Goal: Task Accomplishment & Management: Use online tool/utility

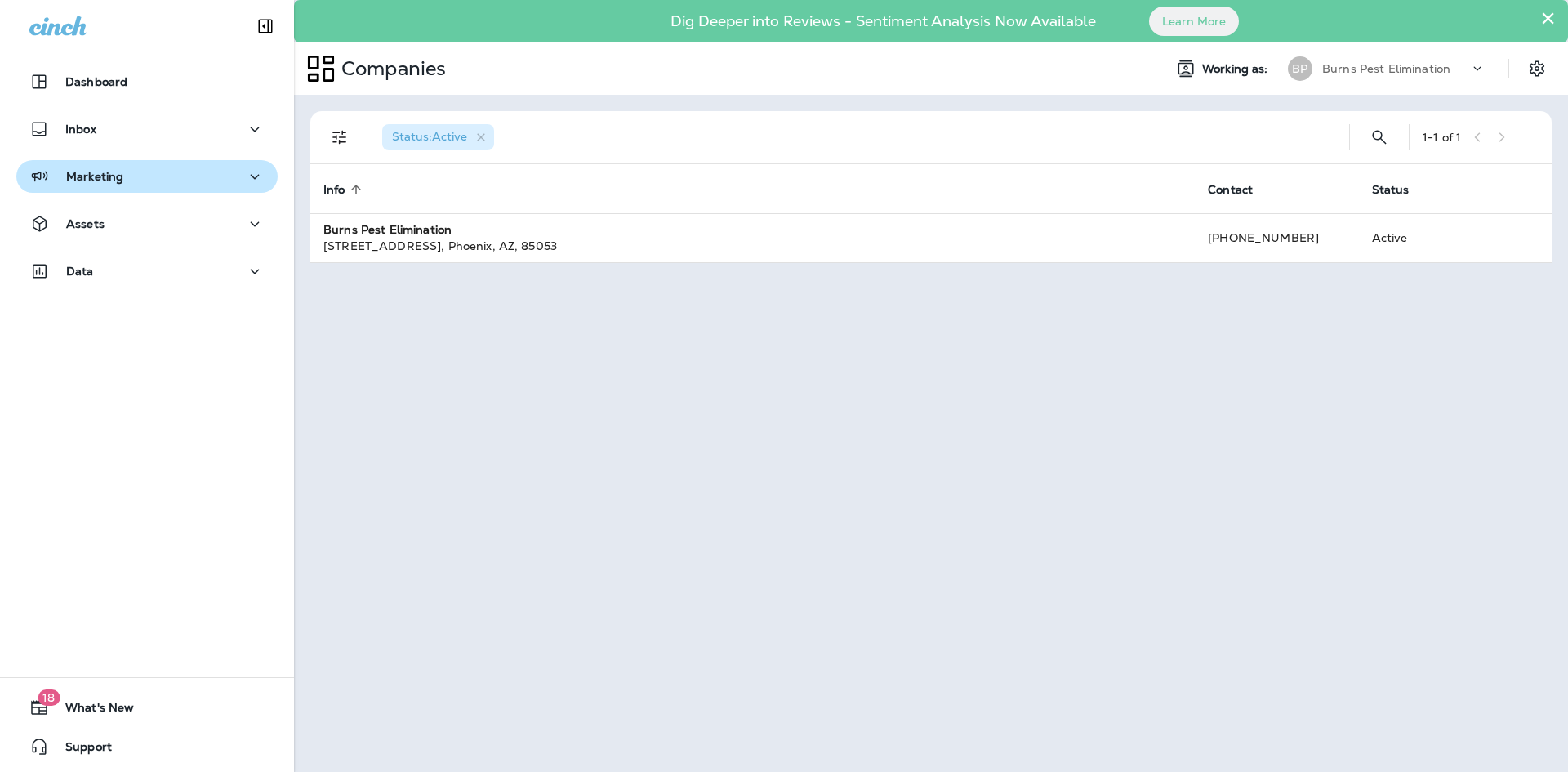
click at [99, 180] on p "Marketing" at bounding box center [94, 176] width 58 height 13
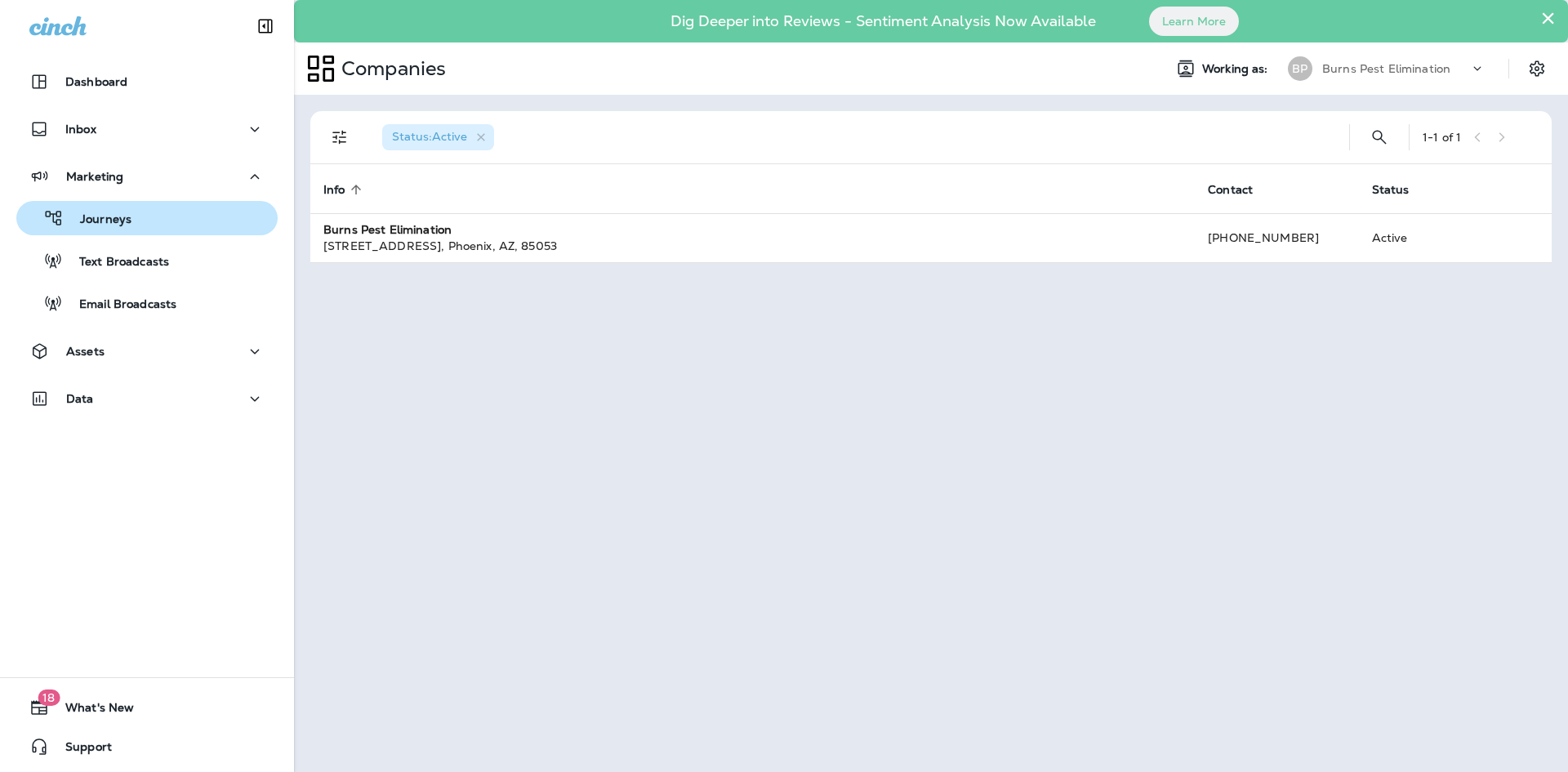
click at [112, 205] on button "Journeys" at bounding box center [147, 218] width 261 height 35
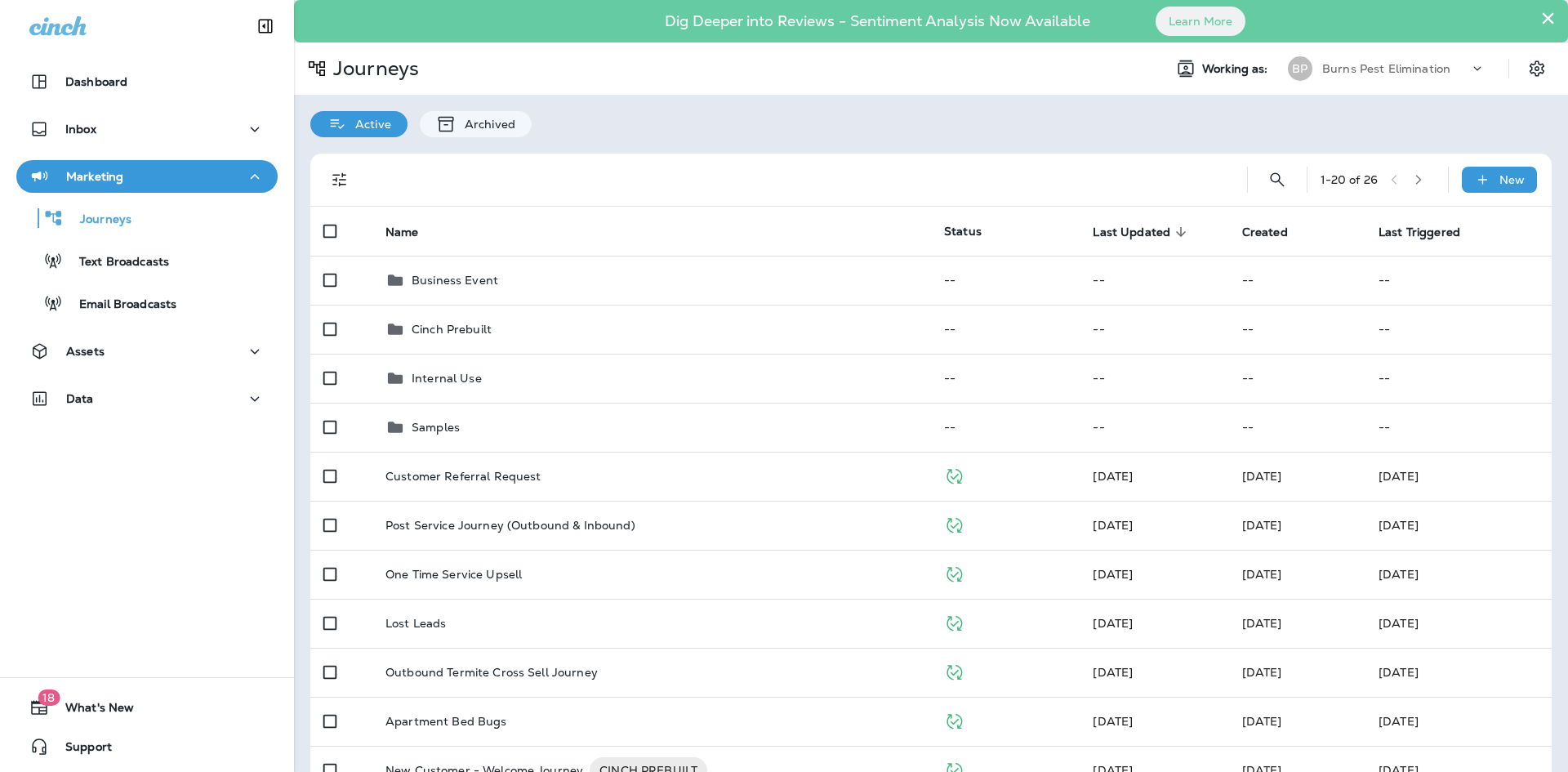
click at [1541, 16] on button "×" at bounding box center [1548, 17] width 16 height 26
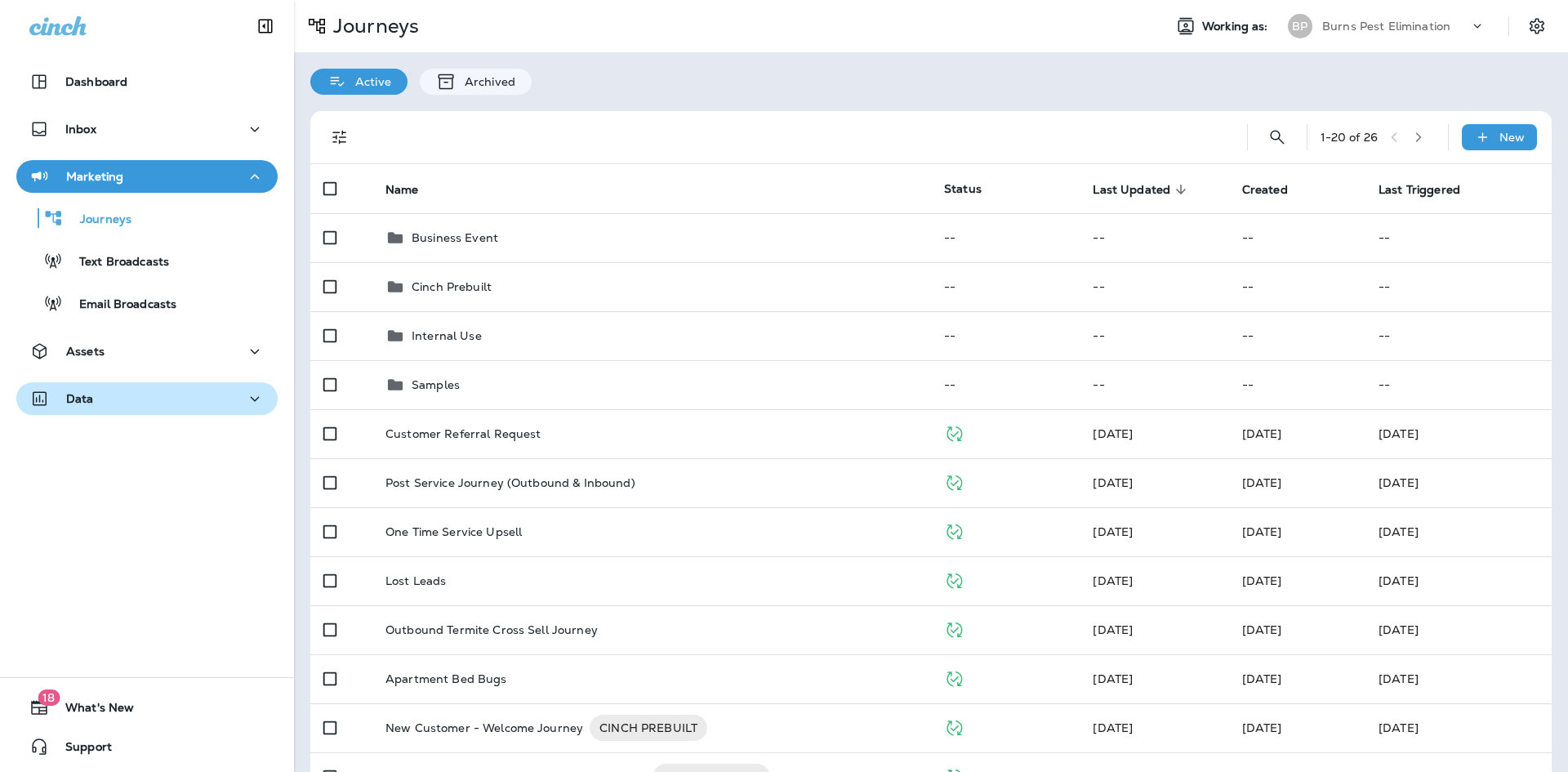
click at [178, 397] on div "Data" at bounding box center [147, 399] width 236 height 20
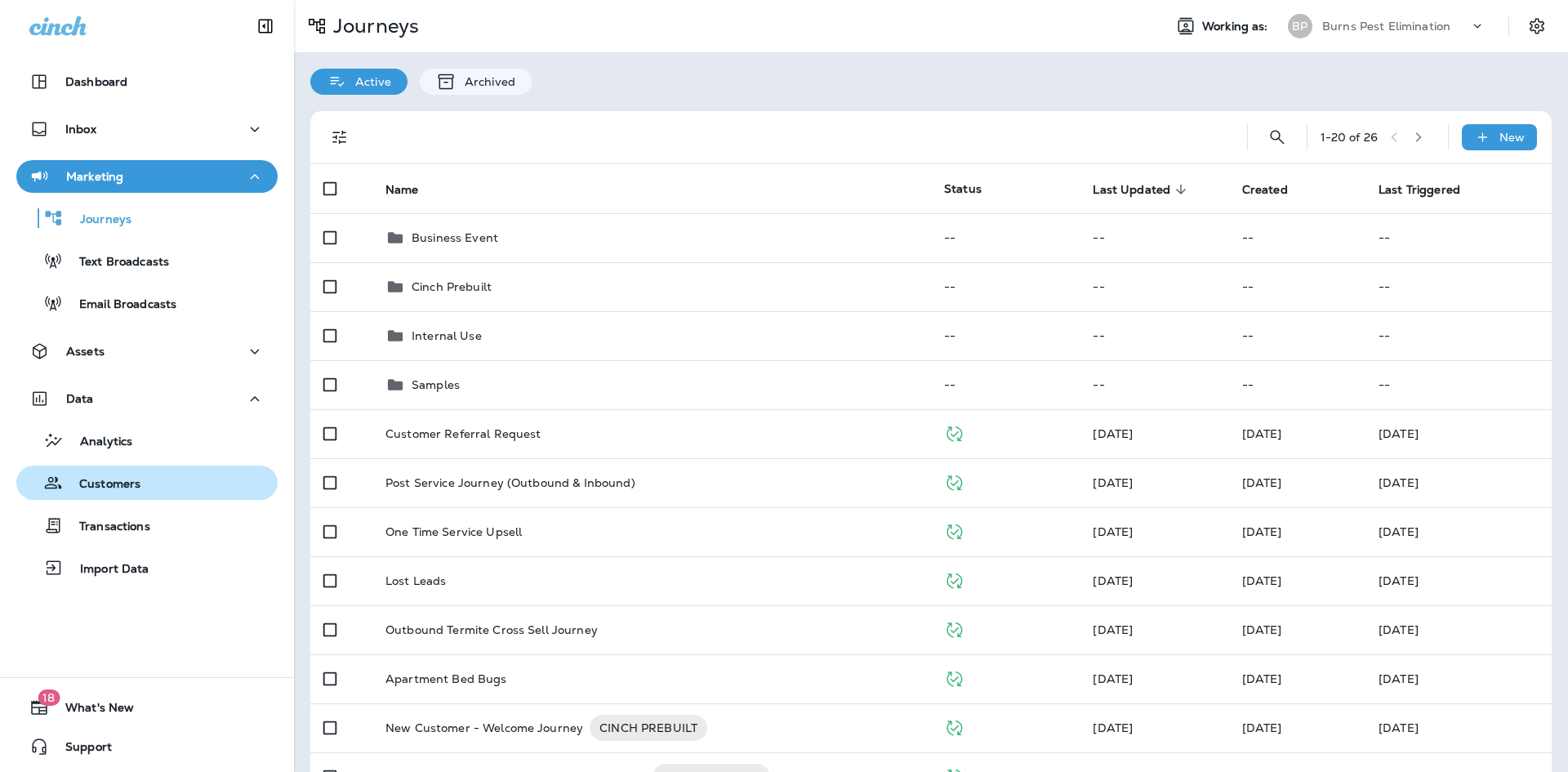
click at [154, 485] on div "Customers" at bounding box center [147, 482] width 248 height 25
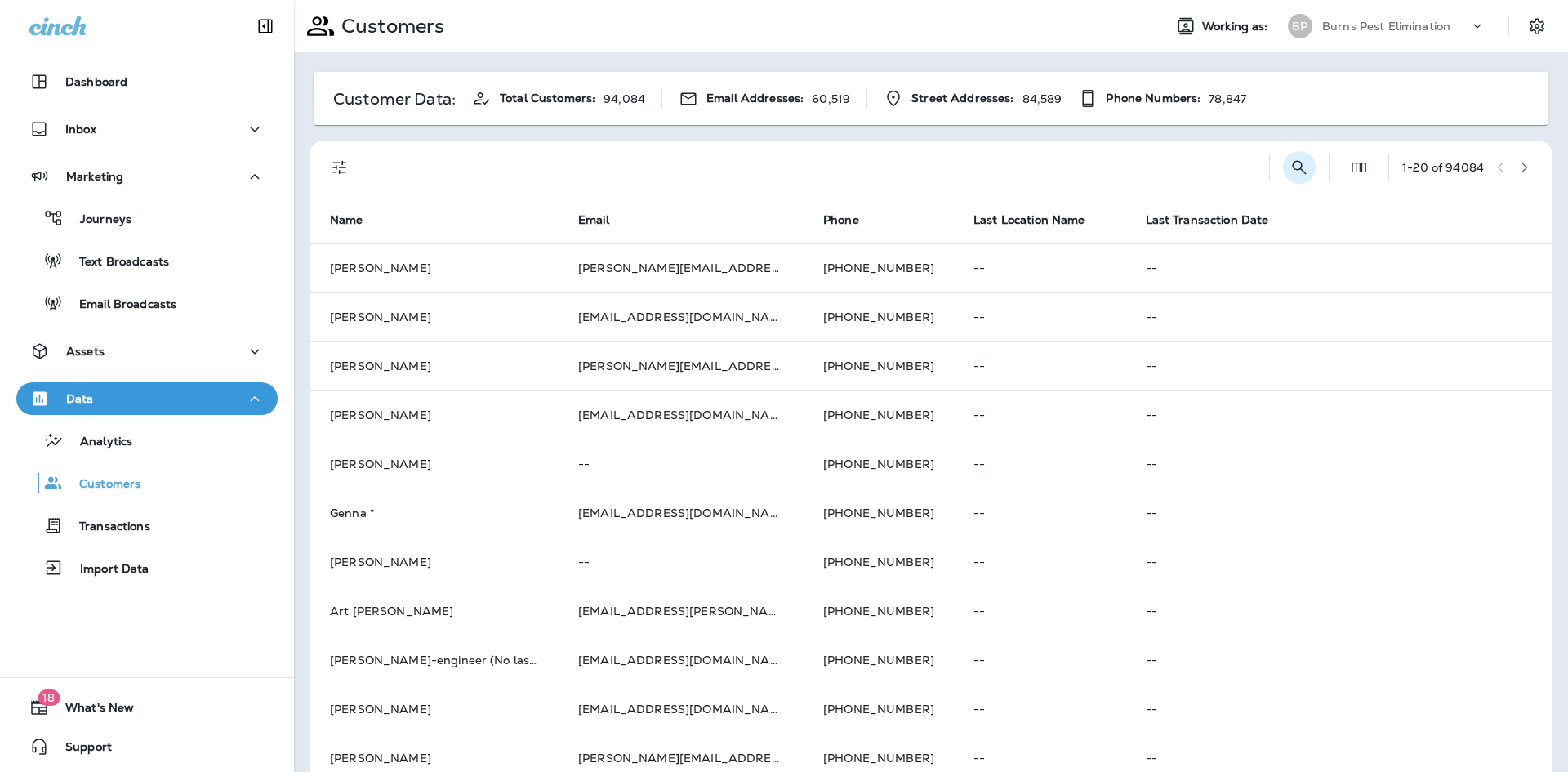
click at [1289, 167] on icon "Search Customers" at bounding box center [1299, 167] width 19 height 19
click at [1154, 167] on input "text" at bounding box center [1215, 165] width 170 height 43
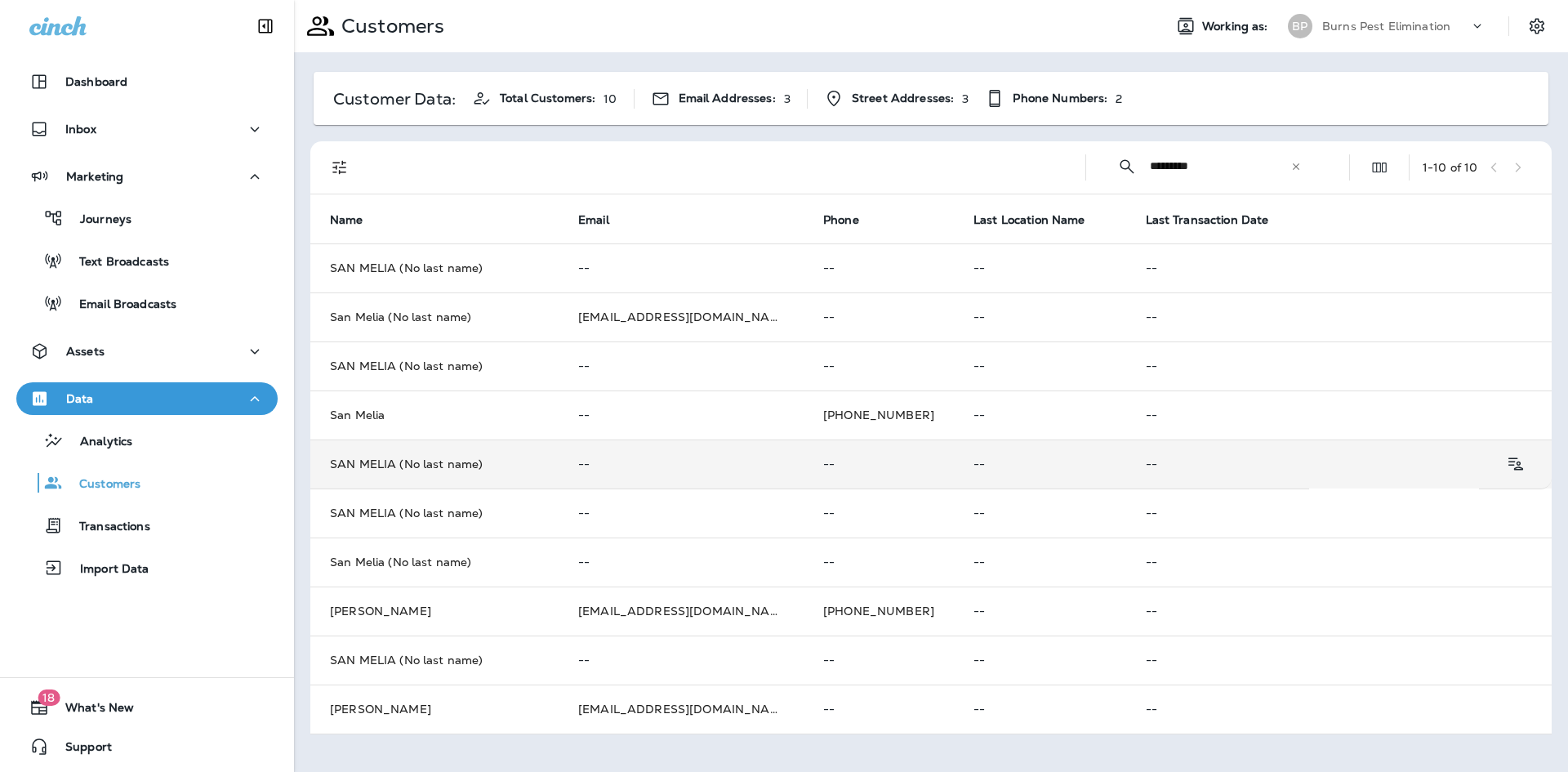
click at [537, 473] on td "SAN MELIA (No last name)" at bounding box center [435, 464] width 248 height 49
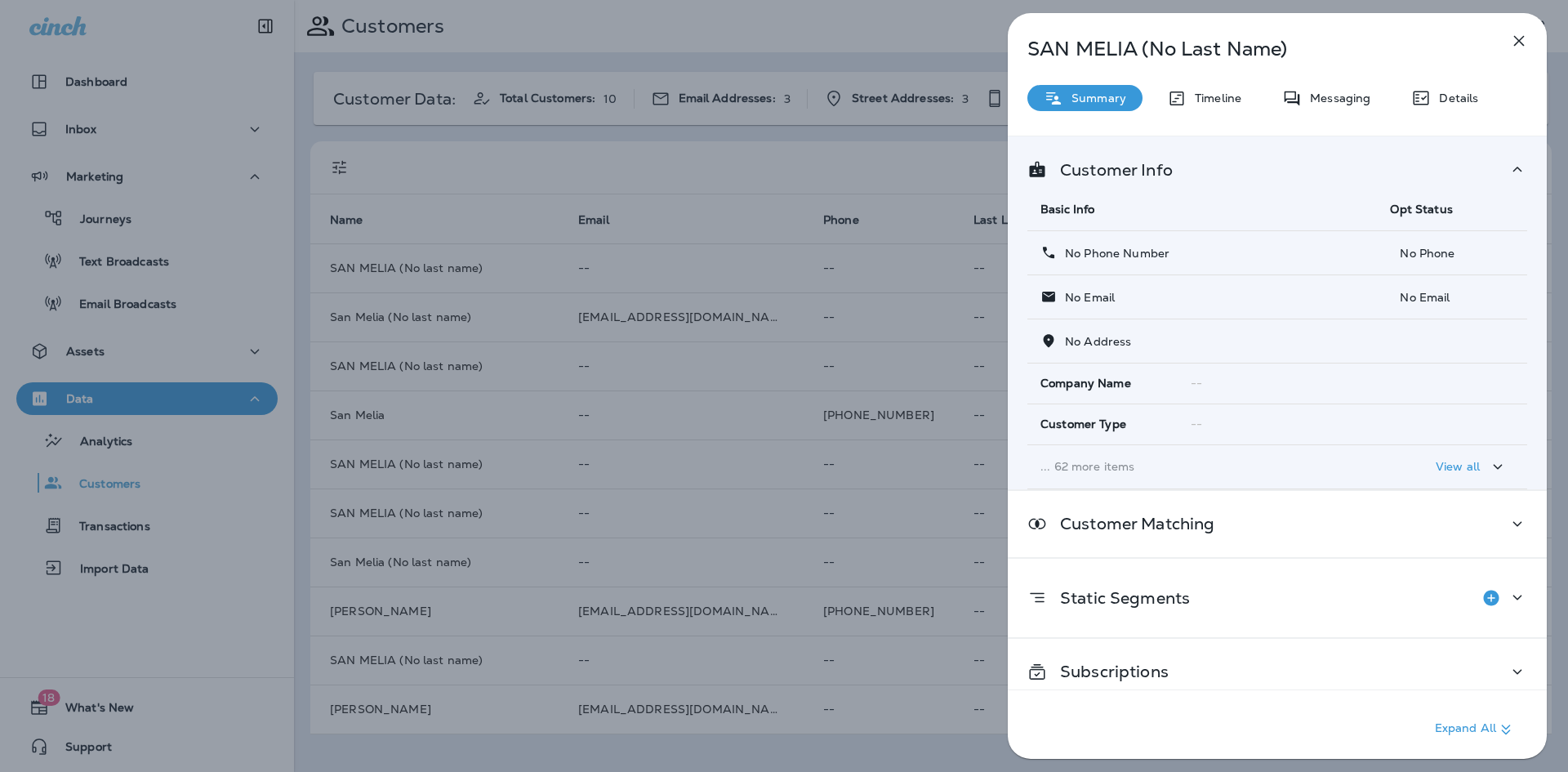
scroll to position [16, 0]
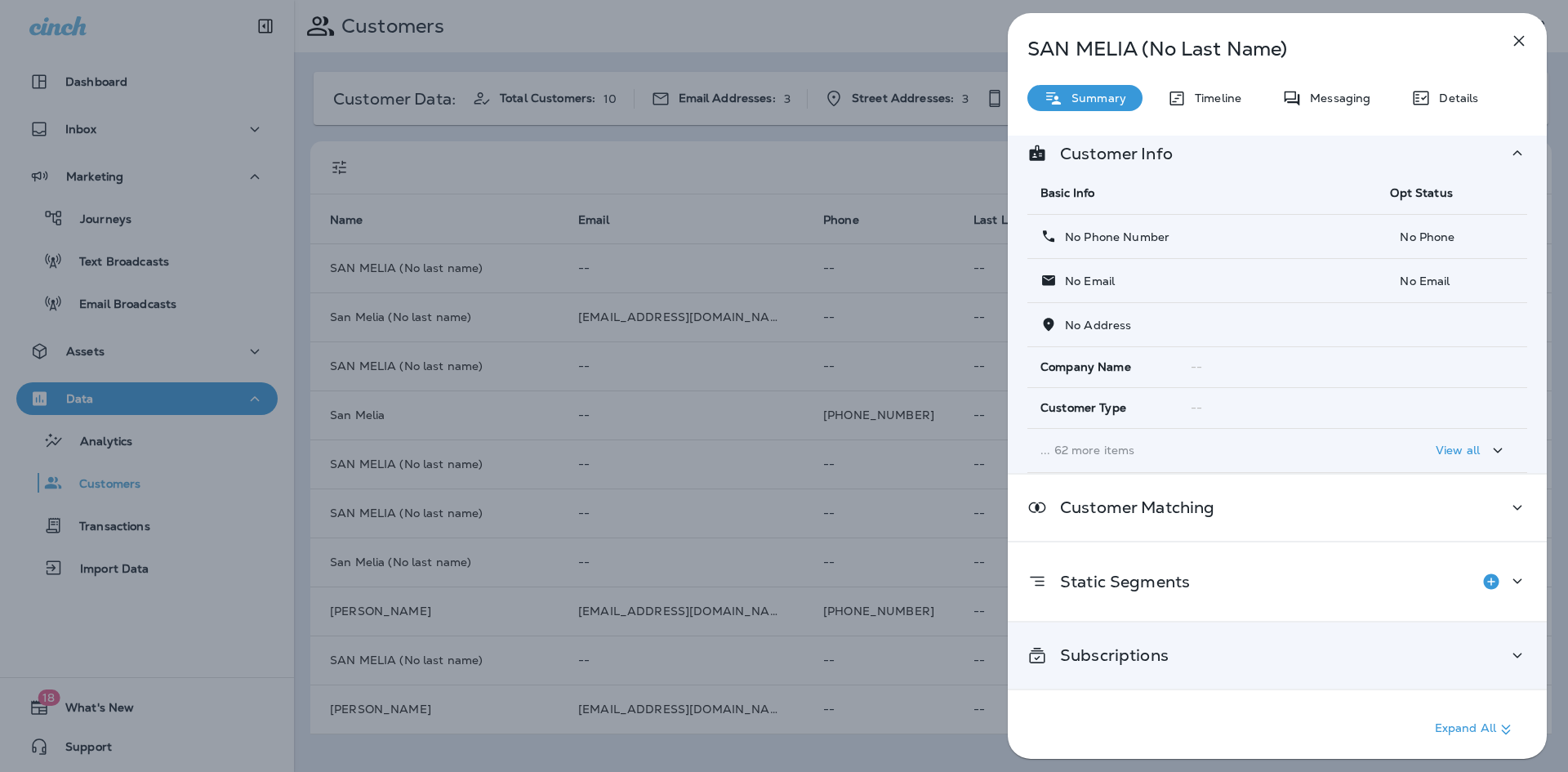
click at [1369, 649] on div "Subscriptions" at bounding box center [1277, 656] width 500 height 20
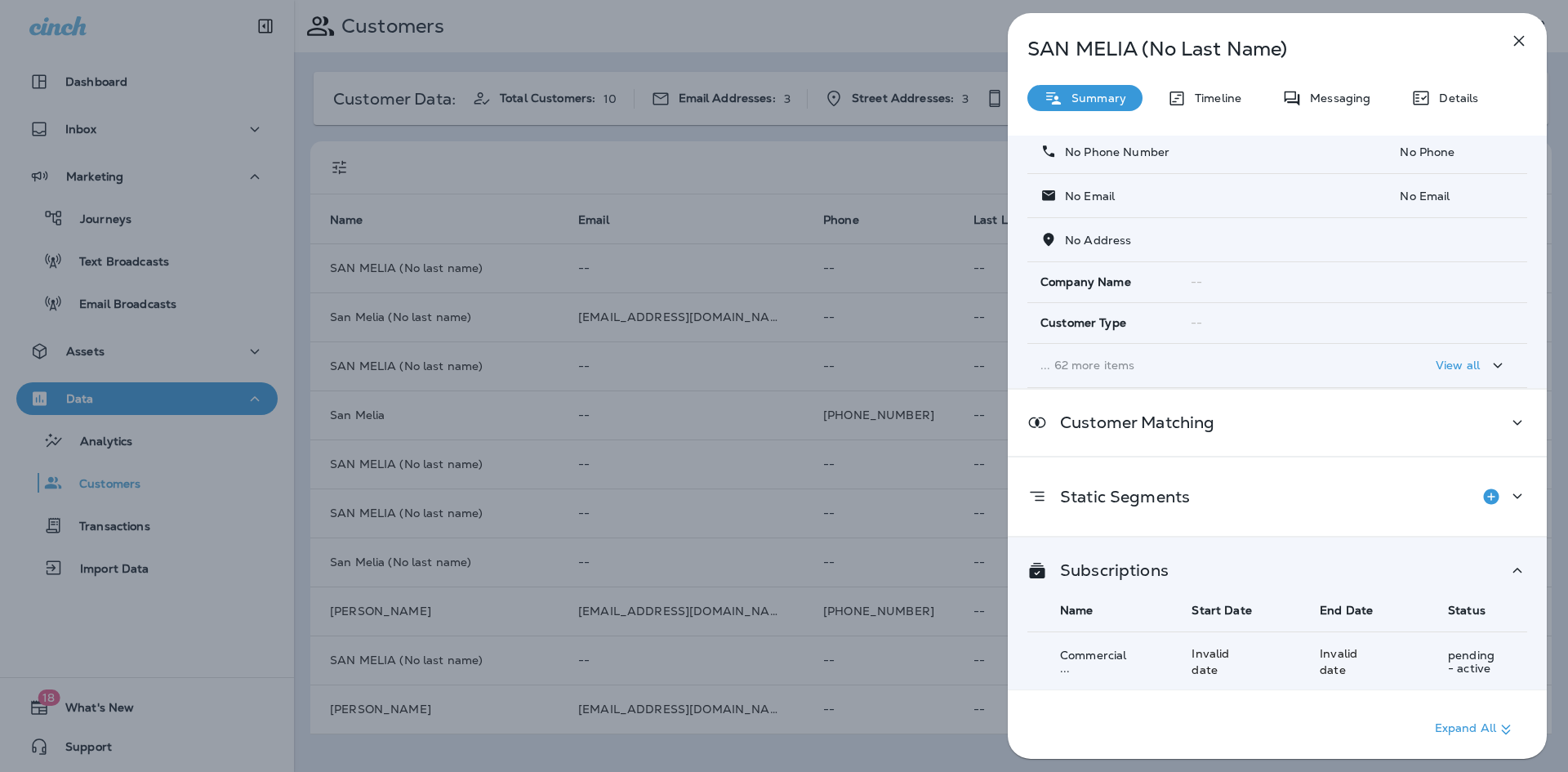
scroll to position [104, 0]
click at [1518, 43] on icon "button" at bounding box center [1520, 41] width 11 height 11
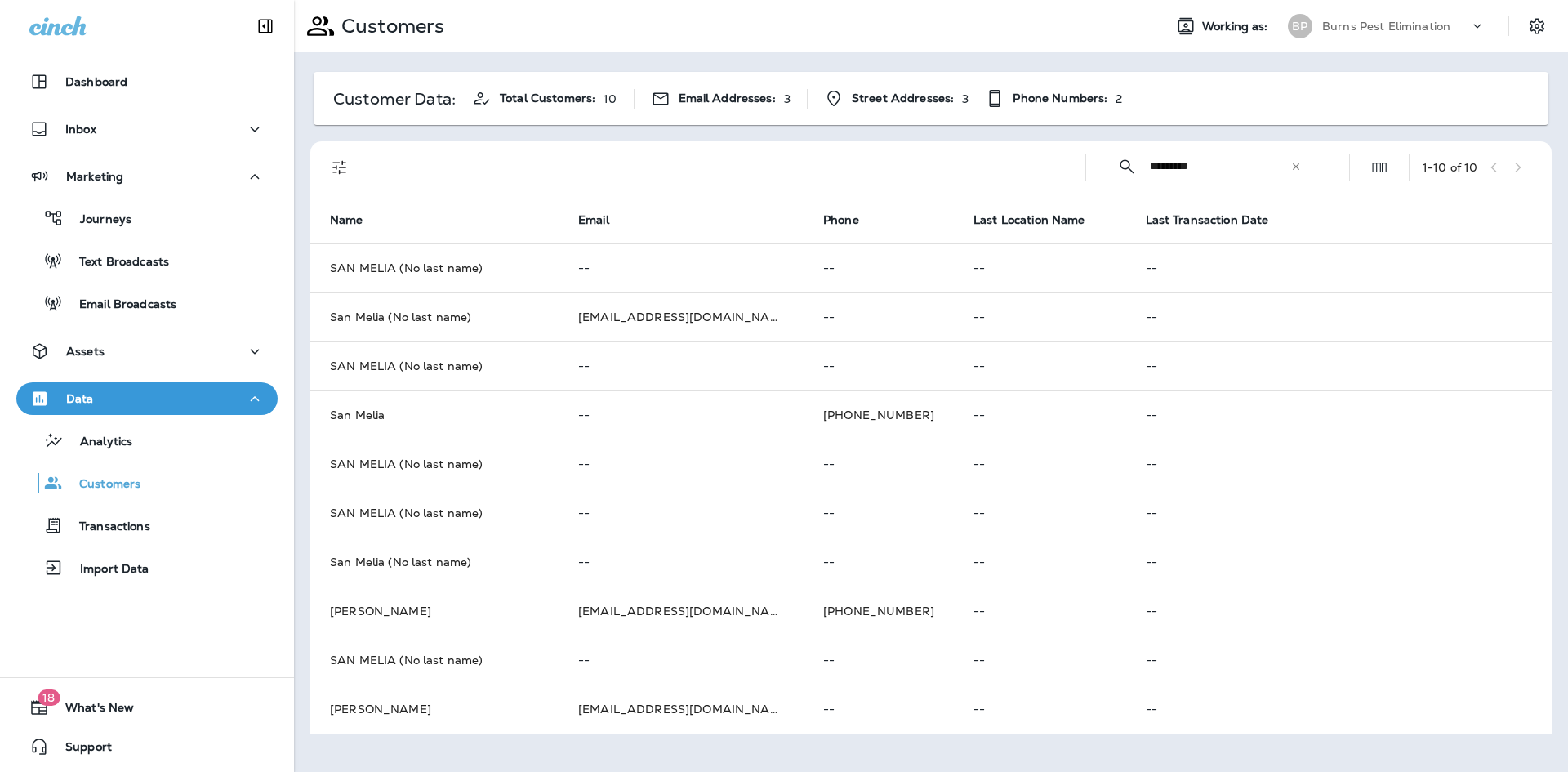
click at [1245, 153] on input "*********" at bounding box center [1220, 165] width 141 height 43
paste input "**********"
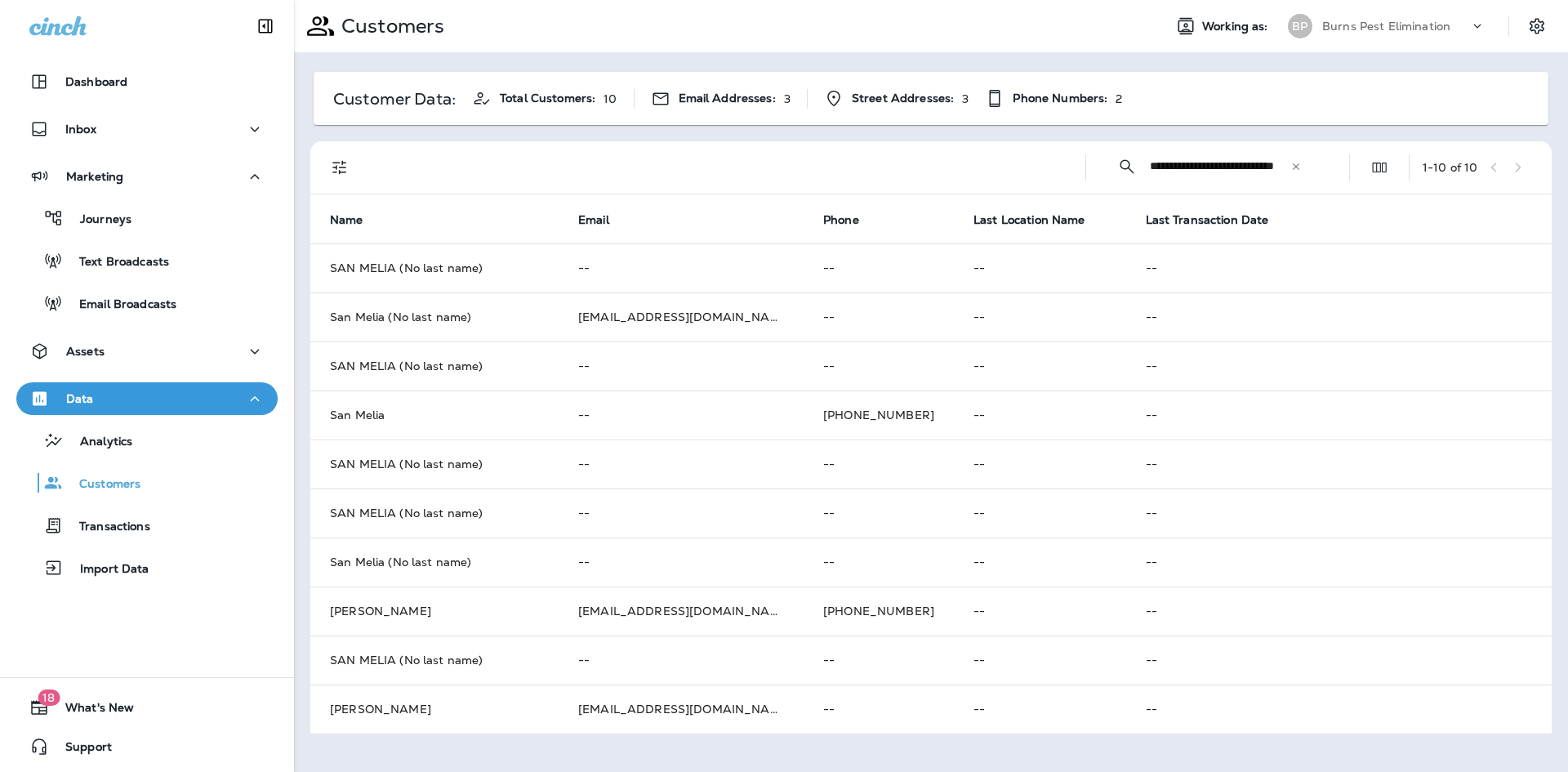
type input "**********"
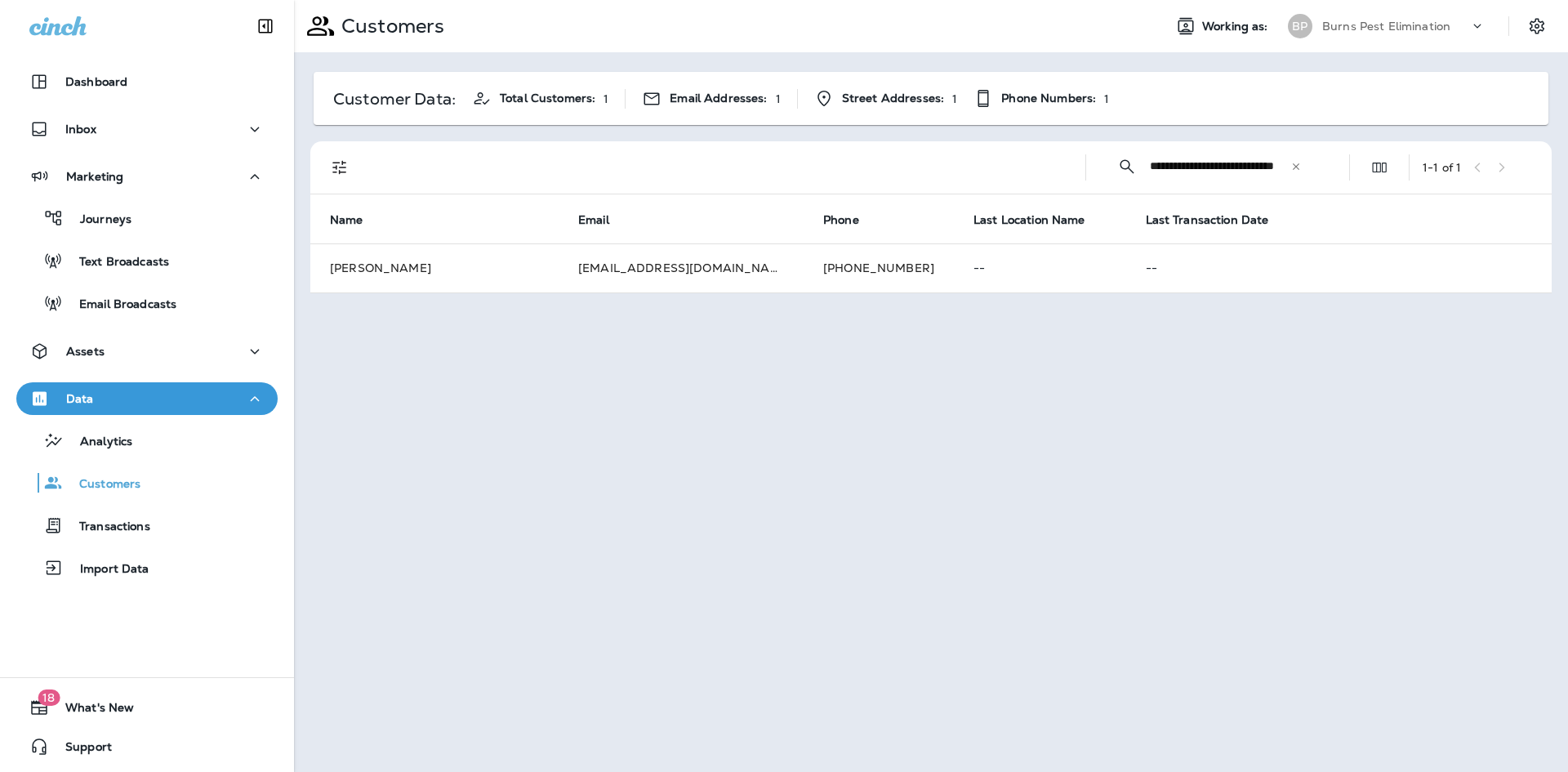
click at [974, 387] on div "**********" at bounding box center [931, 386] width 1274 height 772
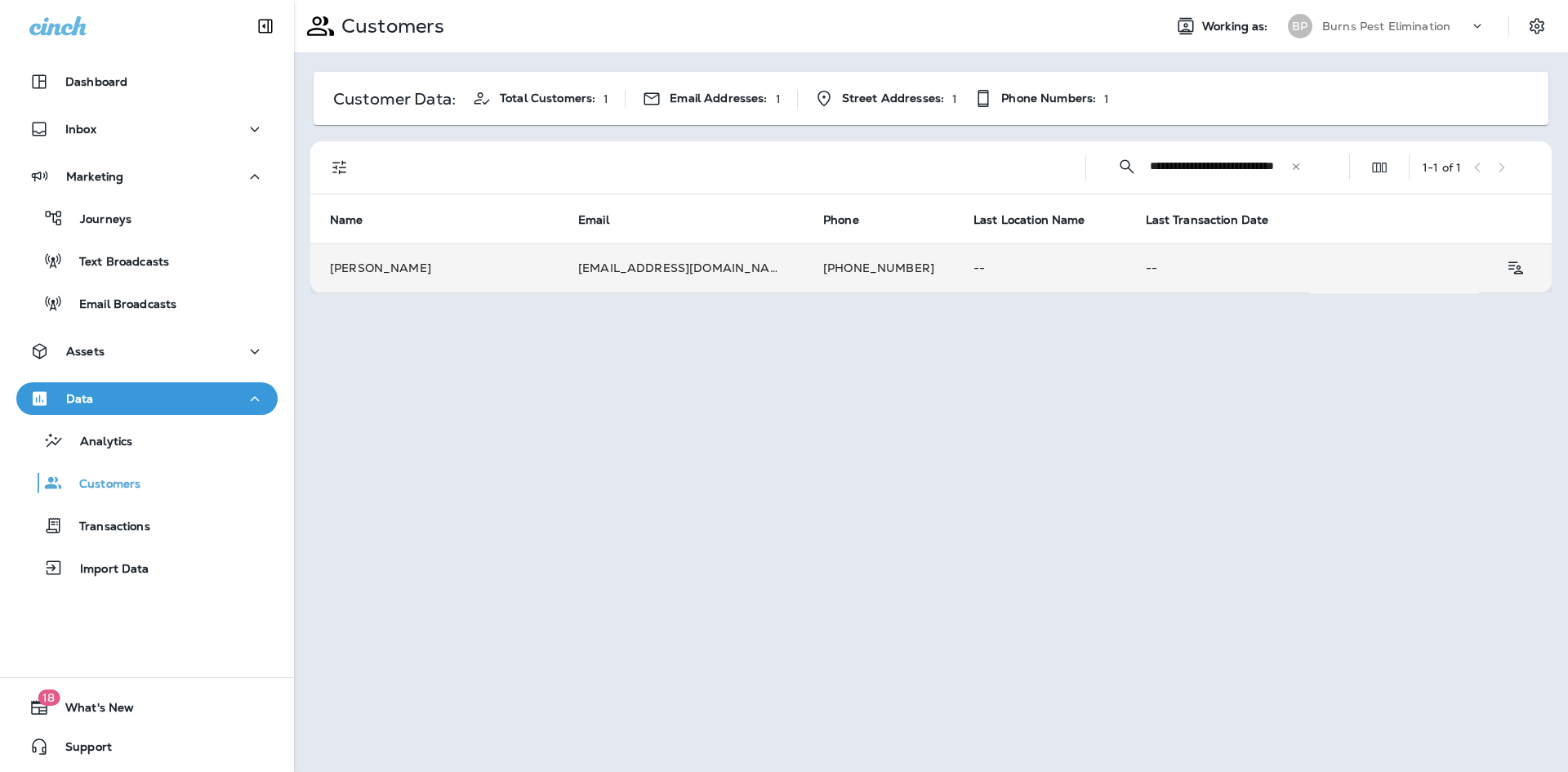
click at [721, 275] on td "[EMAIL_ADDRESS][DOMAIN_NAME]" at bounding box center [681, 269] width 245 height 49
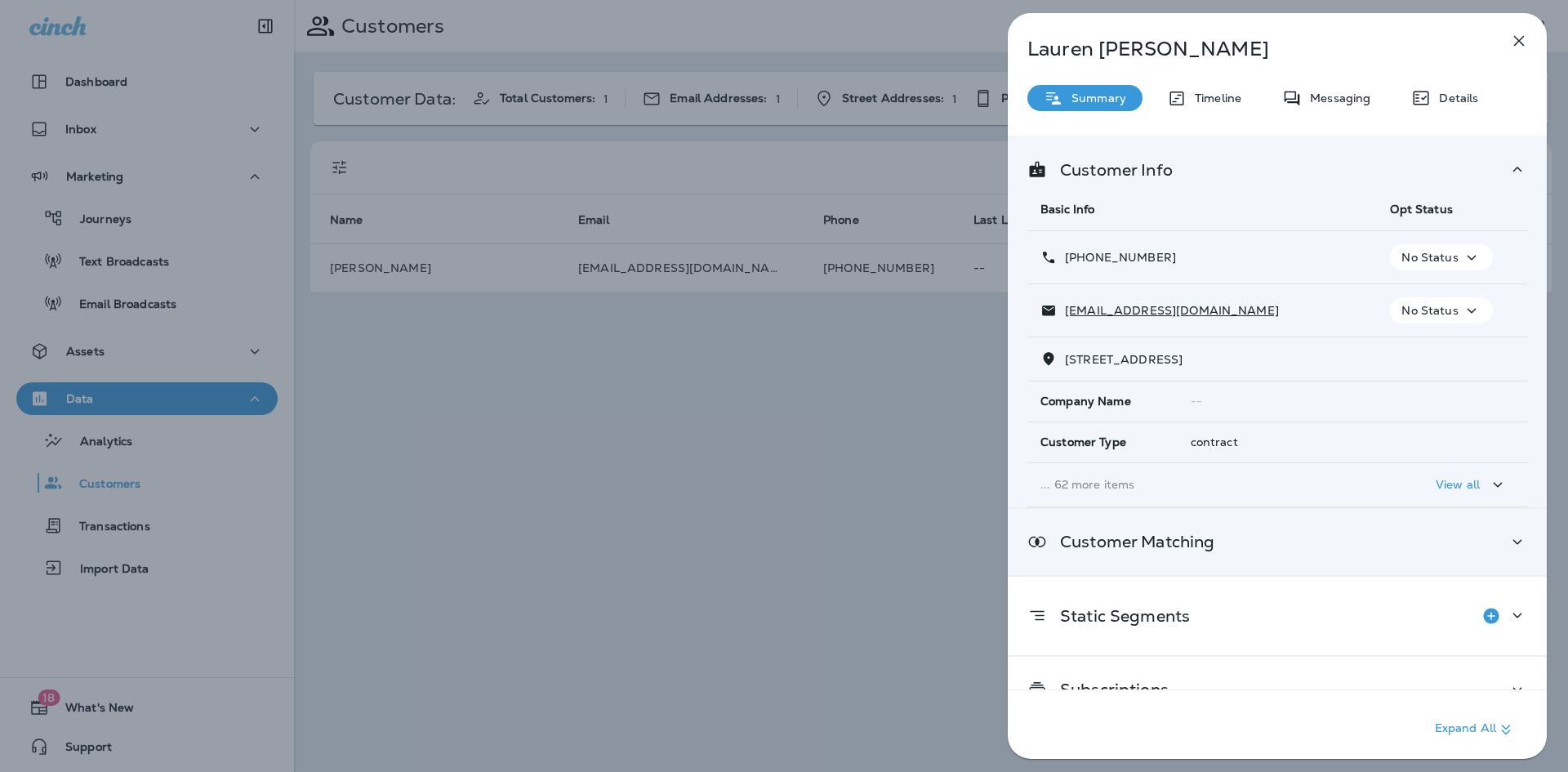
scroll to position [35, 0]
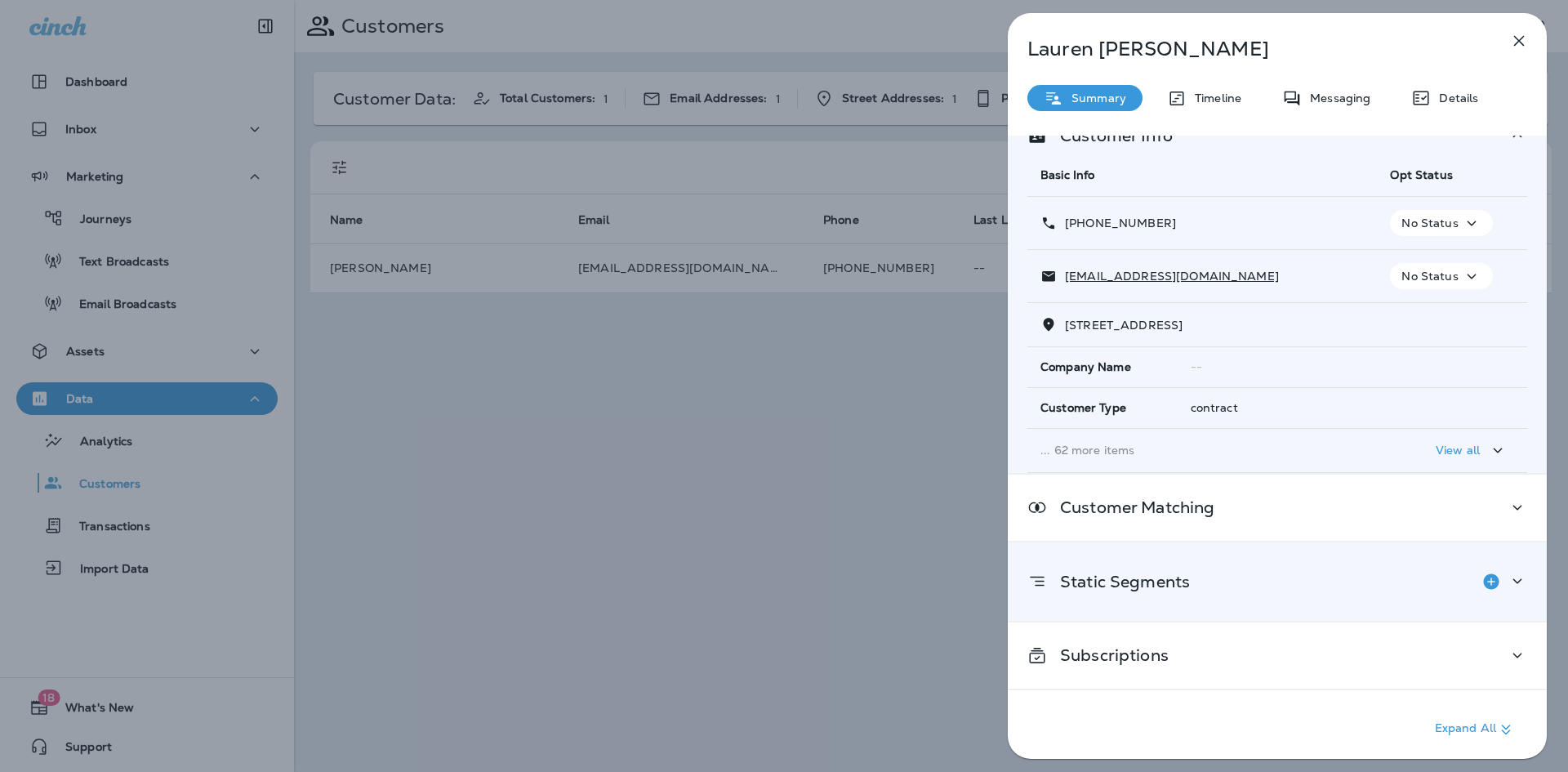
click at [1268, 568] on div "Static Segments" at bounding box center [1277, 582] width 500 height 33
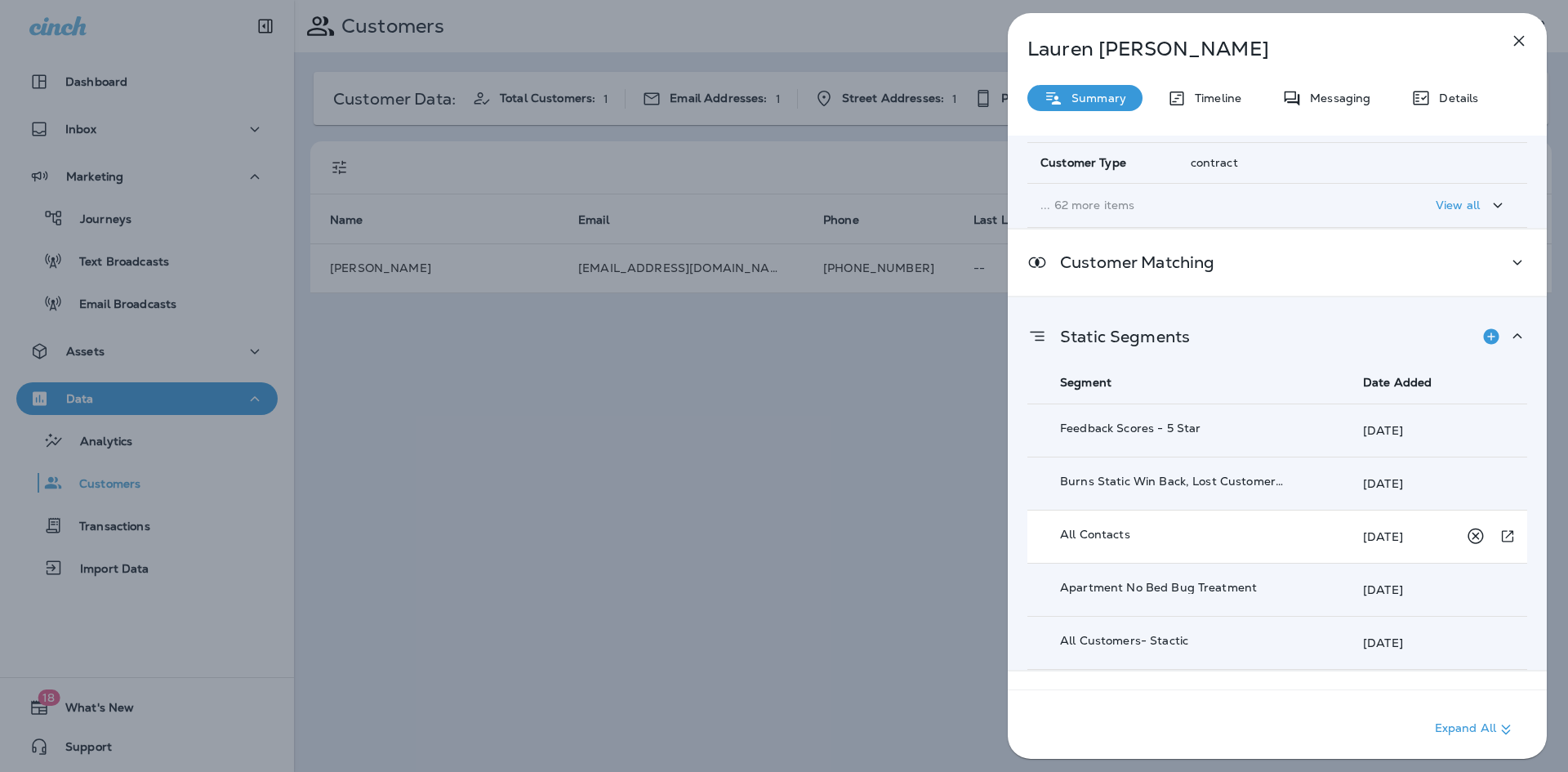
scroll to position [329, 0]
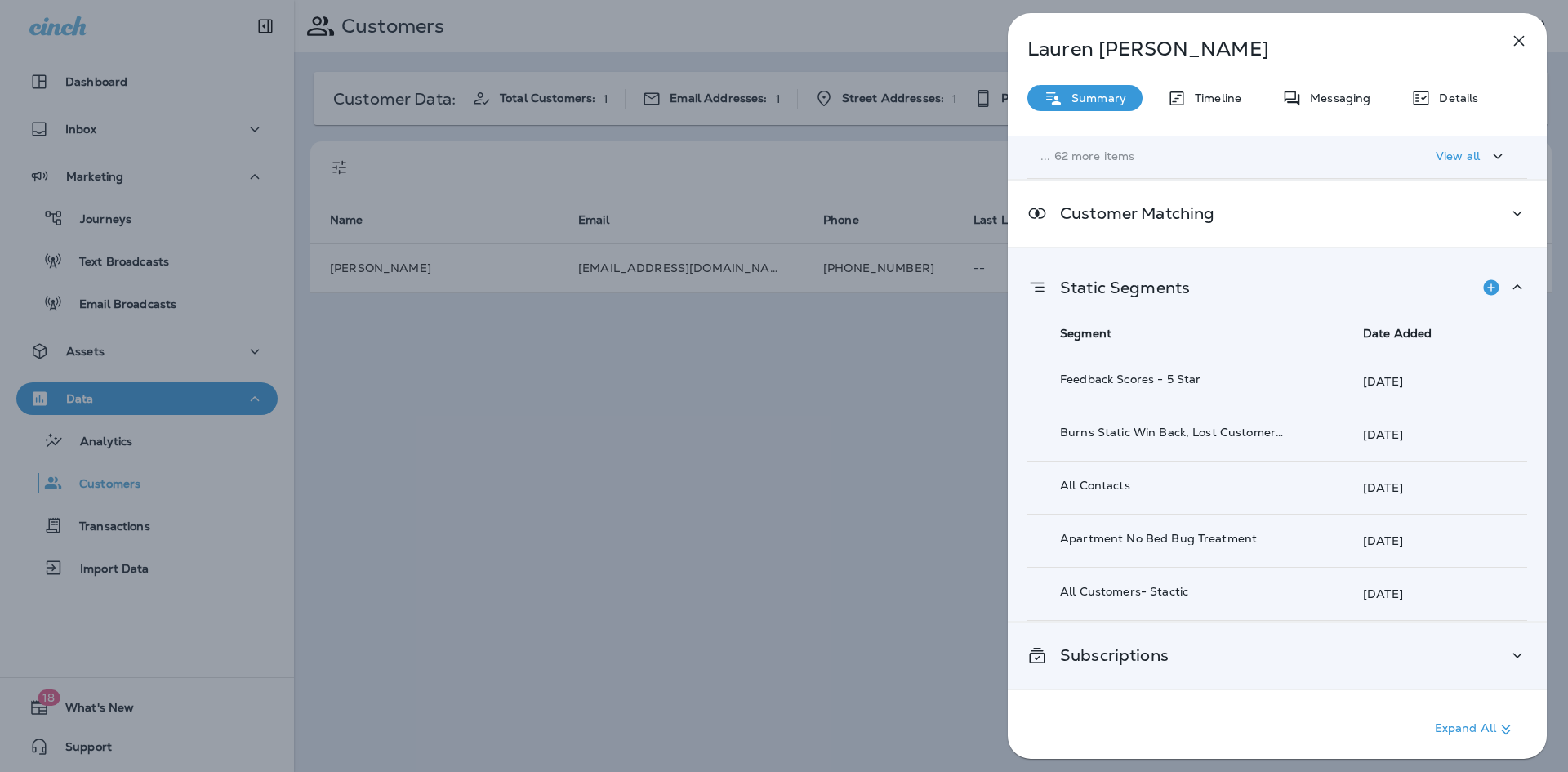
click at [1194, 671] on div "Subscriptions" at bounding box center [1278, 655] width 539 height 66
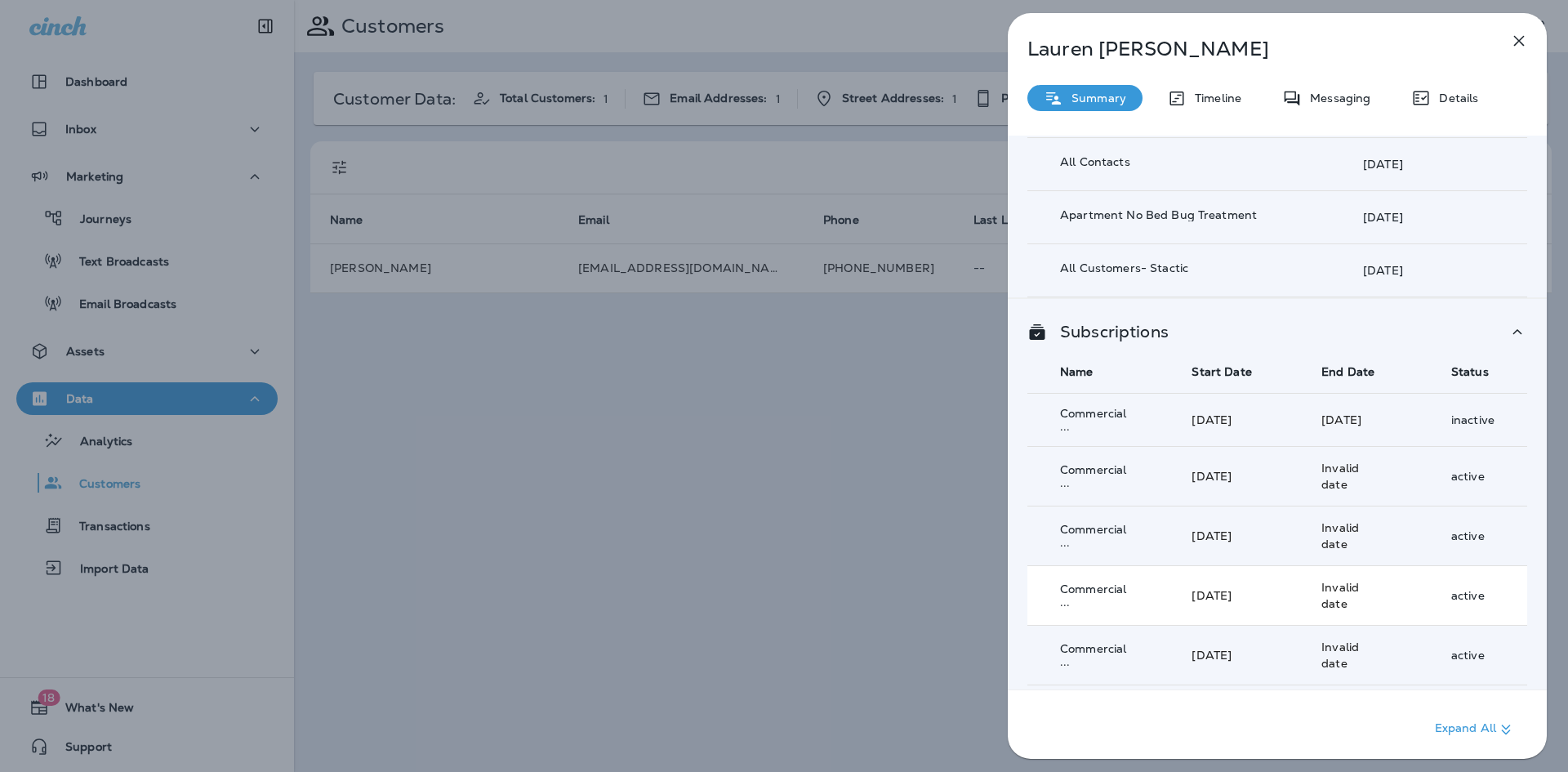
scroll to position [695, 0]
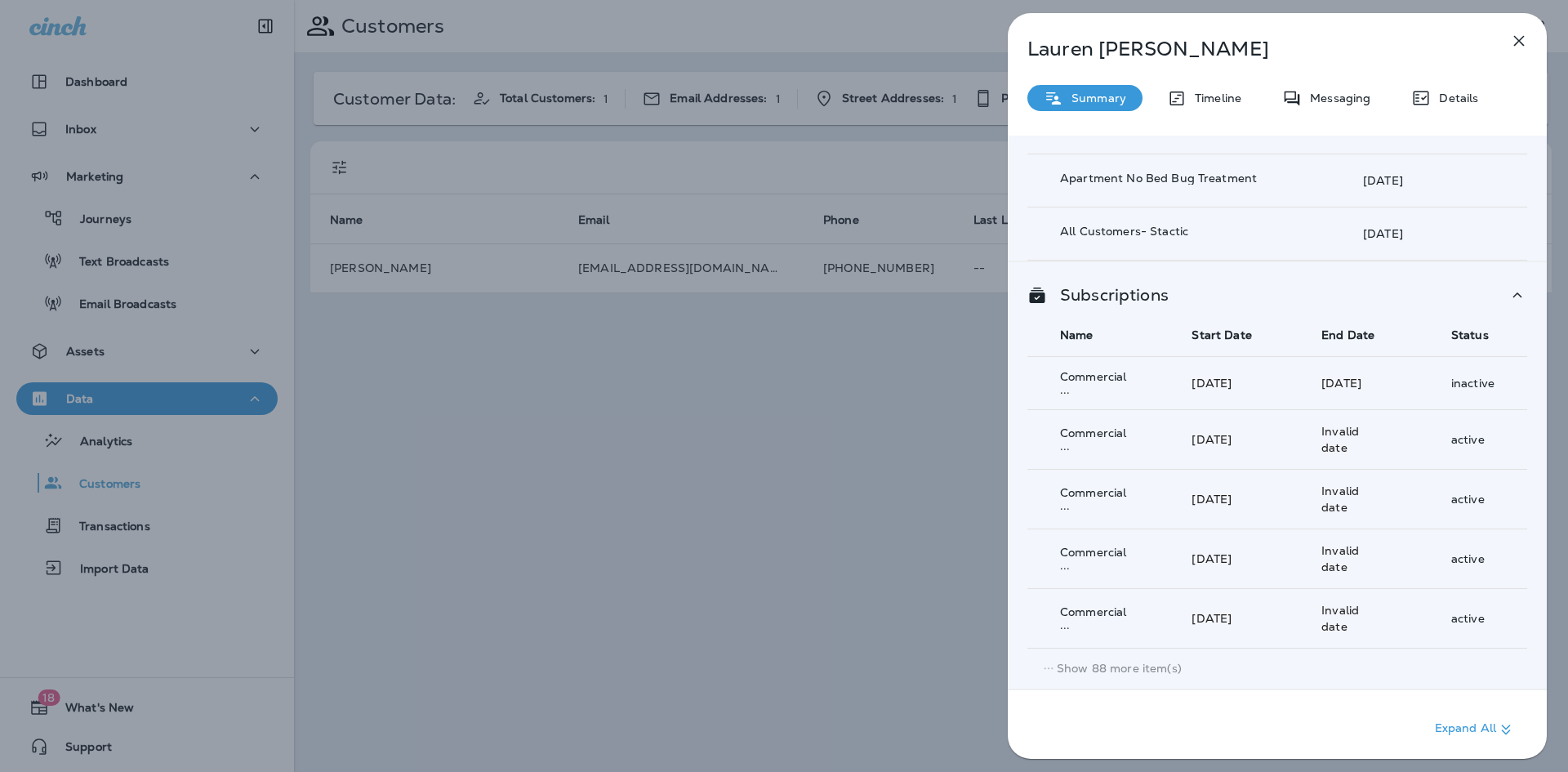
click at [1082, 675] on p "Show 88 more item(s)" at bounding box center [1119, 668] width 125 height 13
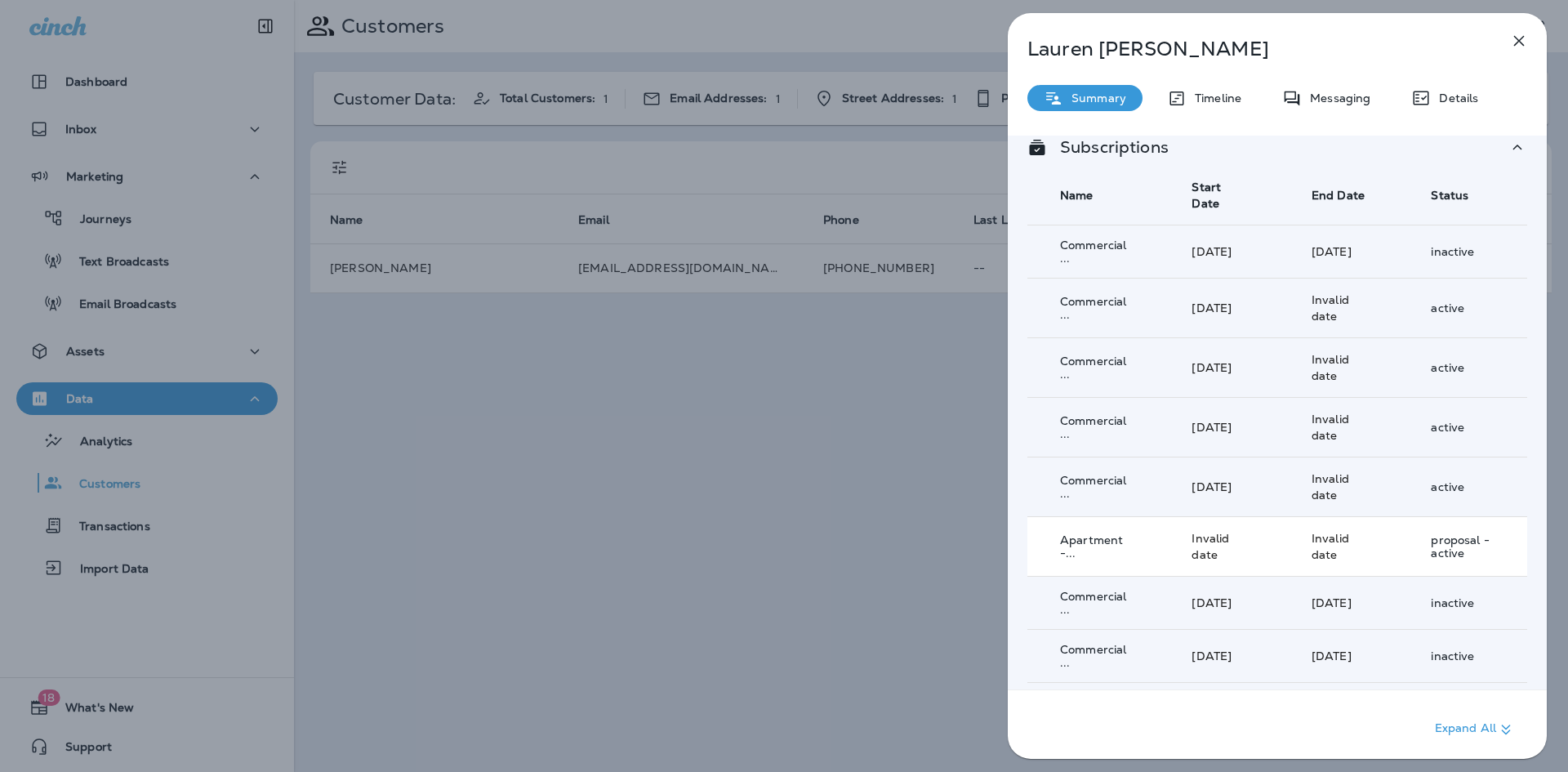
scroll to position [859, 0]
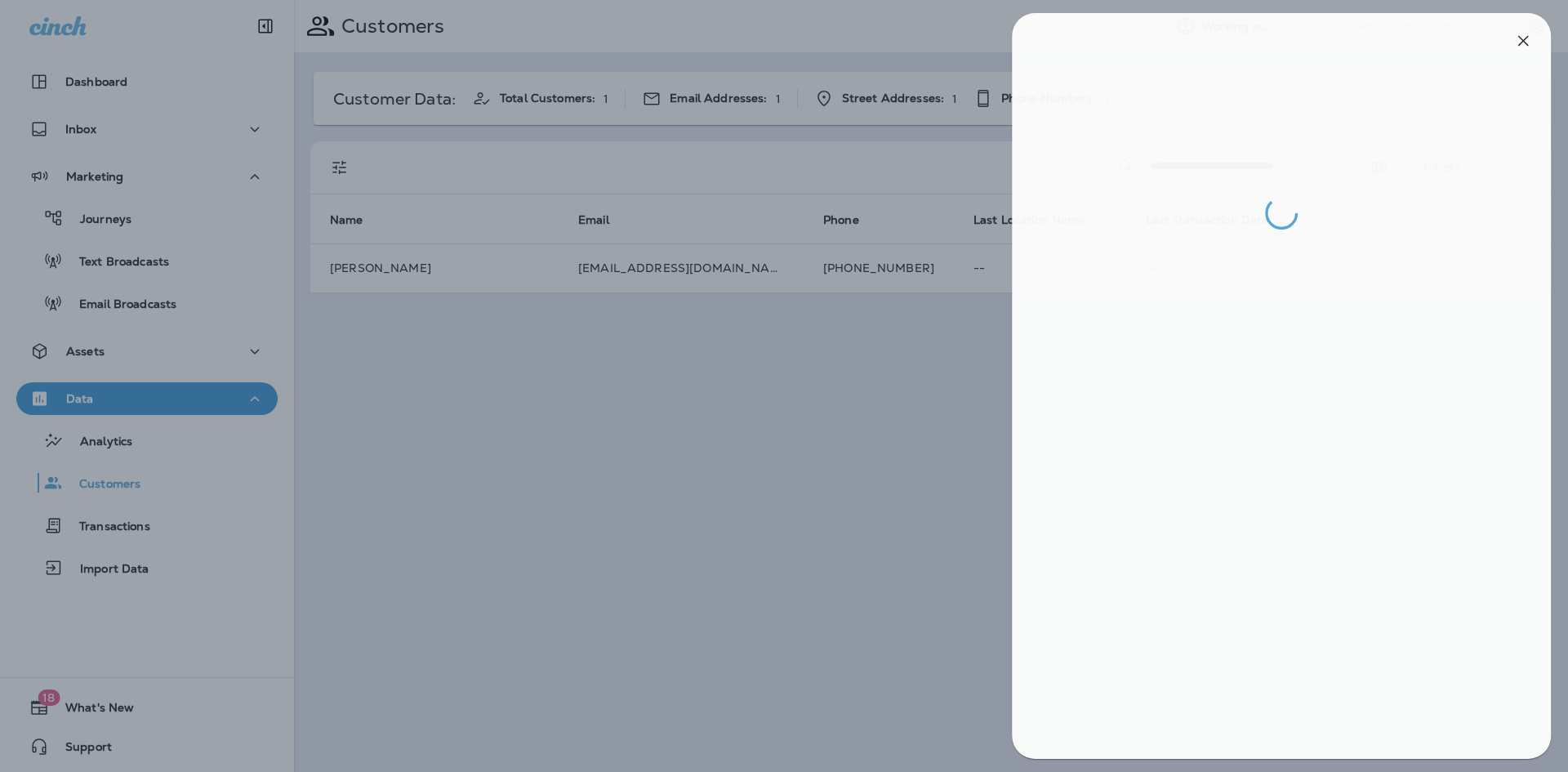
click at [926, 428] on div at bounding box center [787, 386] width 1568 height 772
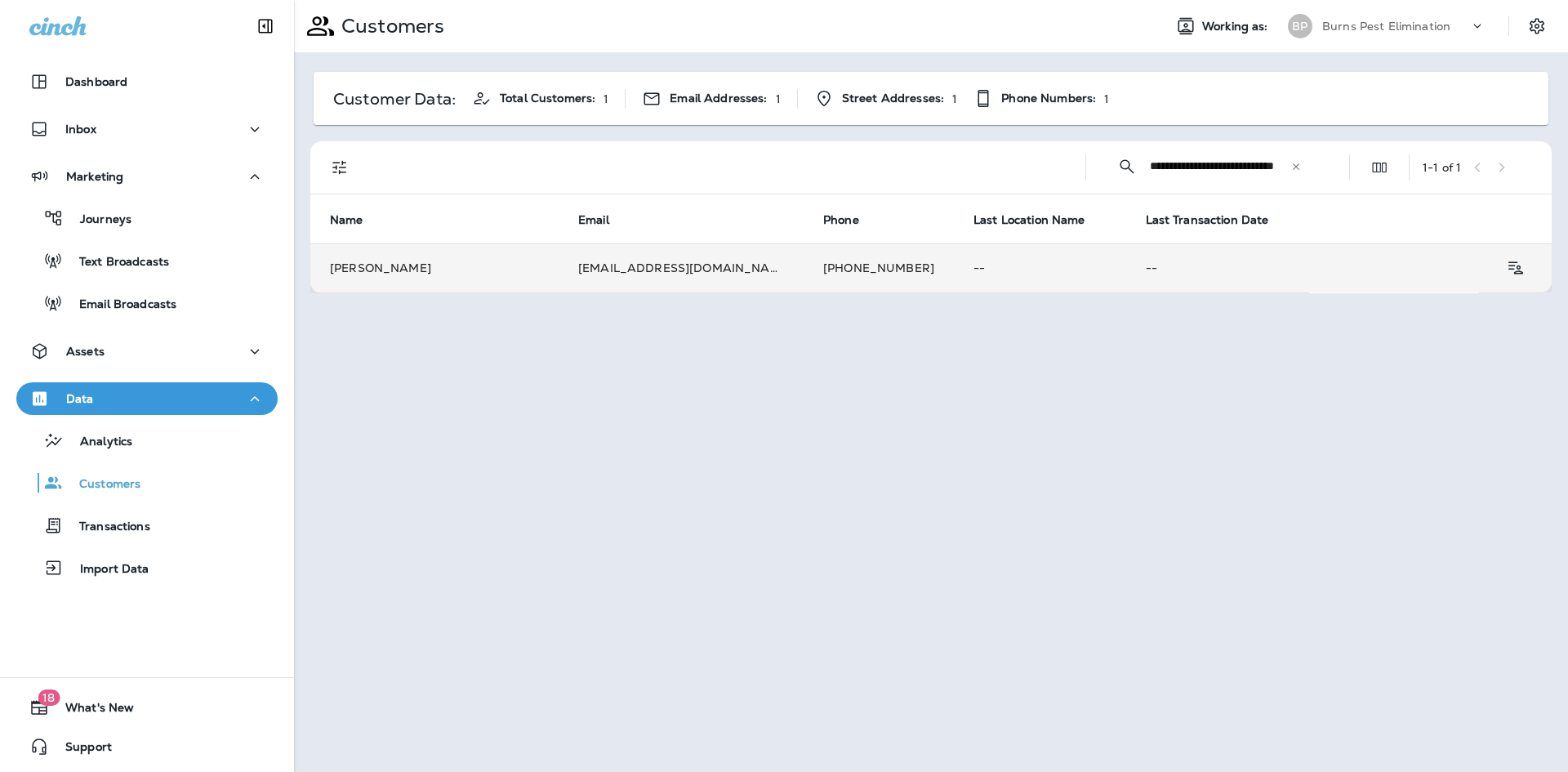
click at [524, 275] on td "[PERSON_NAME]" at bounding box center [435, 269] width 248 height 49
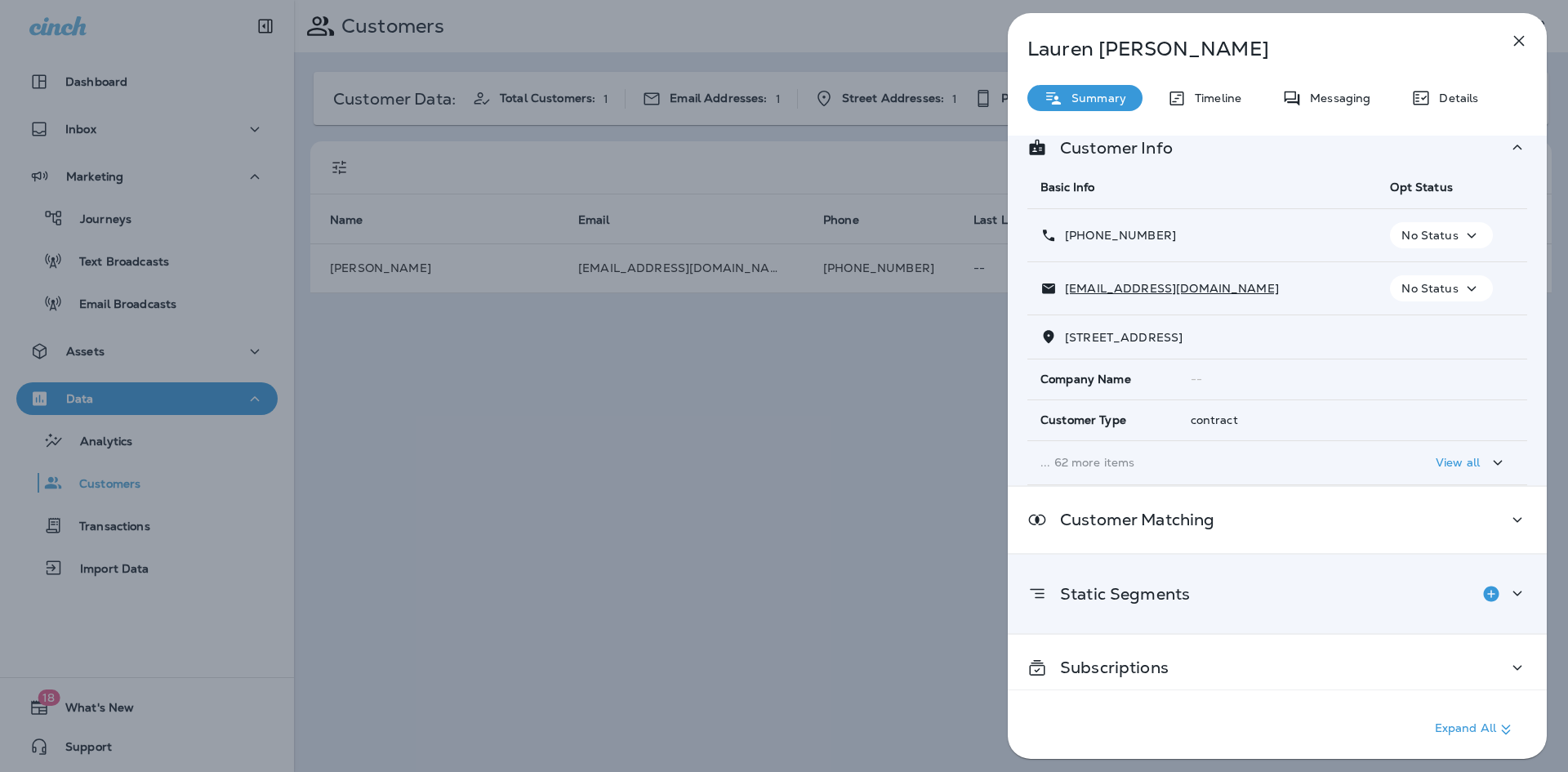
scroll to position [35, 0]
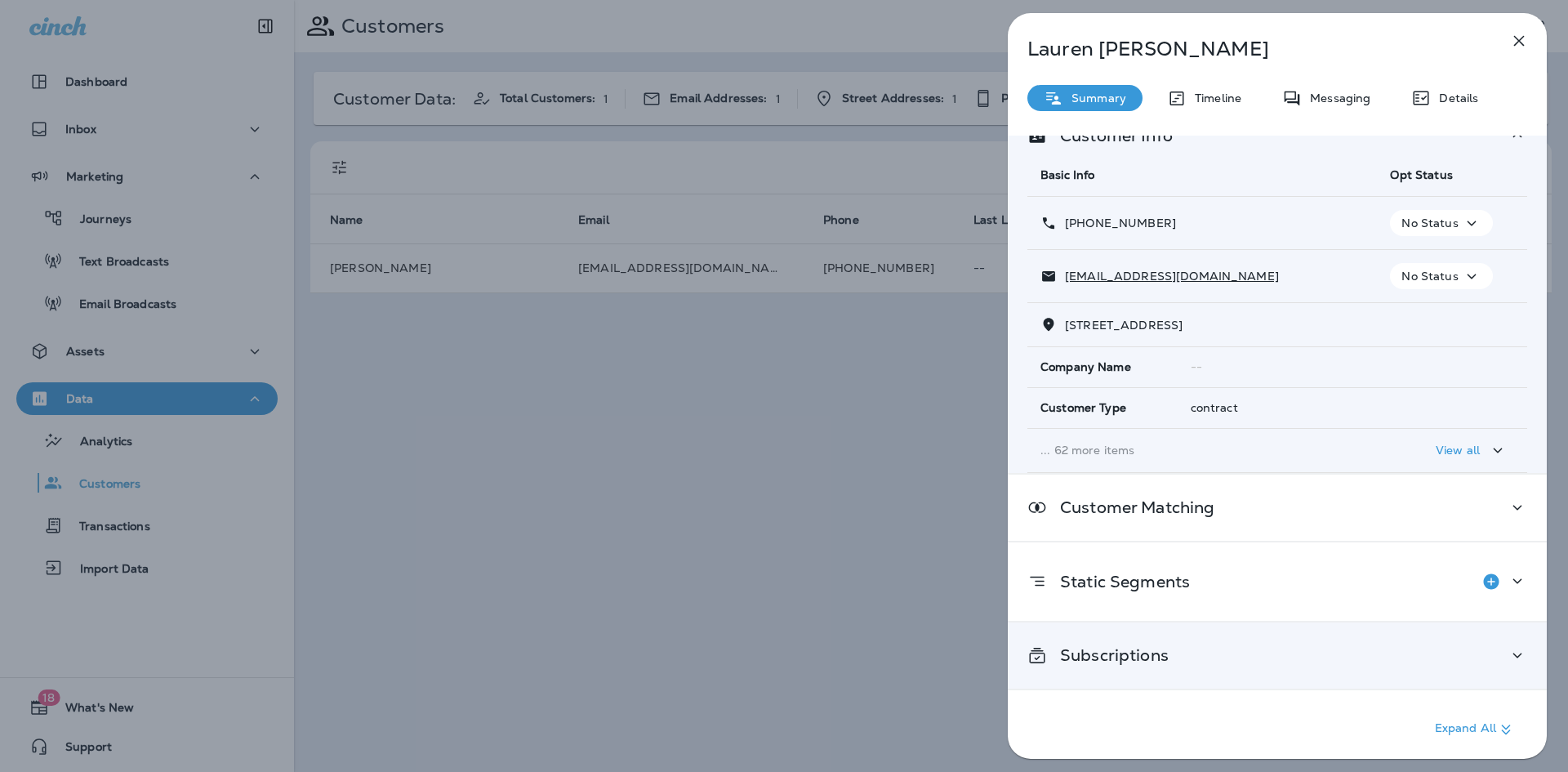
click at [1267, 650] on div "Subscriptions" at bounding box center [1277, 656] width 500 height 20
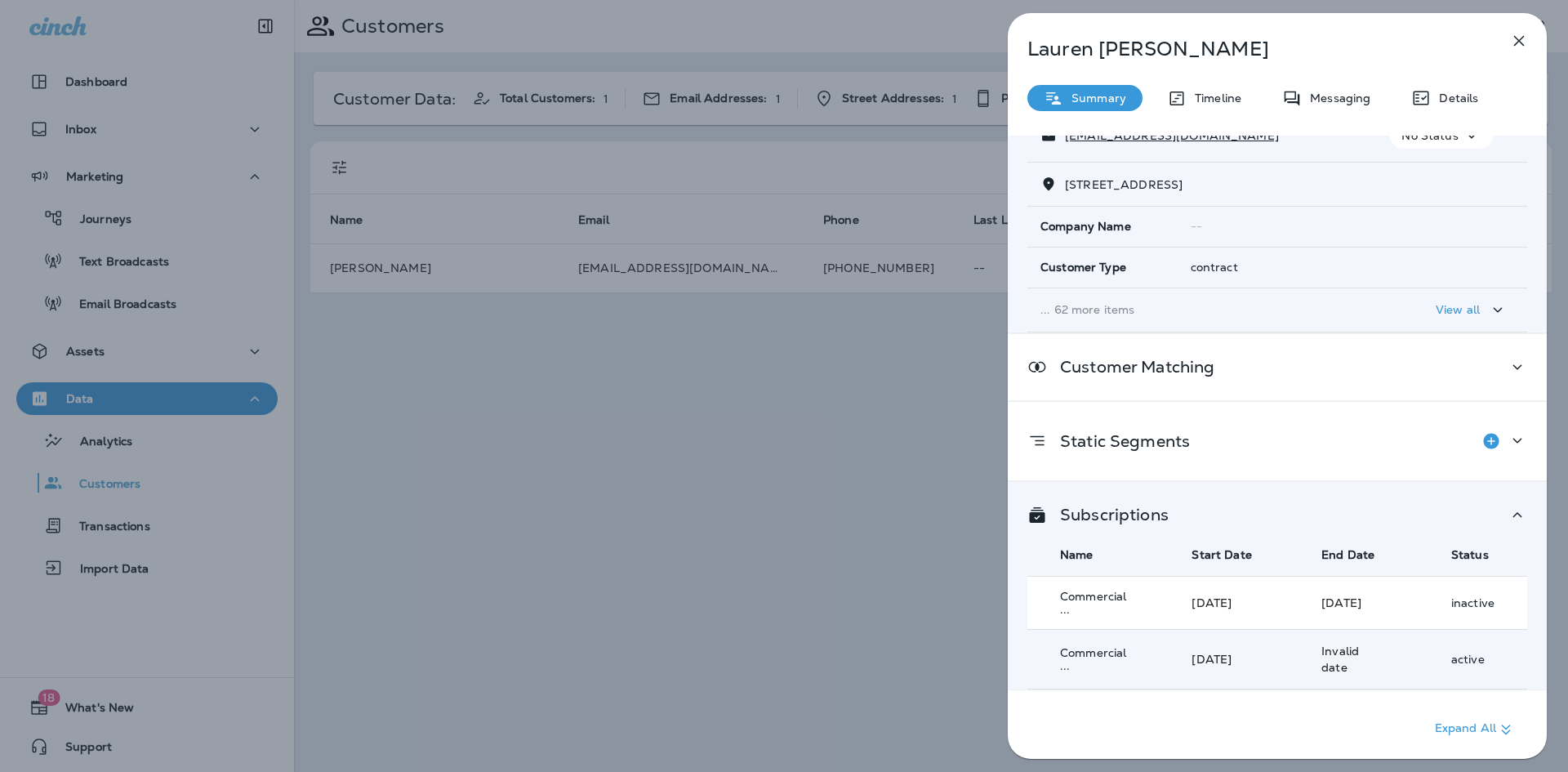
scroll to position [401, 0]
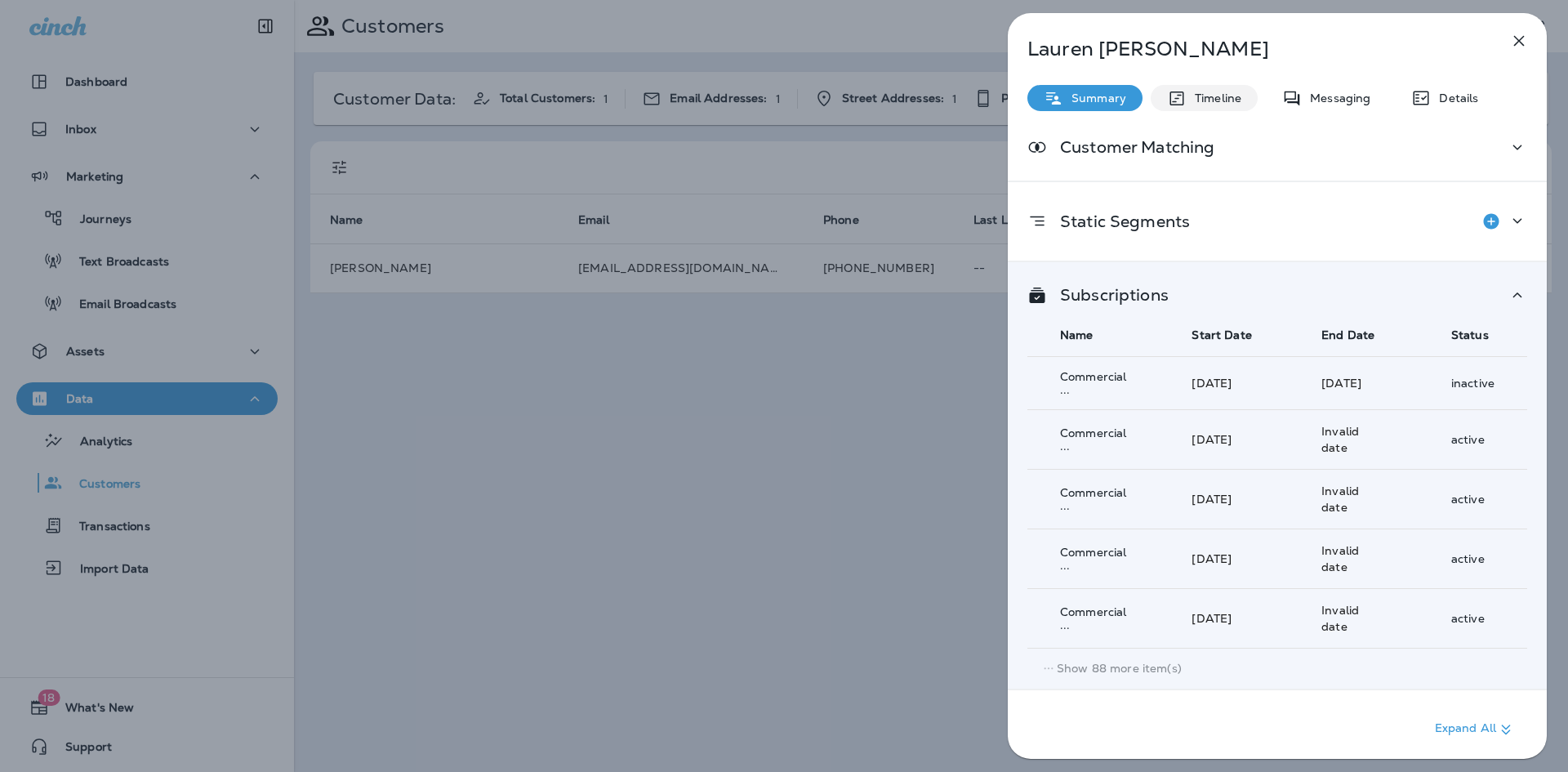
click at [1195, 95] on p "Timeline" at bounding box center [1214, 98] width 55 height 13
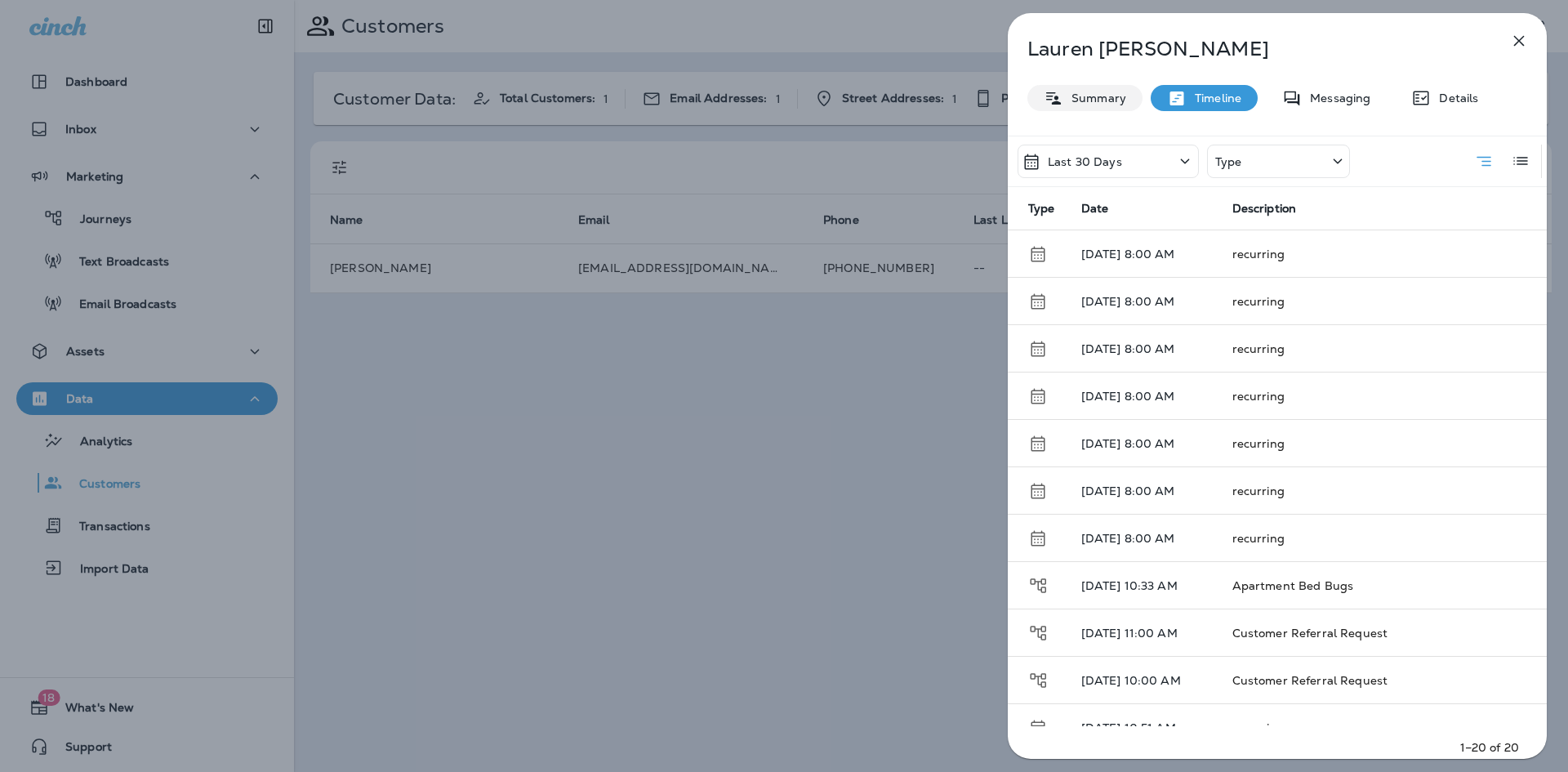
click at [1075, 93] on p "Summary" at bounding box center [1094, 98] width 63 height 13
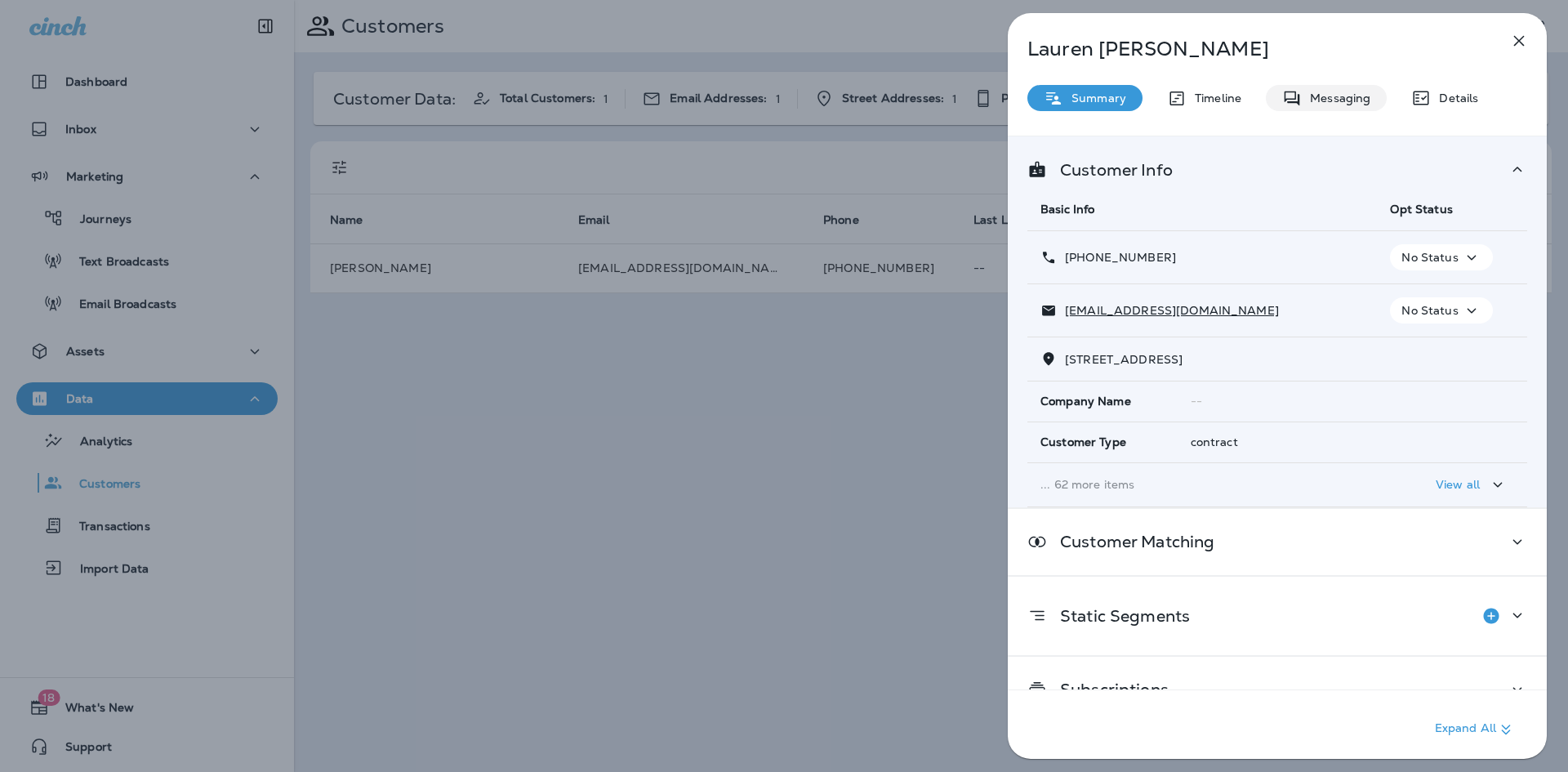
click at [1268, 96] on div "Messaging" at bounding box center [1326, 98] width 121 height 26
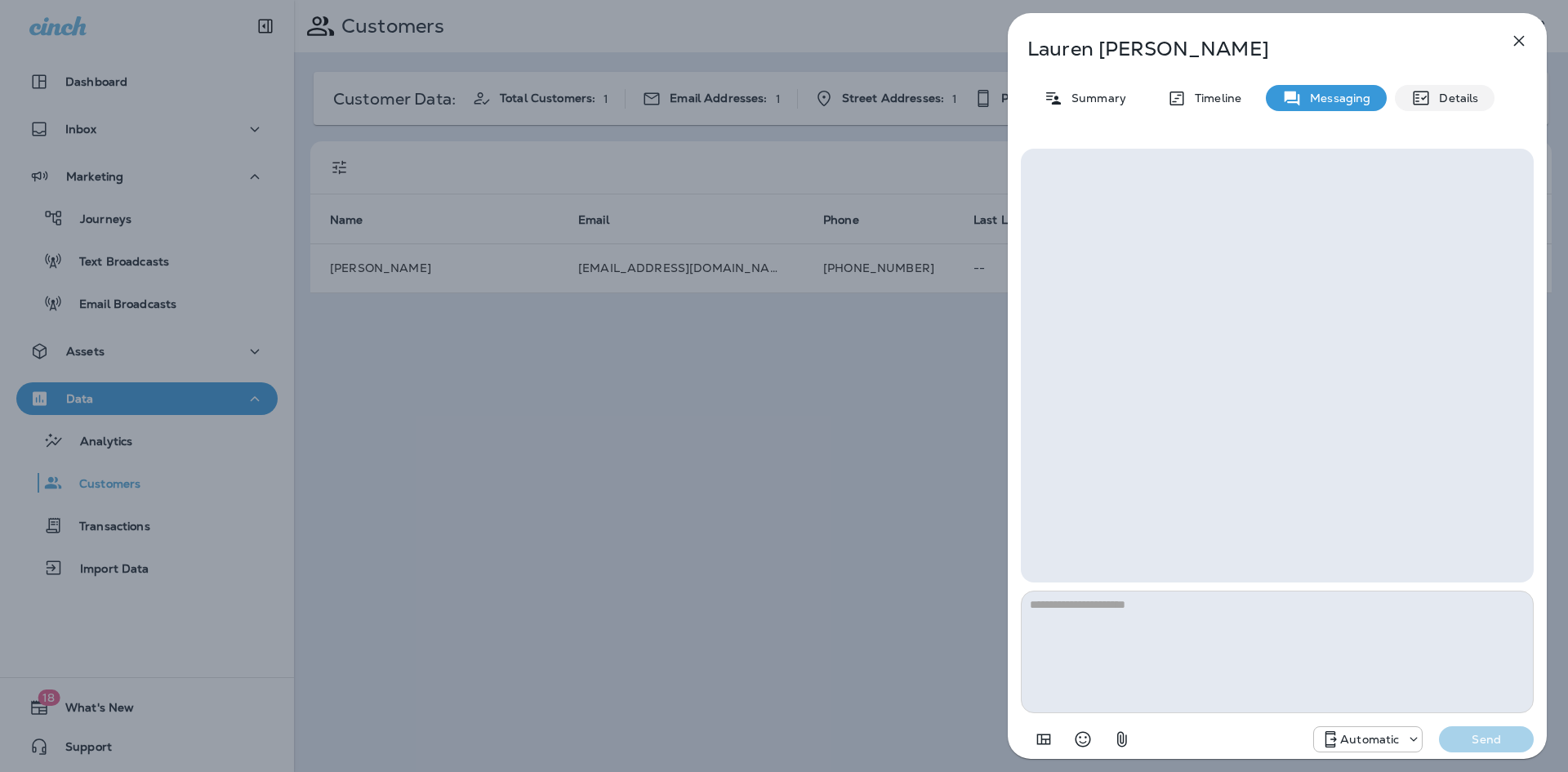
click at [1436, 103] on p "Details" at bounding box center [1455, 98] width 47 height 13
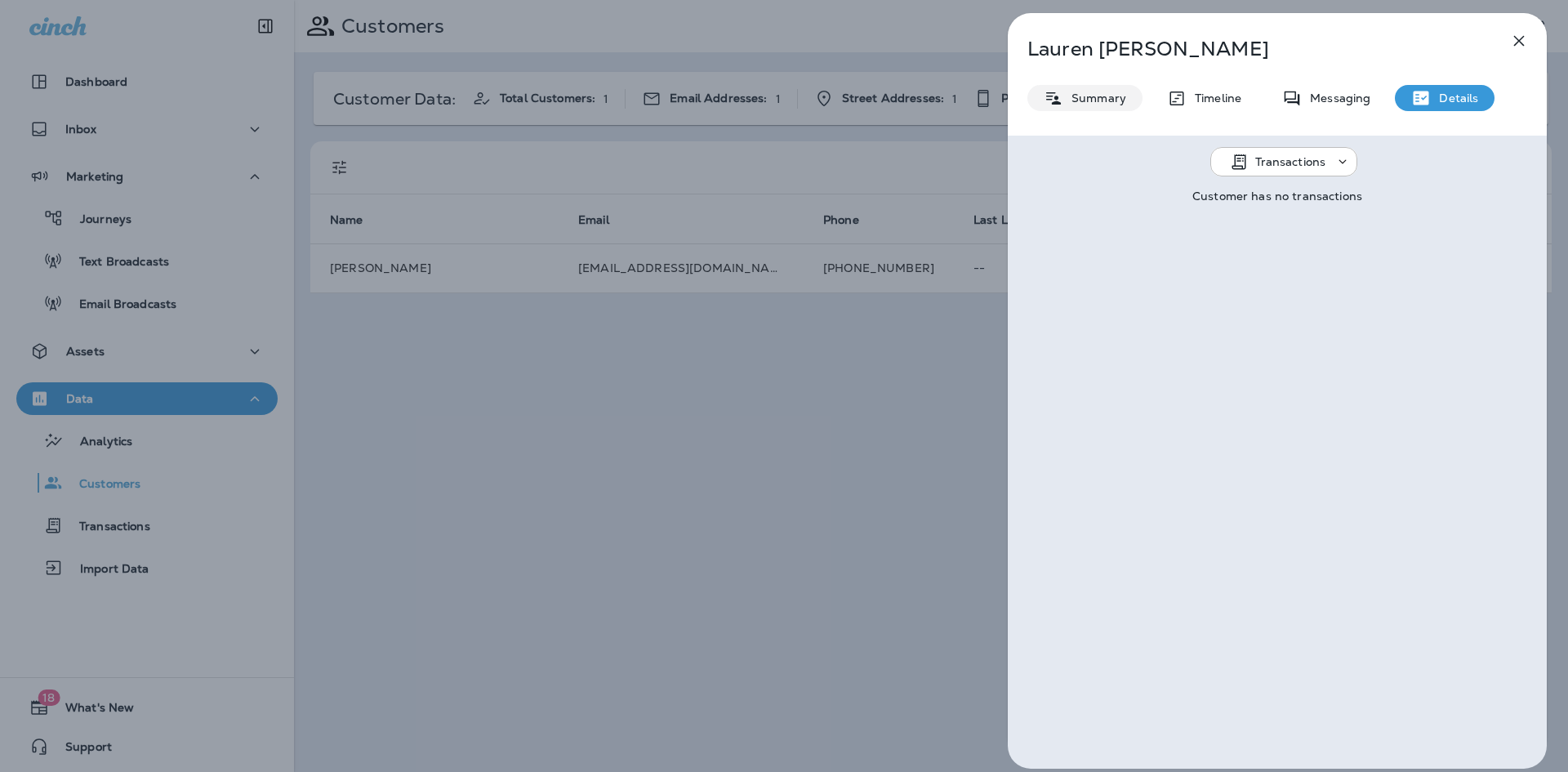
click at [1071, 96] on p "Summary" at bounding box center [1094, 98] width 63 height 13
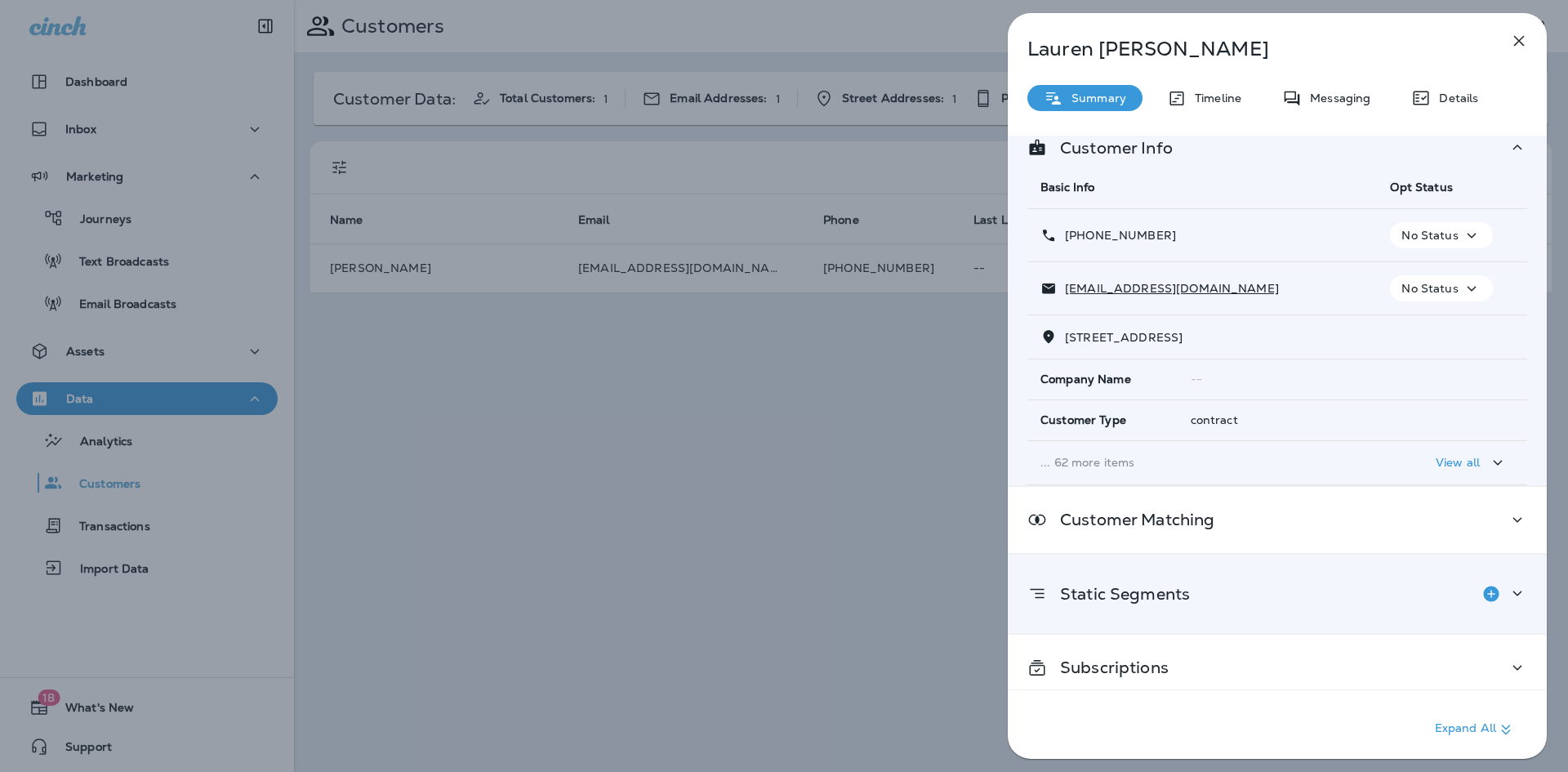
scroll to position [35, 0]
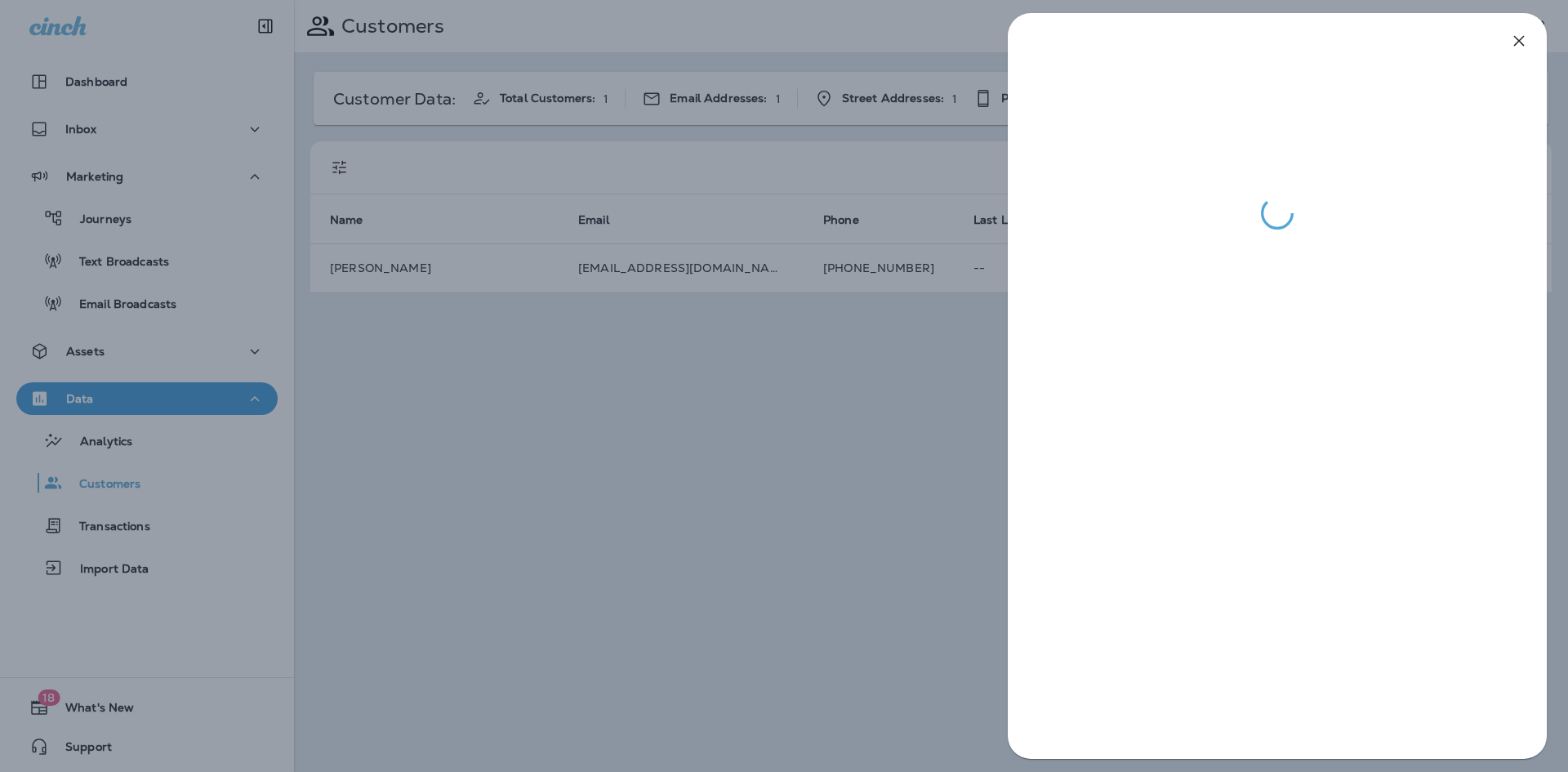
click at [440, 375] on div at bounding box center [784, 386] width 1568 height 772
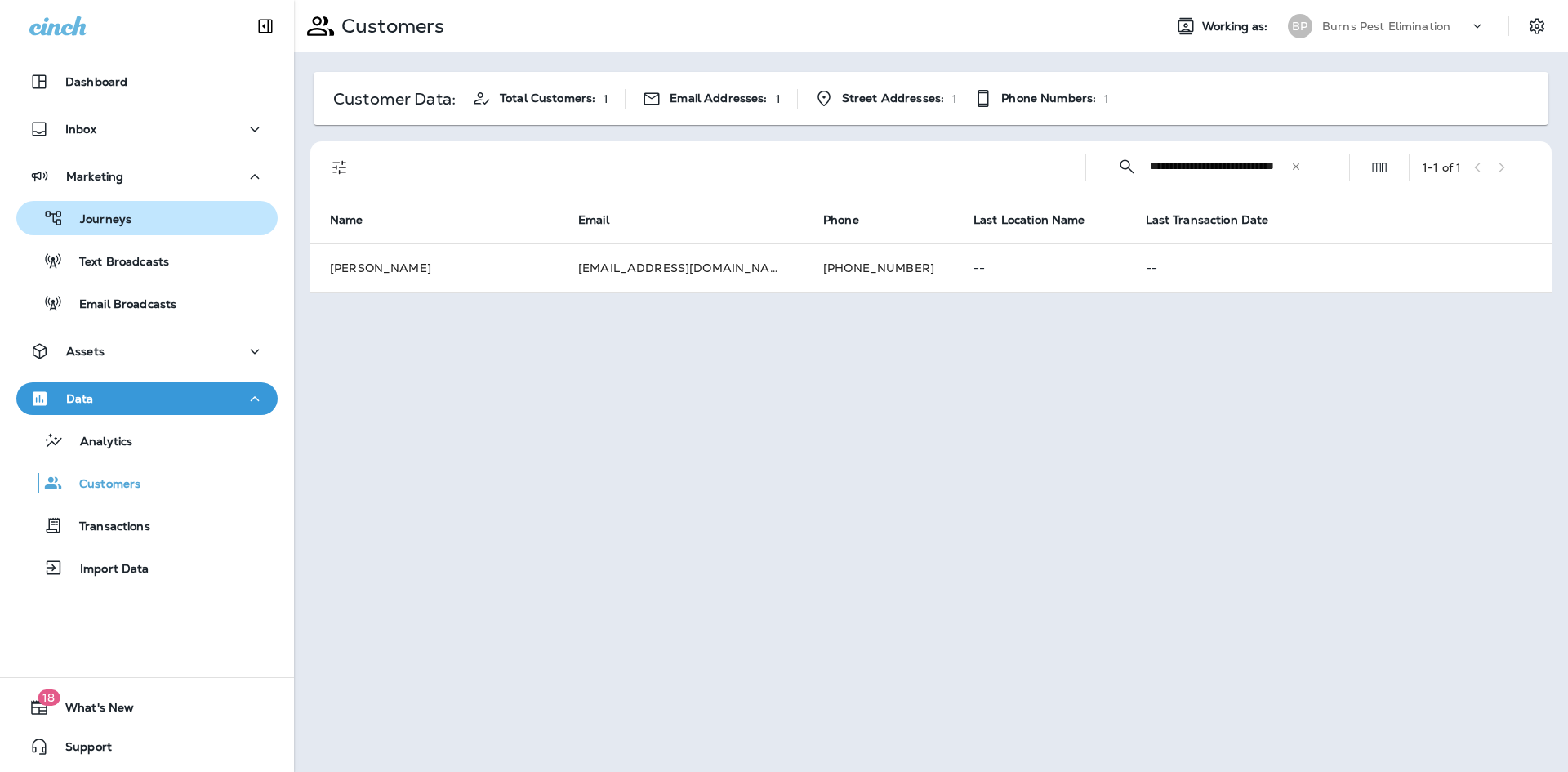
click at [168, 210] on div "Journeys" at bounding box center [147, 217] width 248 height 25
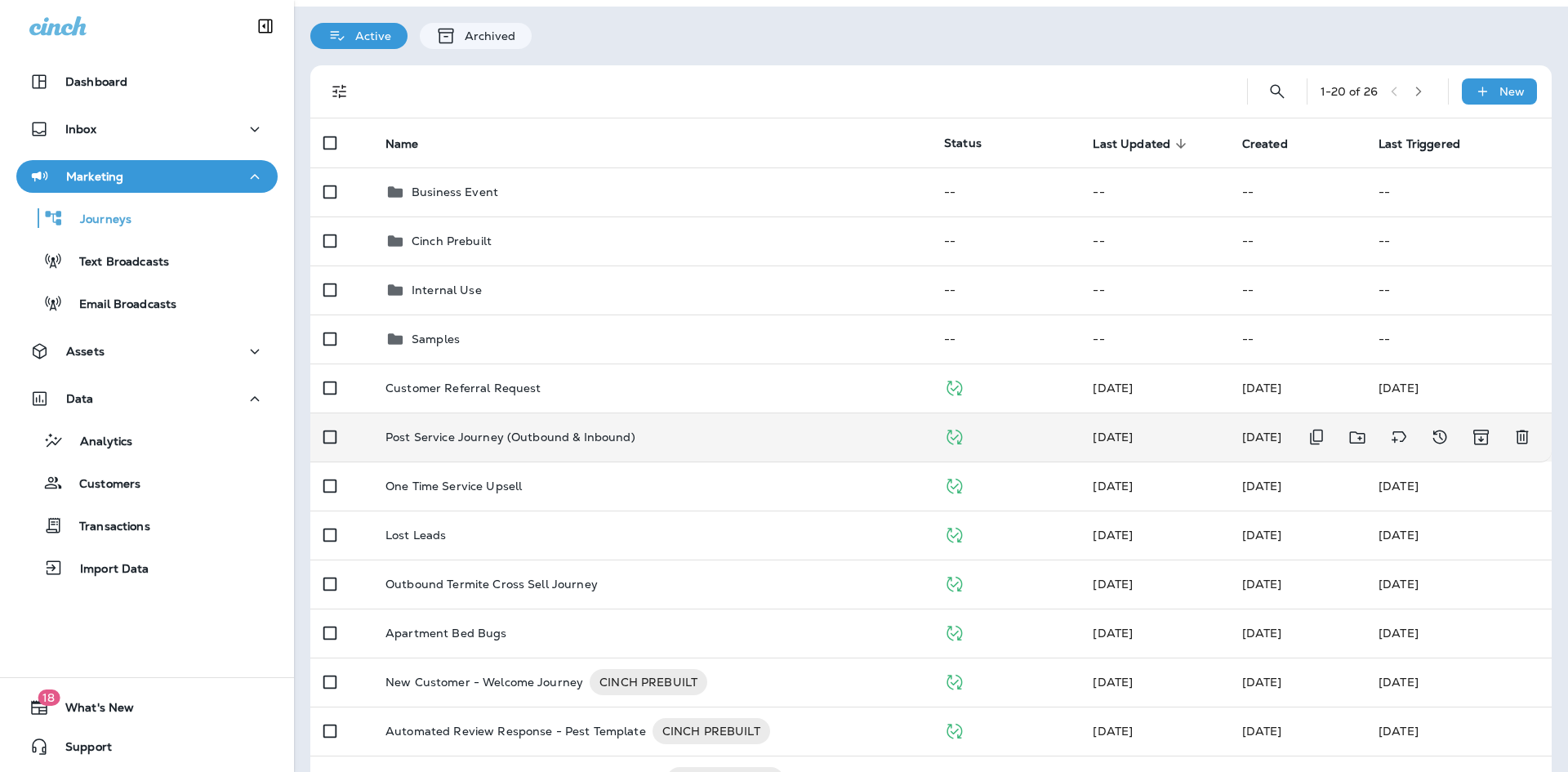
scroll to position [81, 0]
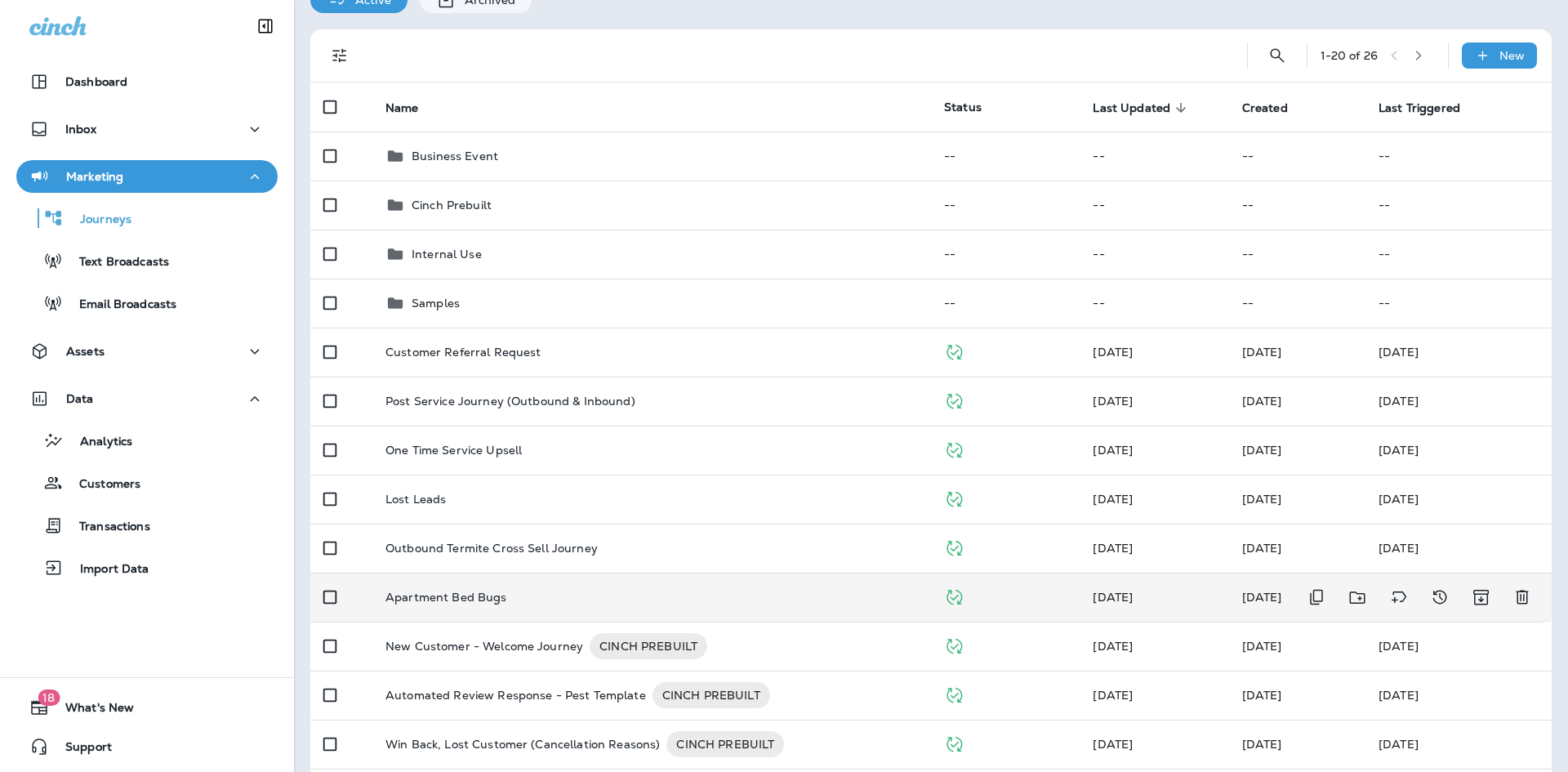
click at [553, 598] on div "Apartment Bed Bugs" at bounding box center [651, 598] width 532 height 13
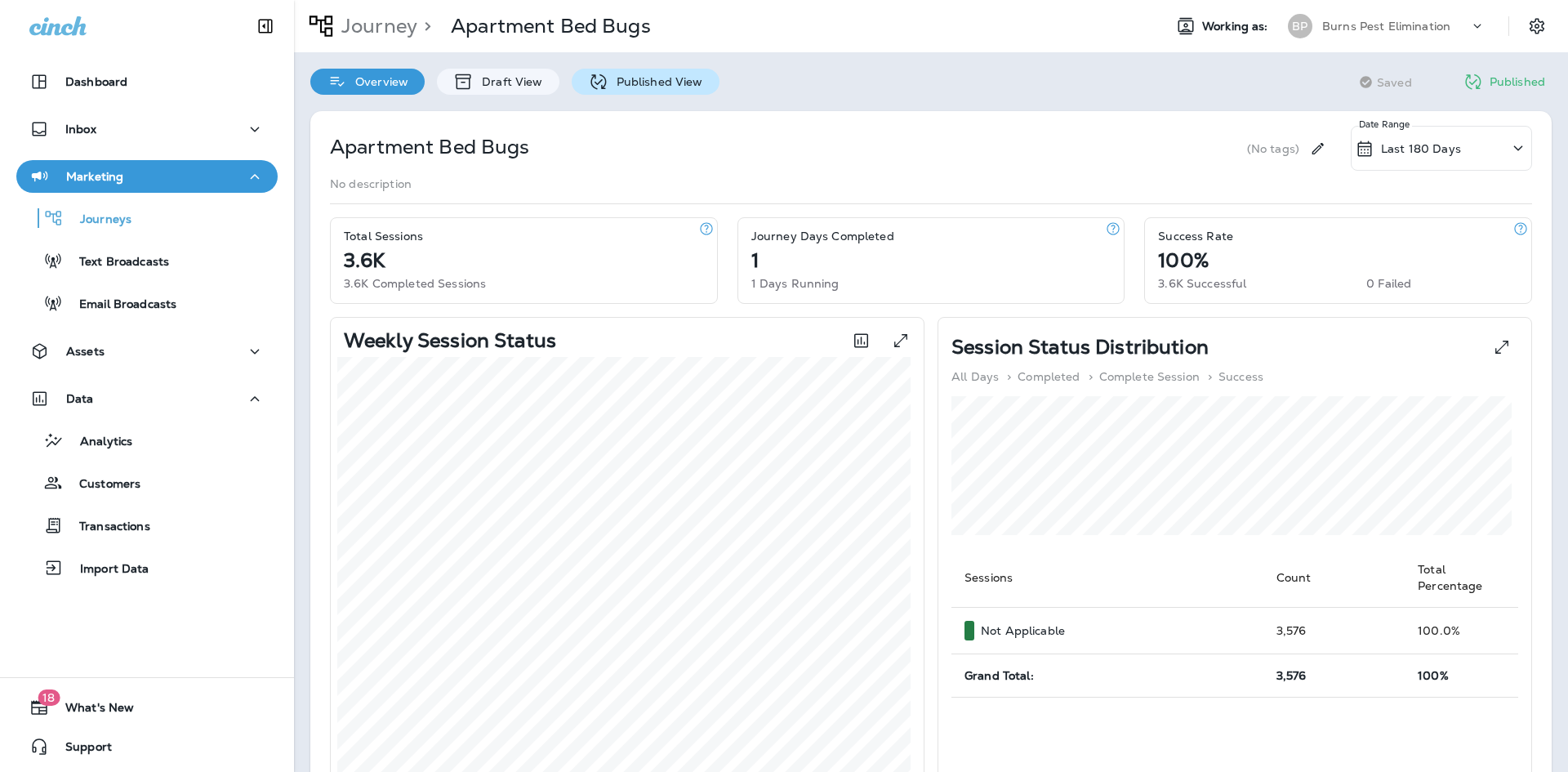
click at [651, 81] on p "Published View" at bounding box center [656, 81] width 95 height 13
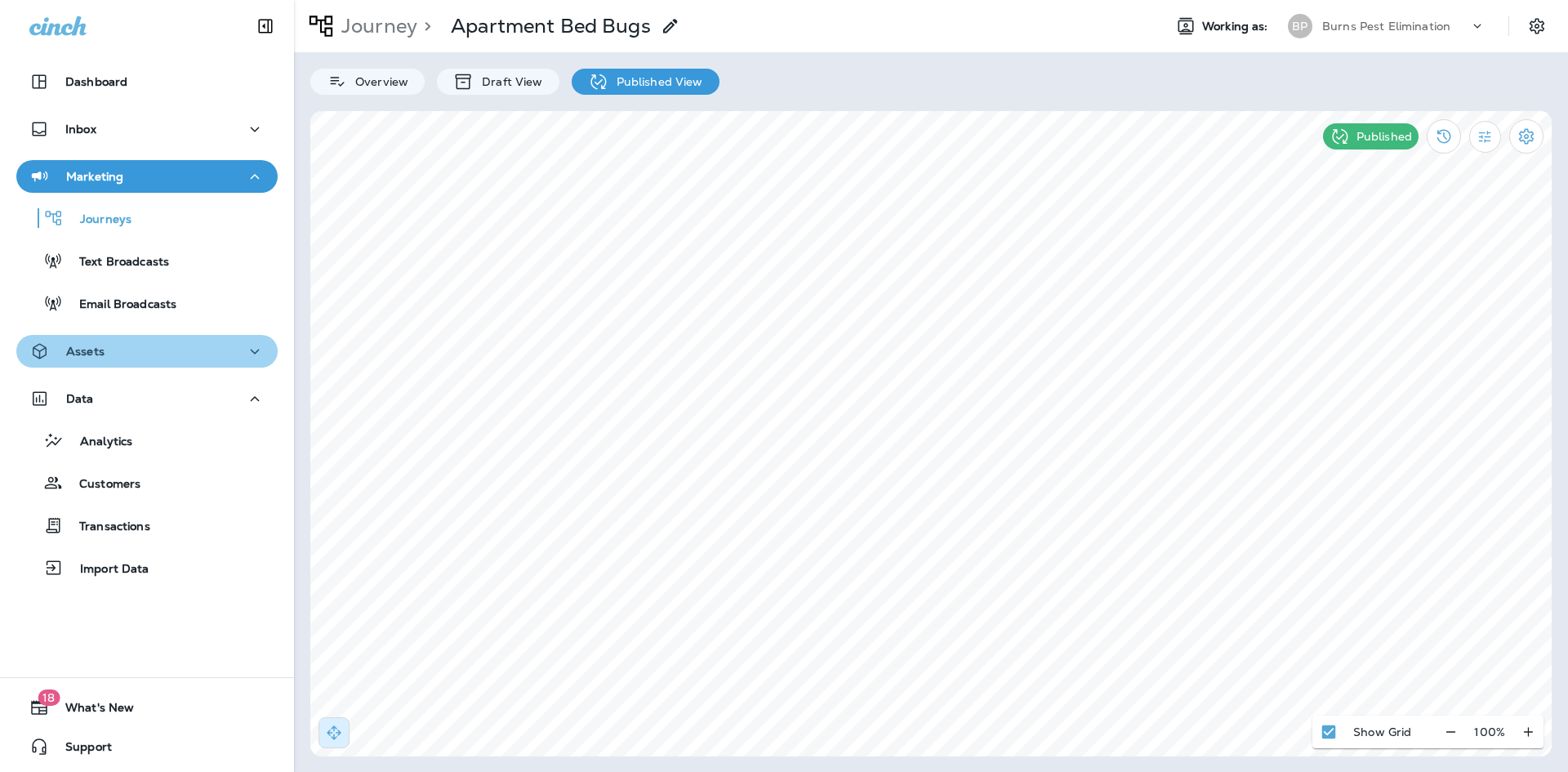
click at [191, 352] on div "Assets" at bounding box center [147, 352] width 236 height 20
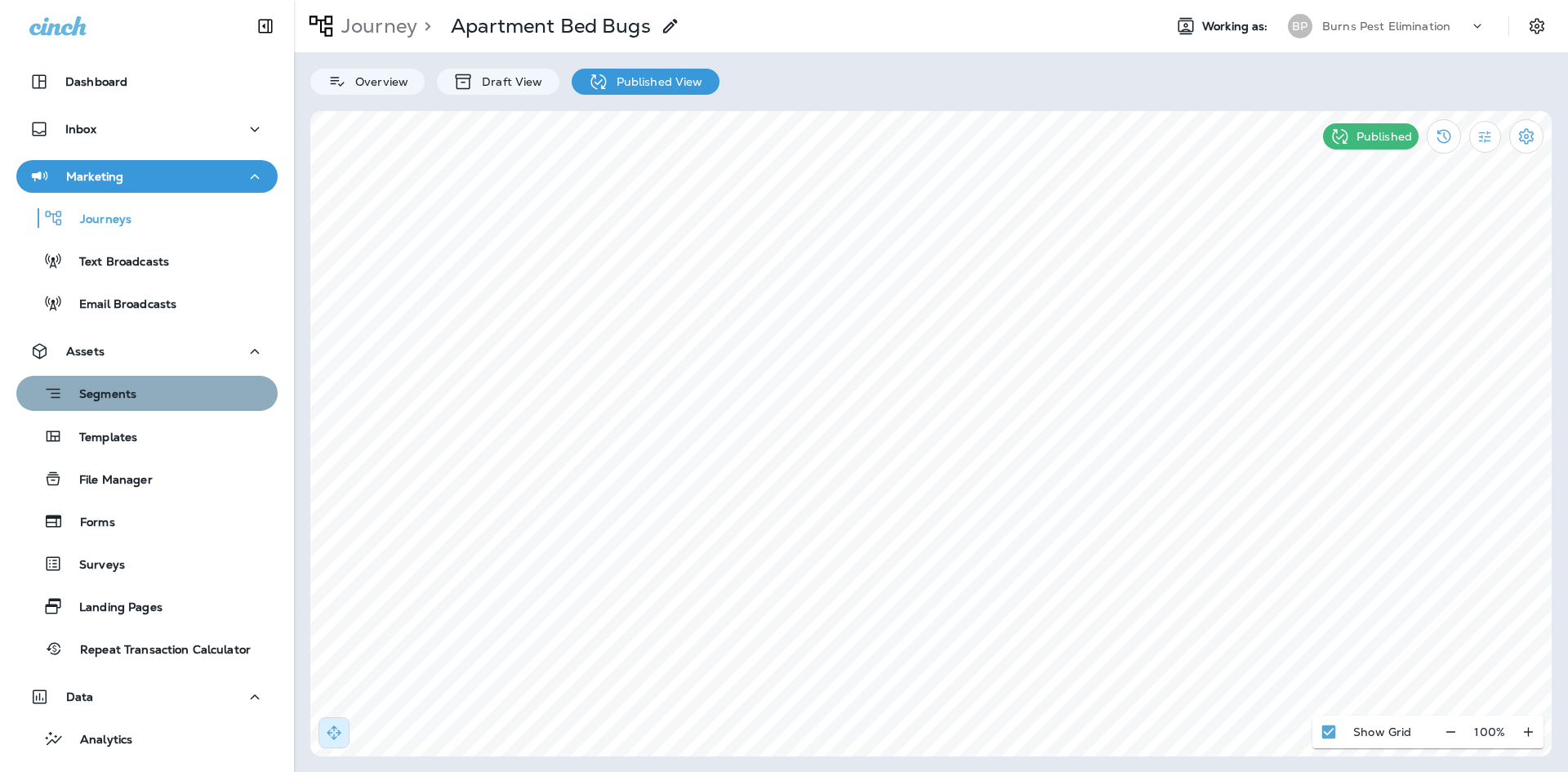
click at [177, 384] on div "Segments" at bounding box center [147, 394] width 248 height 26
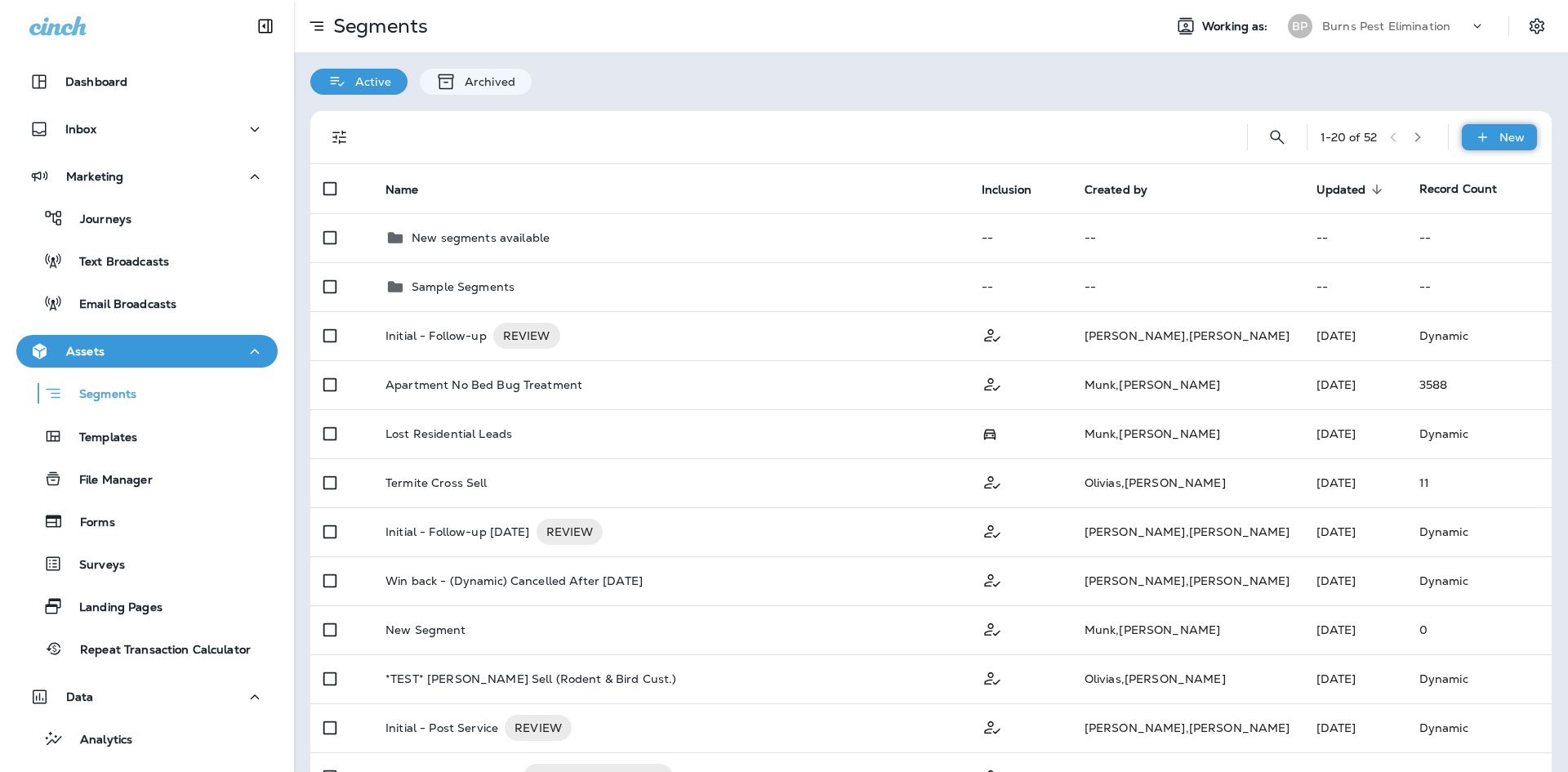
click at [1479, 141] on icon at bounding box center [1482, 137] width 17 height 16
click at [1457, 179] on p "New Segment" at bounding box center [1439, 176] width 88 height 13
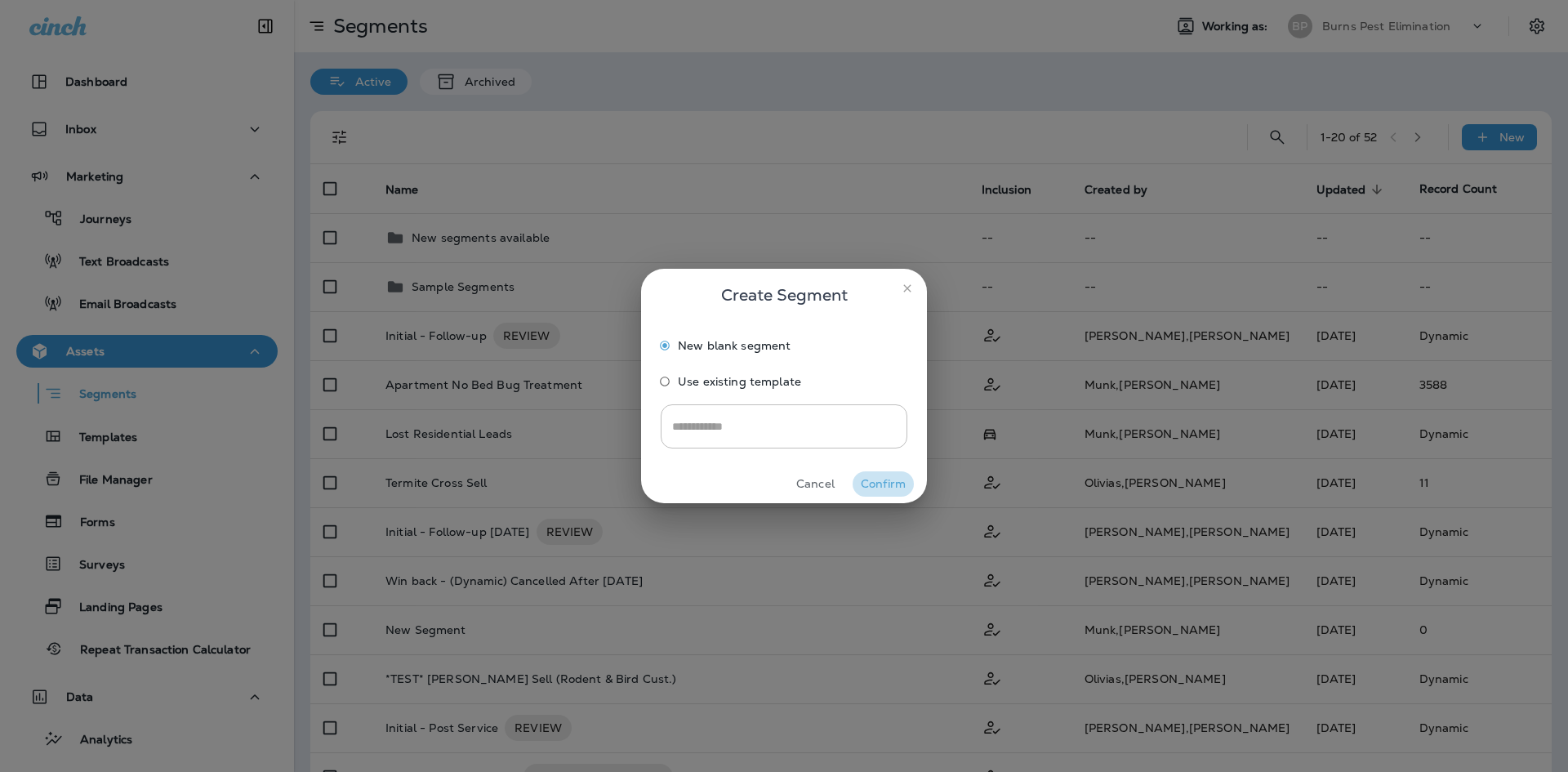
click at [876, 473] on button "Confirm" at bounding box center [883, 484] width 61 height 26
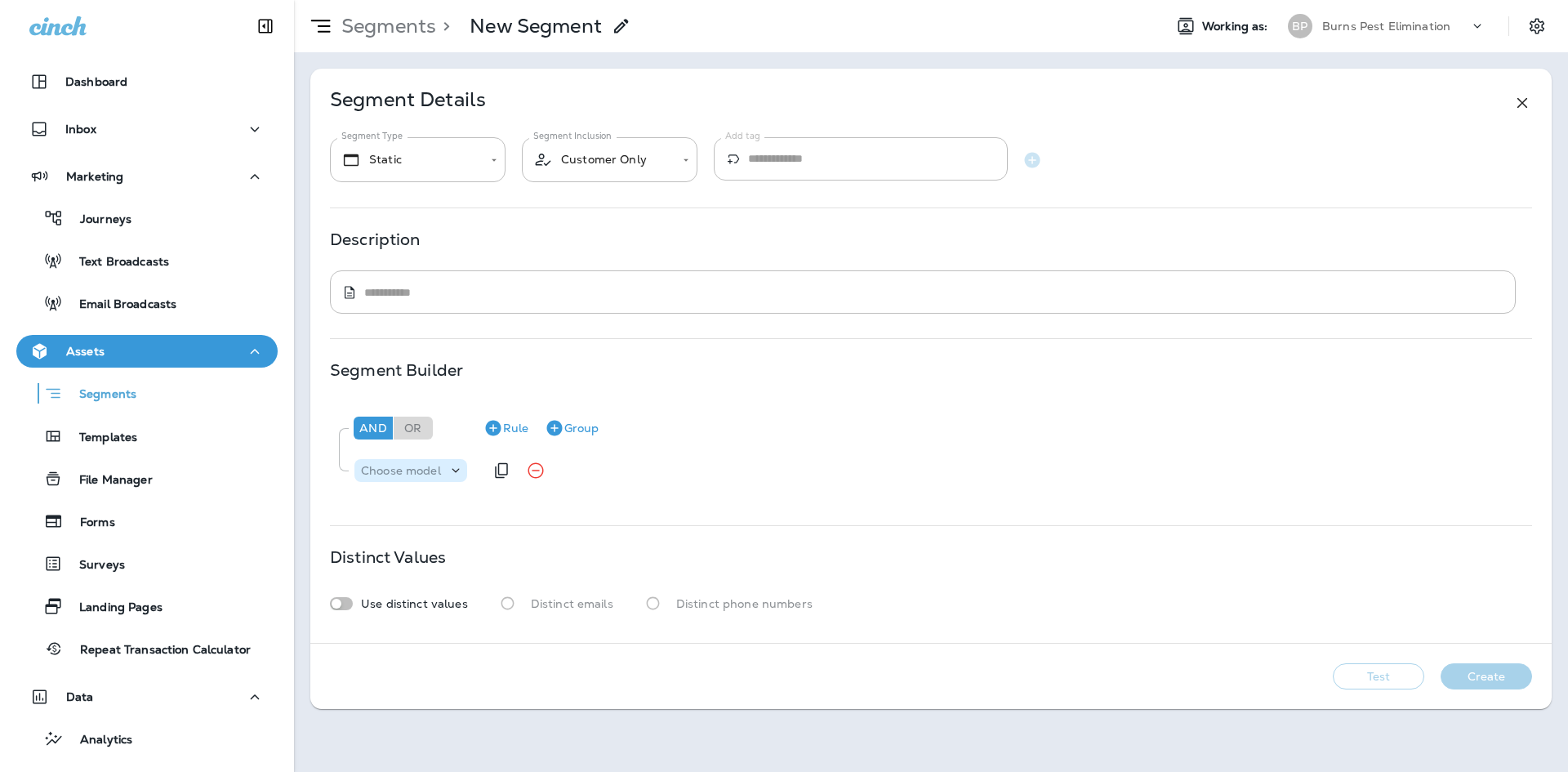
click at [449, 472] on icon at bounding box center [456, 471] width 16 height 16
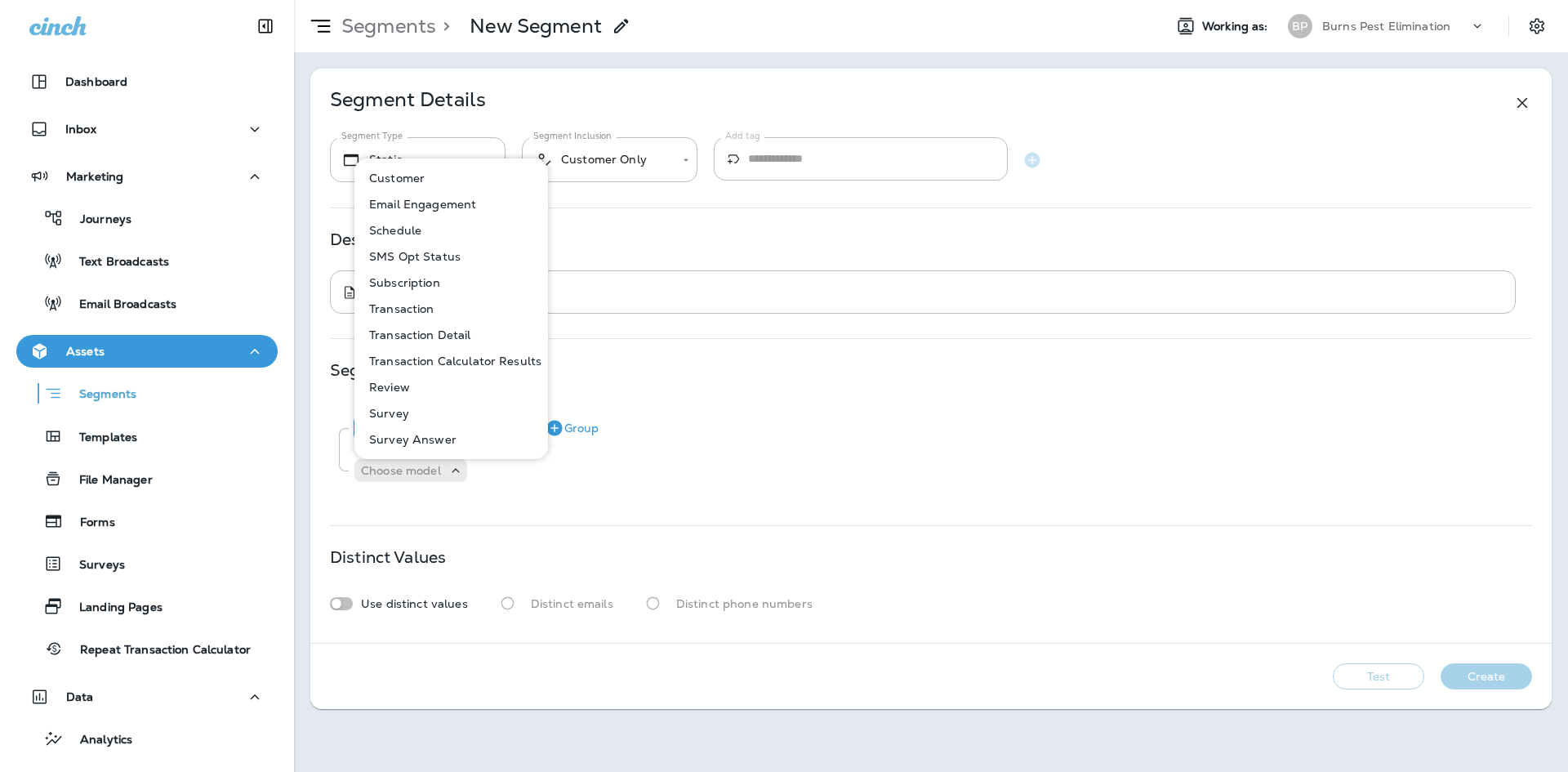
click at [446, 173] on button "Customer" at bounding box center [452, 178] width 192 height 26
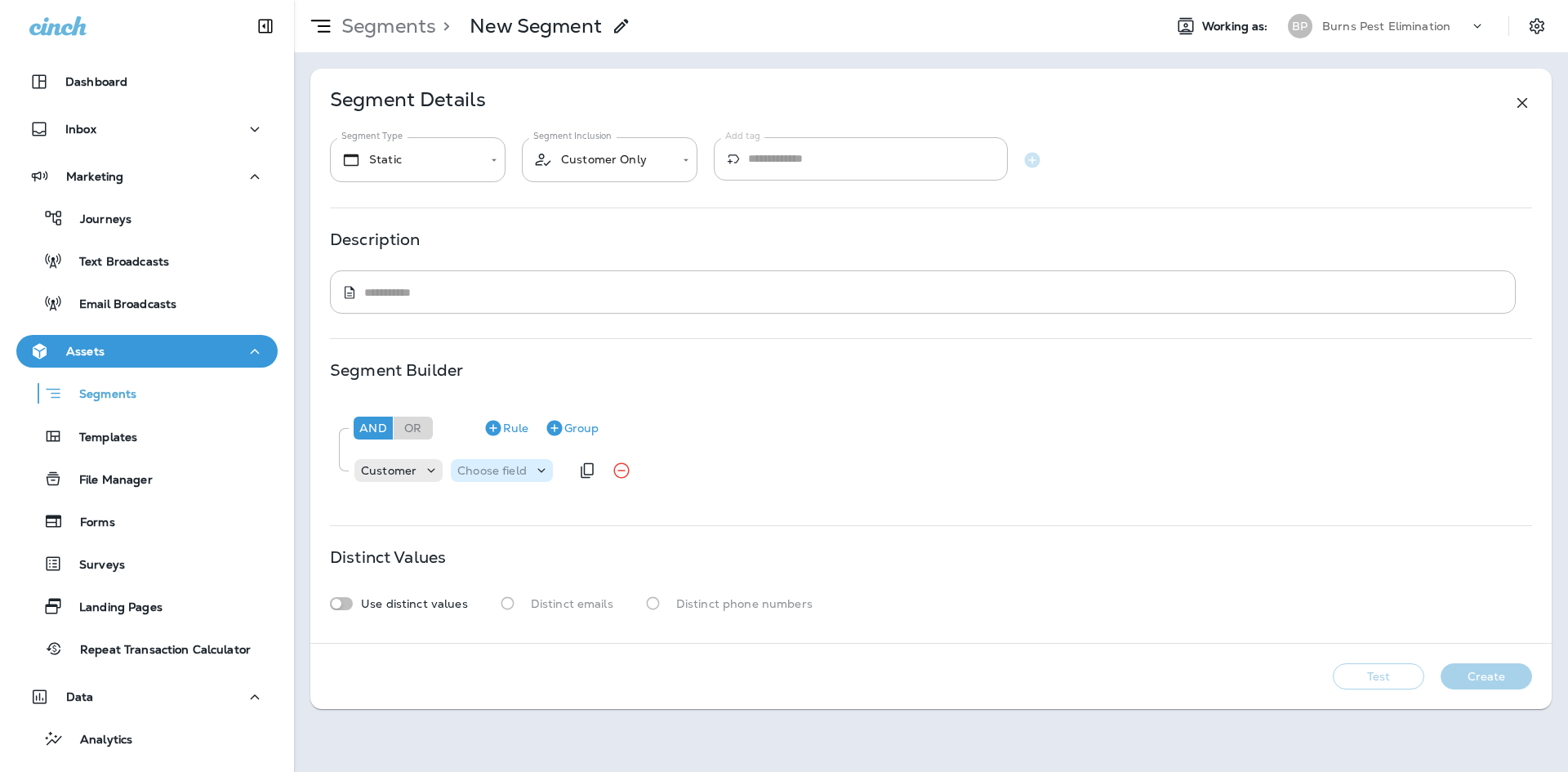
click at [518, 481] on div "Choose field" at bounding box center [502, 471] width 102 height 23
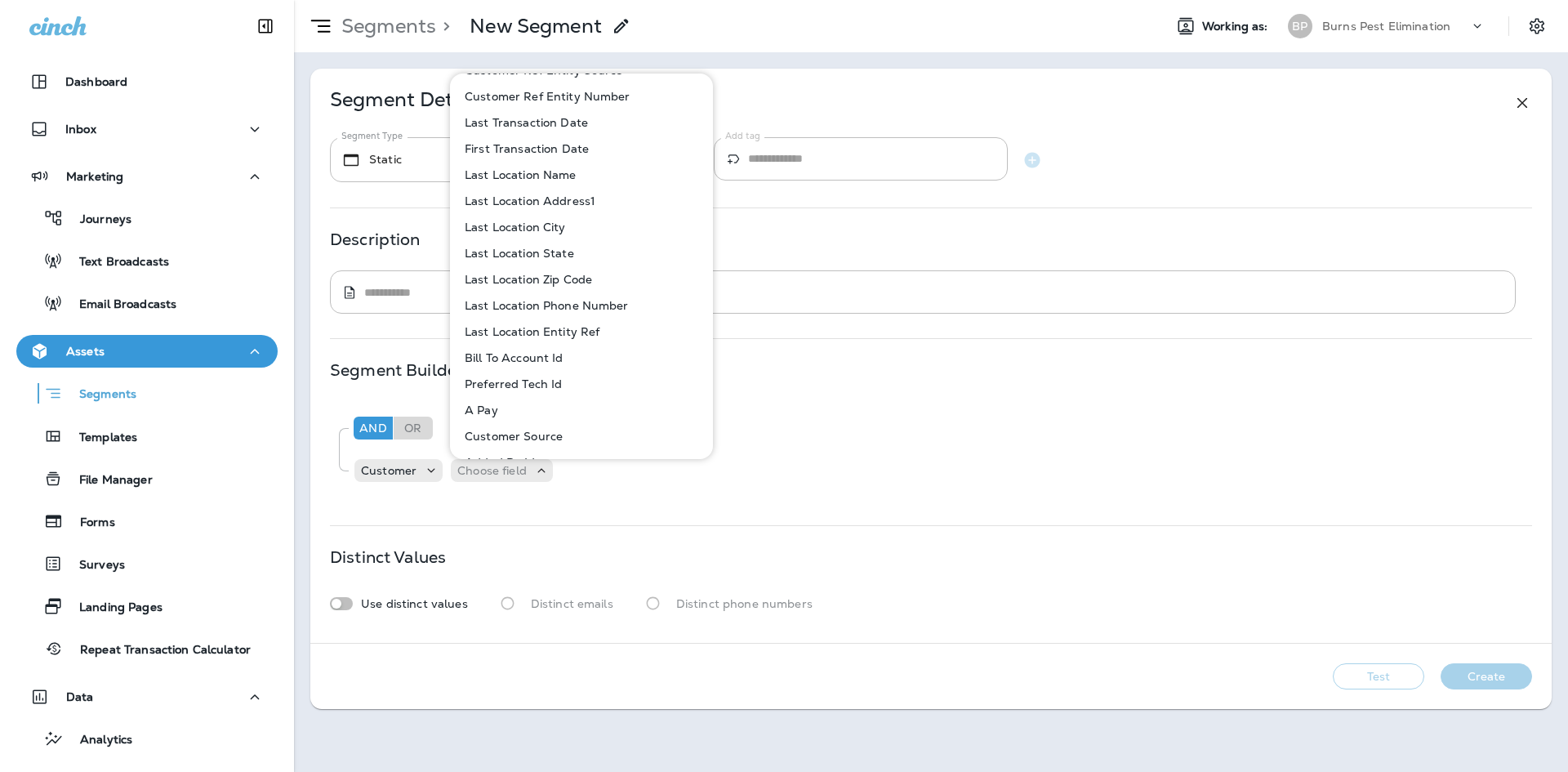
scroll to position [408, 0]
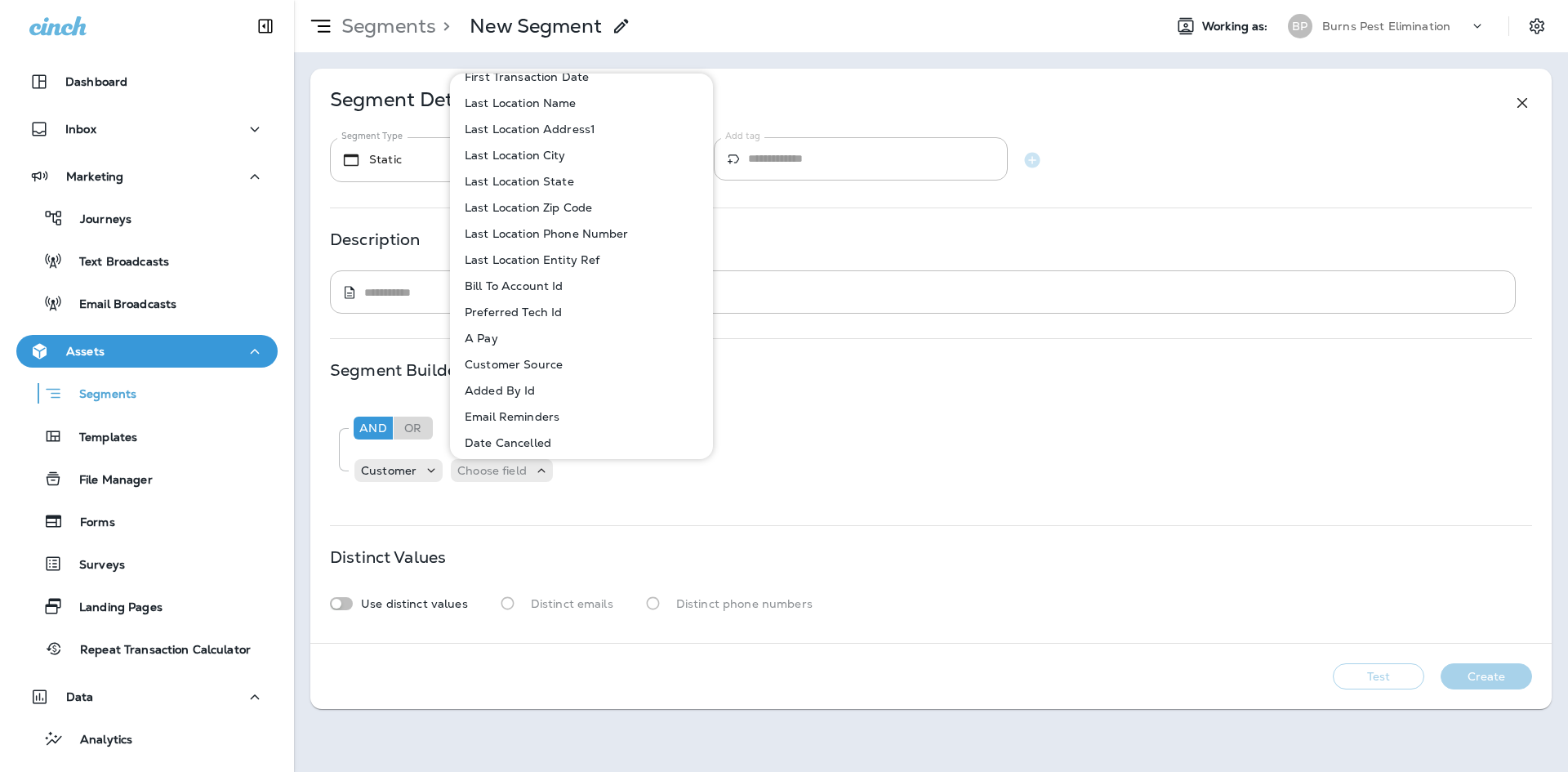
click at [557, 290] on p "Bill To Account Id" at bounding box center [510, 286] width 105 height 13
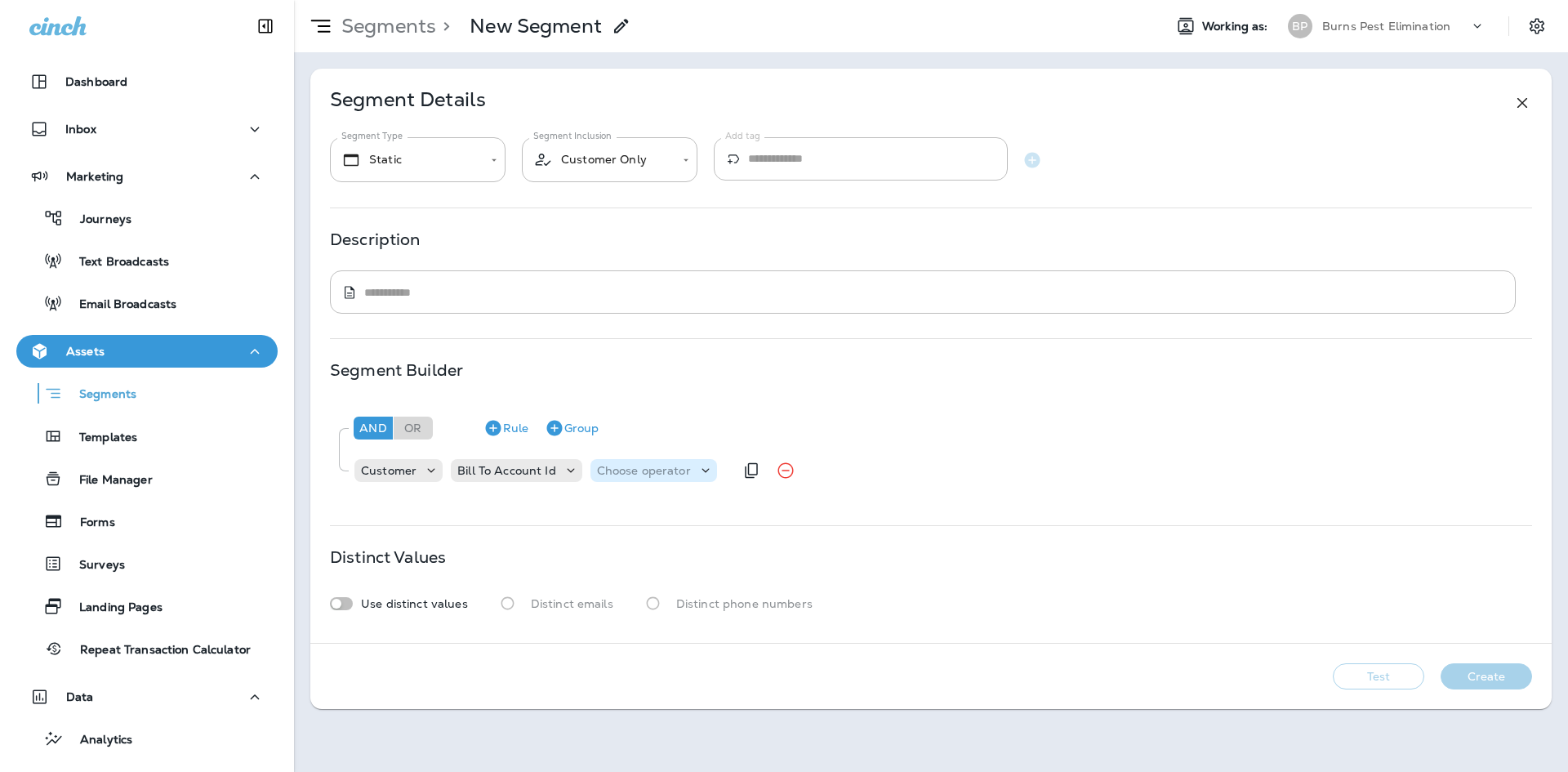
click at [676, 470] on p "Choose operator" at bounding box center [644, 471] width 94 height 13
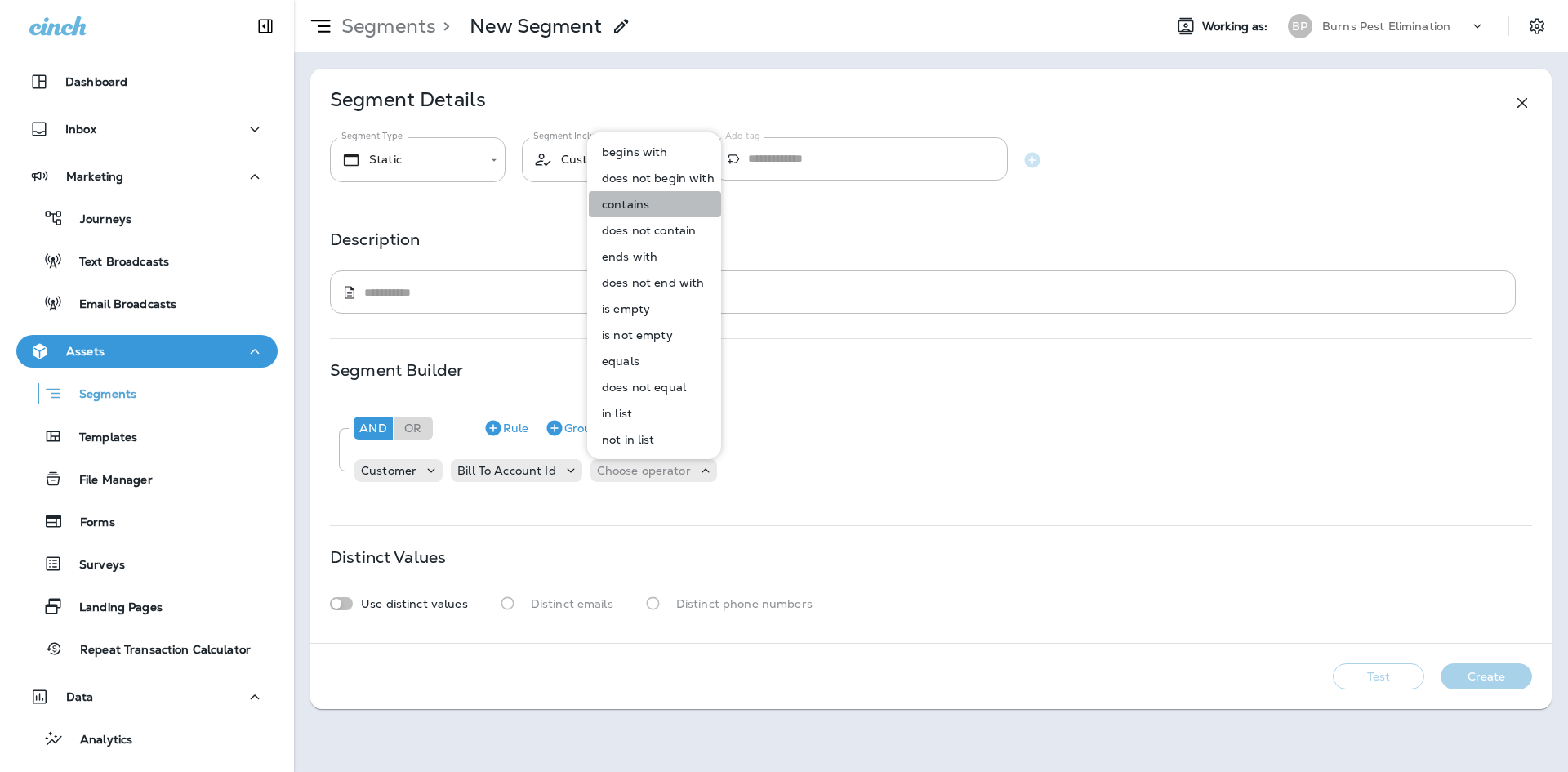
click at [658, 198] on button "contains" at bounding box center [655, 204] width 132 height 26
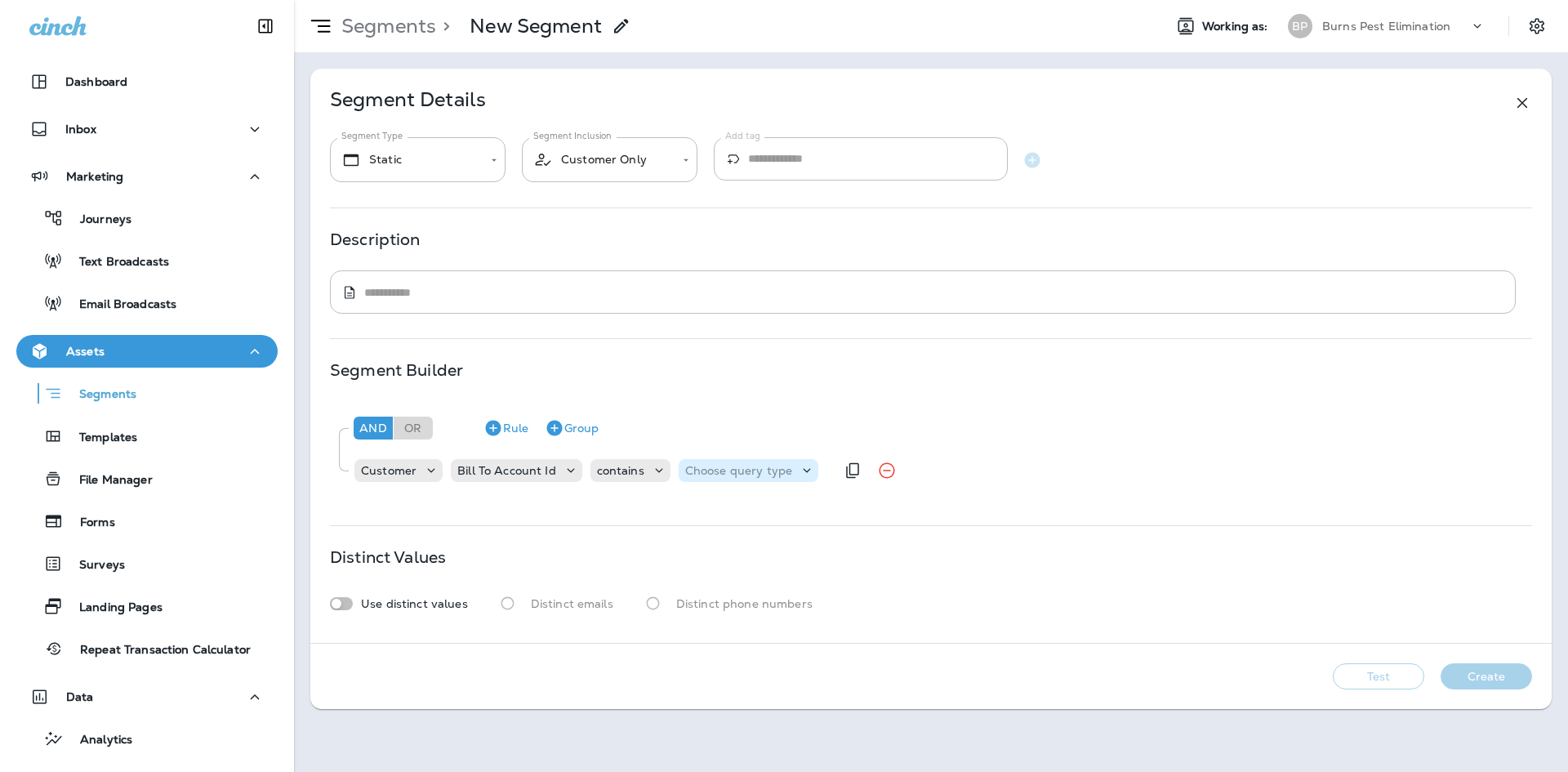
click at [746, 470] on p "Choose query type" at bounding box center [738, 471] width 107 height 13
click at [728, 513] on button "Text" at bounding box center [723, 512] width 94 height 26
click at [823, 472] on input "text" at bounding box center [847, 471] width 163 height 21
click at [609, 505] on div "**********" at bounding box center [931, 355] width 1241 height 575
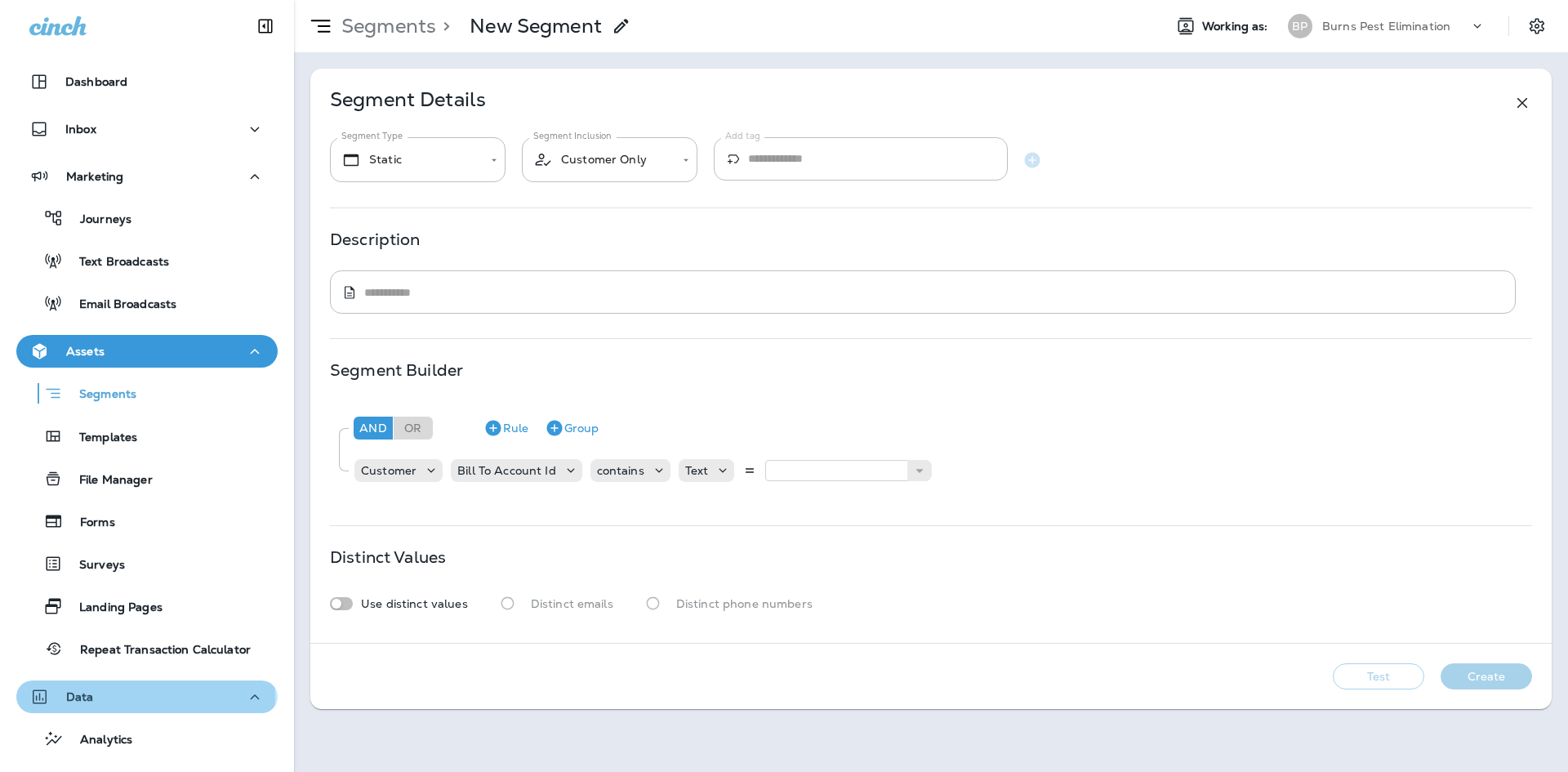
click at [144, 698] on div "Data" at bounding box center [147, 697] width 236 height 20
click at [139, 701] on div "Data" at bounding box center [147, 697] width 236 height 20
click at [114, 703] on div "Data" at bounding box center [147, 697] width 236 height 20
click at [1542, 23] on icon "Settings" at bounding box center [1536, 26] width 19 height 19
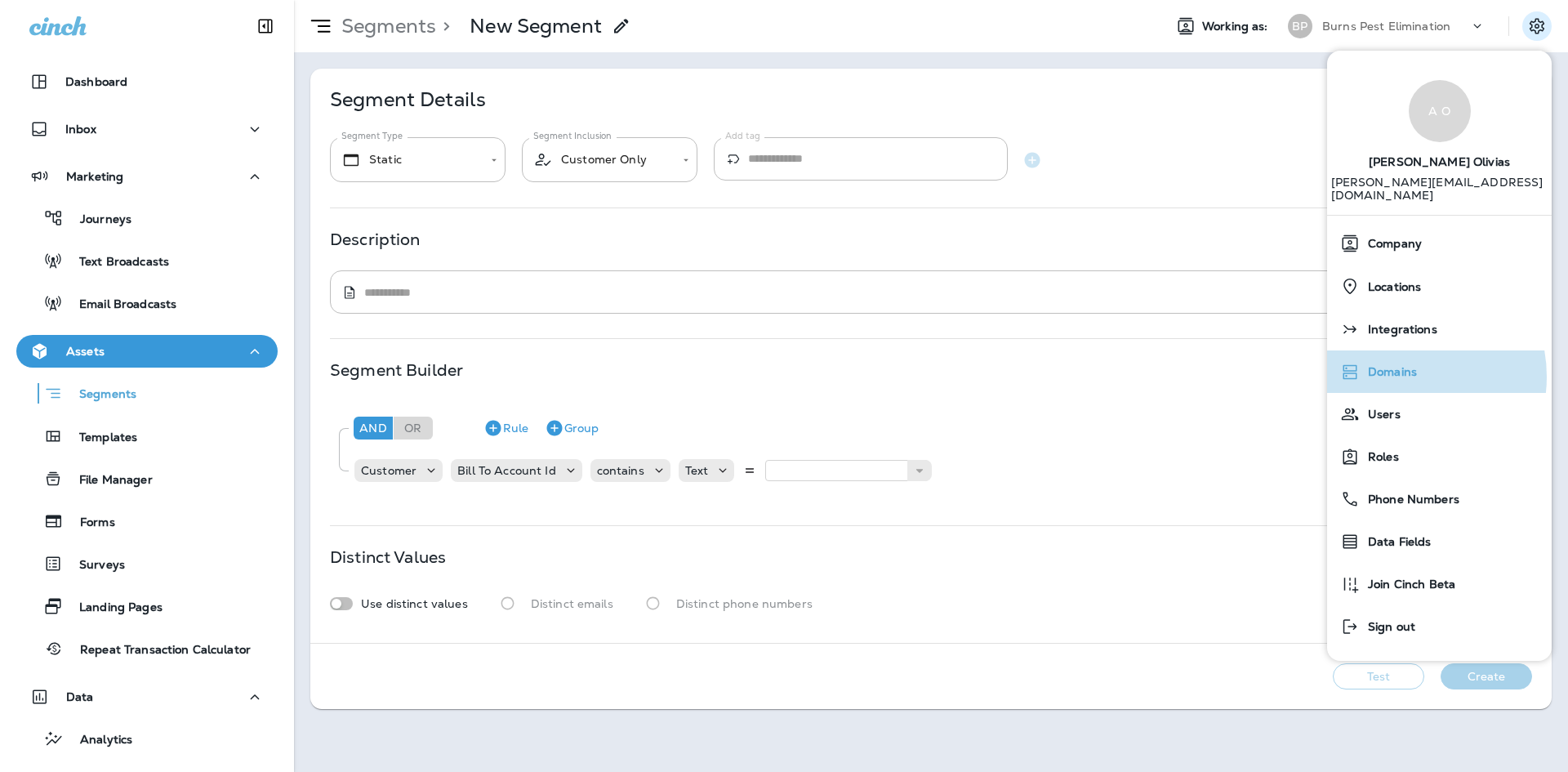
click at [1397, 365] on span "Domains" at bounding box center [1388, 372] width 58 height 14
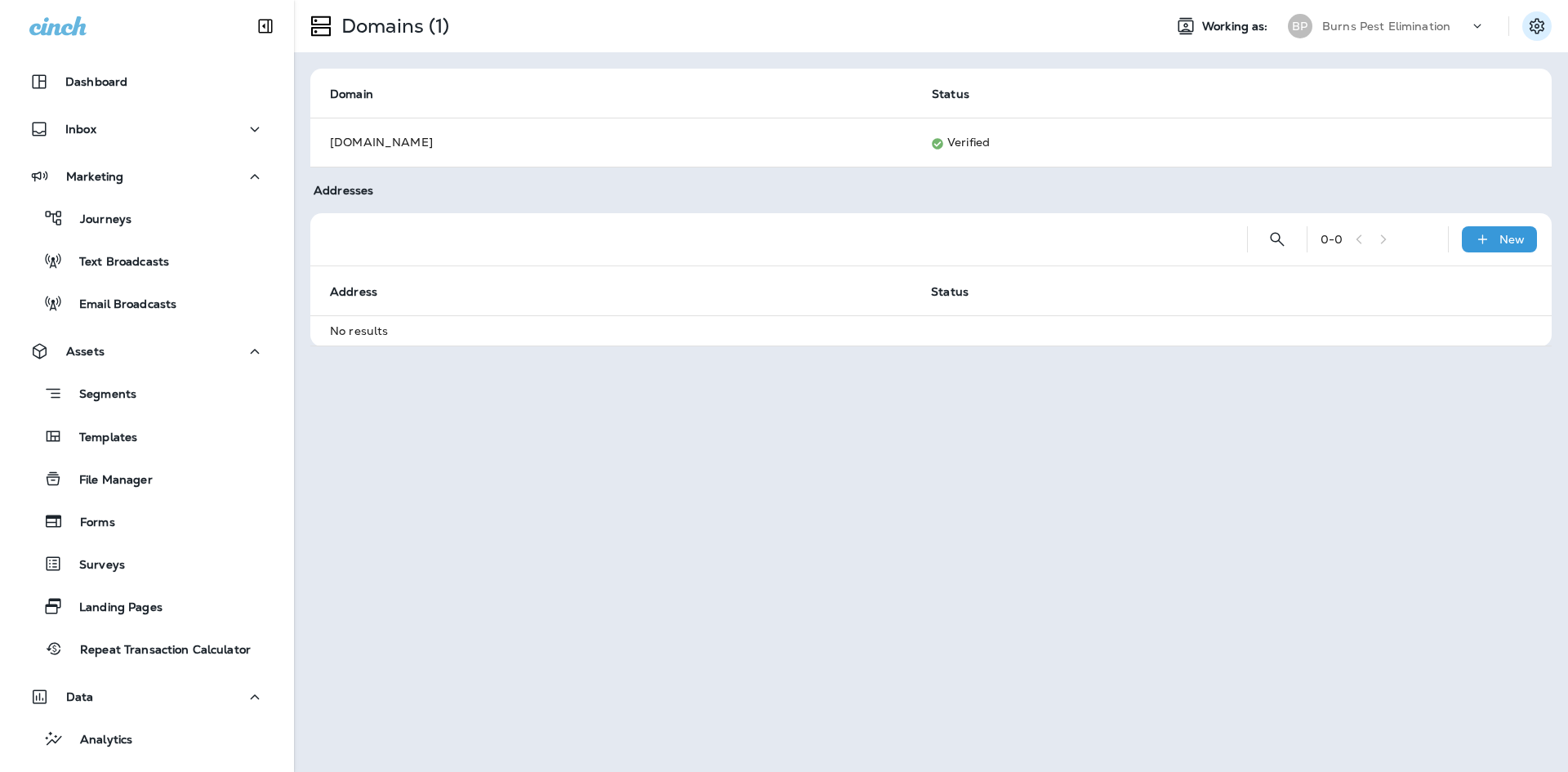
click at [1542, 20] on icon "Settings" at bounding box center [1536, 26] width 19 height 19
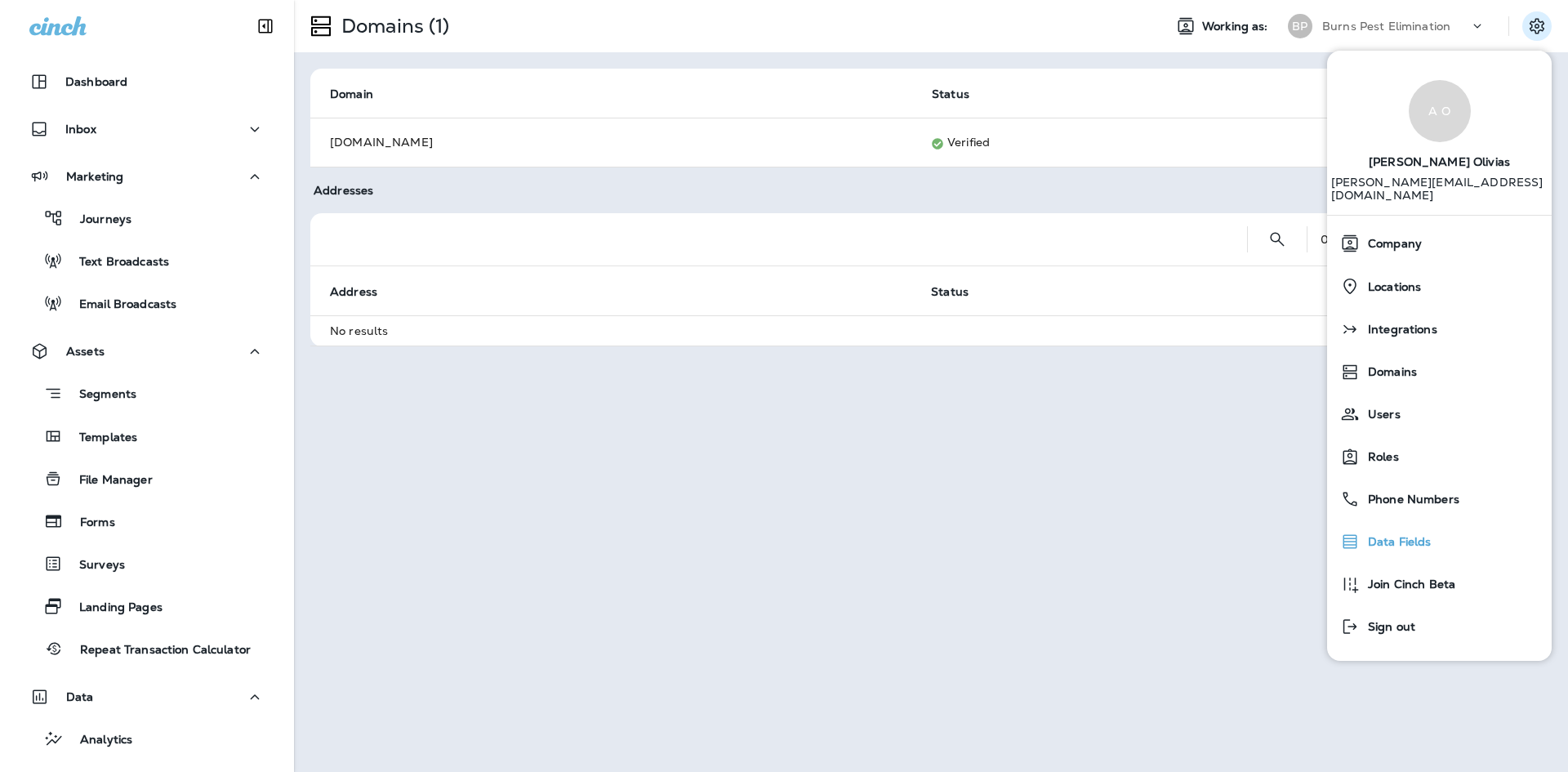
click at [1426, 535] on span "Data Fields" at bounding box center [1395, 542] width 72 height 14
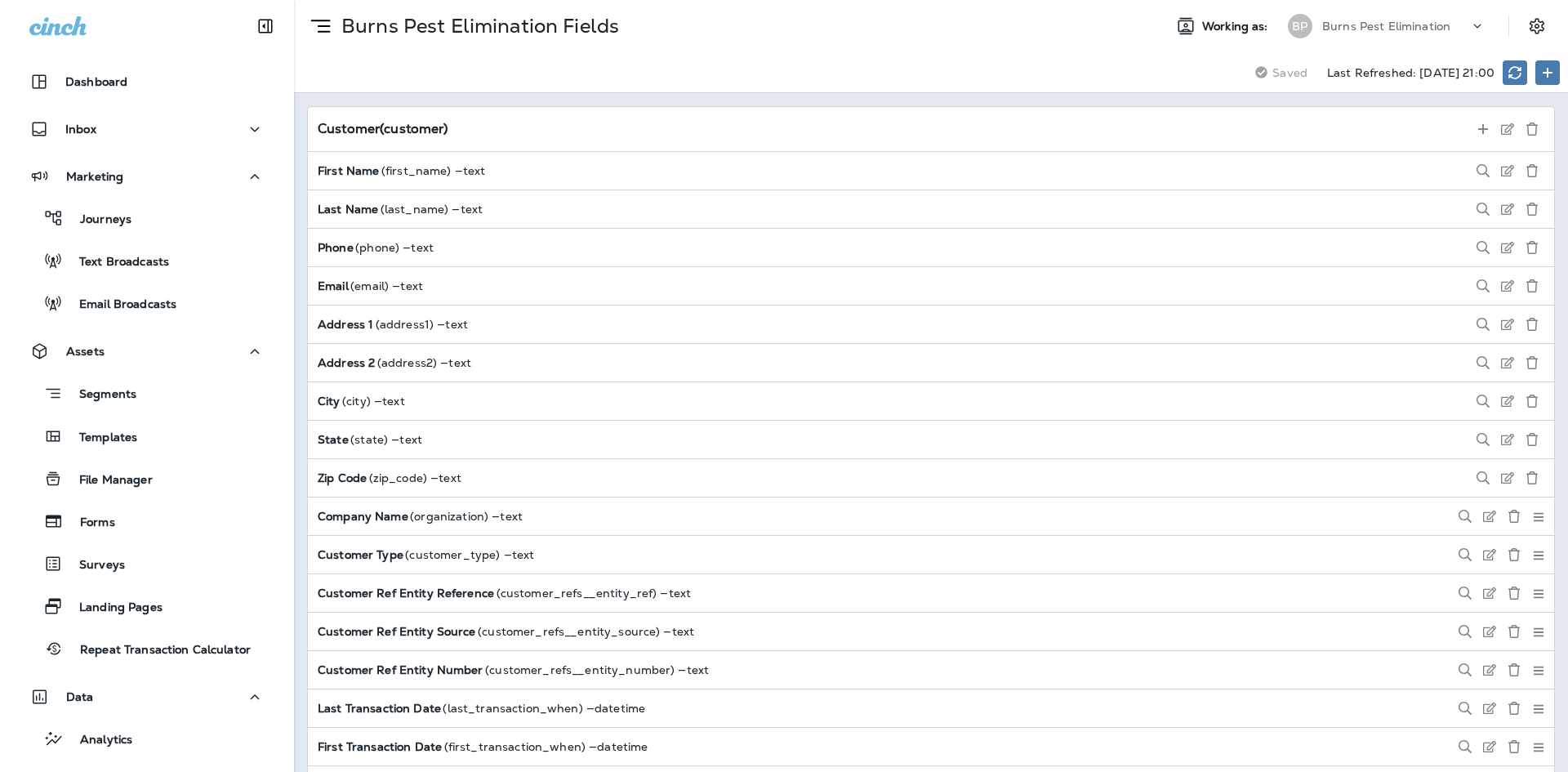
click at [738, 98] on div "Customer ( customer ) First Name ( first_name ) — text Last Name ( last_name ) …" at bounding box center [931, 432] width 1274 height 679
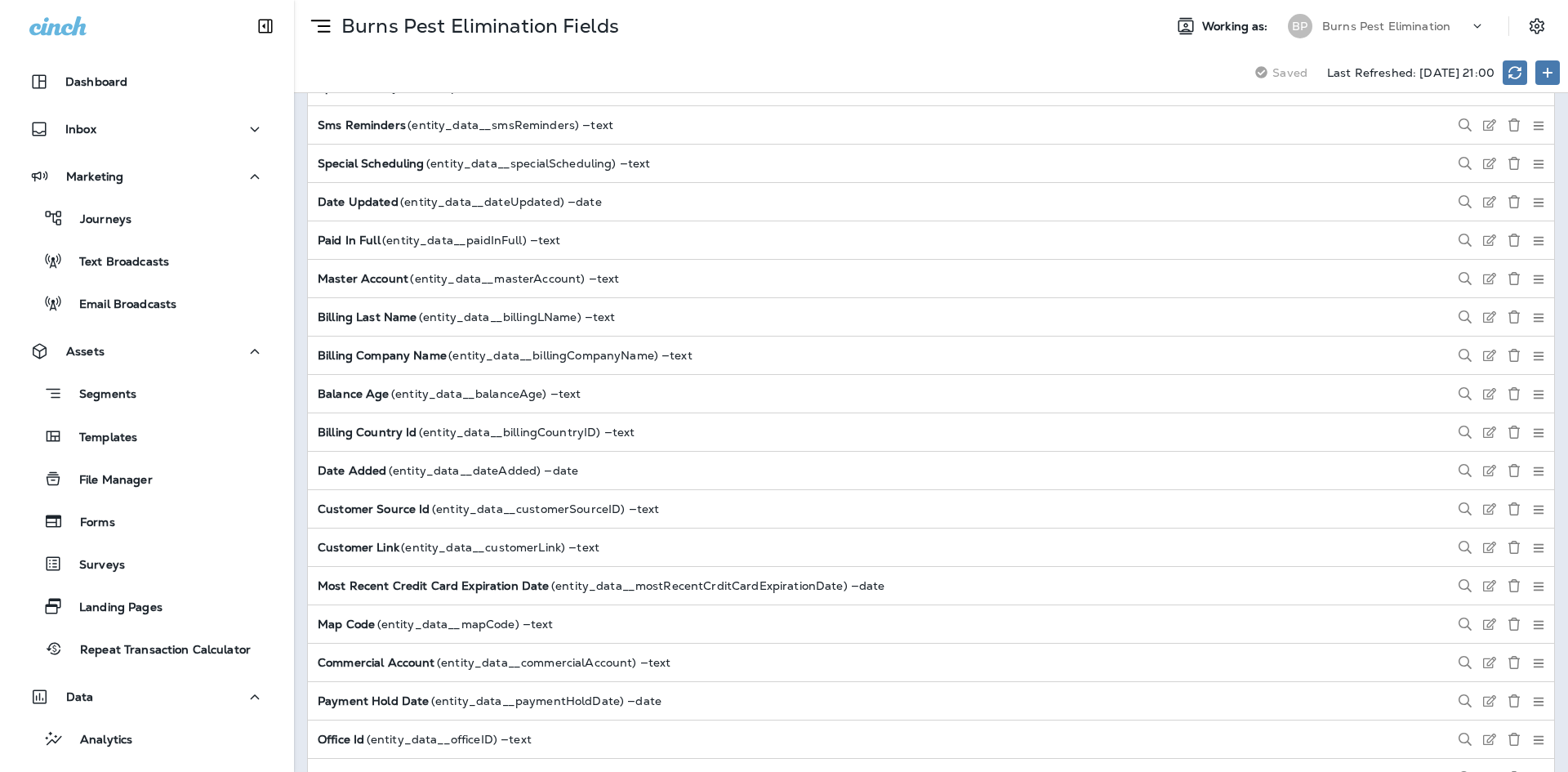
scroll to position [1813, 0]
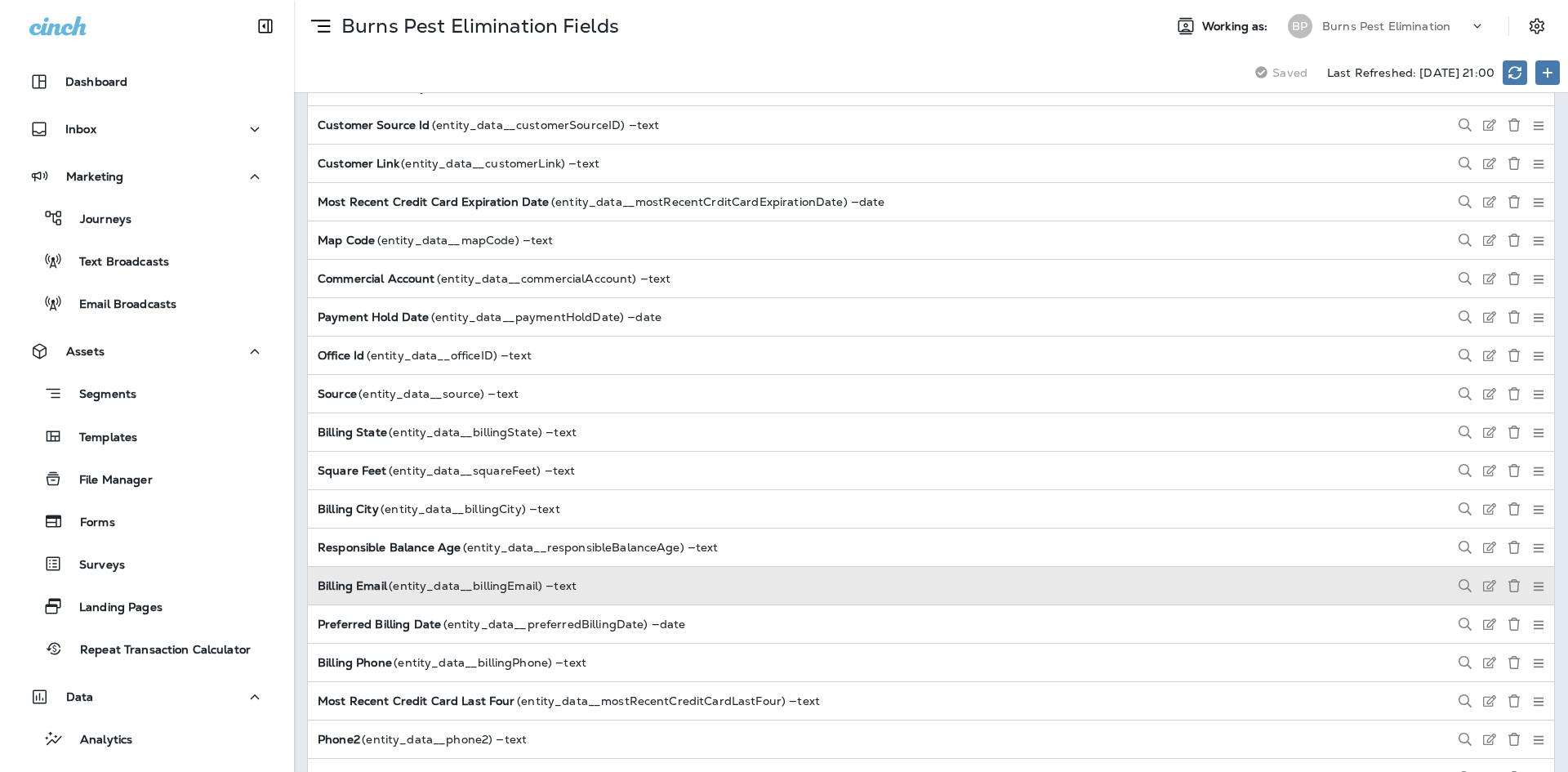
click at [789, 595] on div "Billing Email ( entity_data__billingEmail ) — text" at bounding box center [931, 586] width 1247 height 37
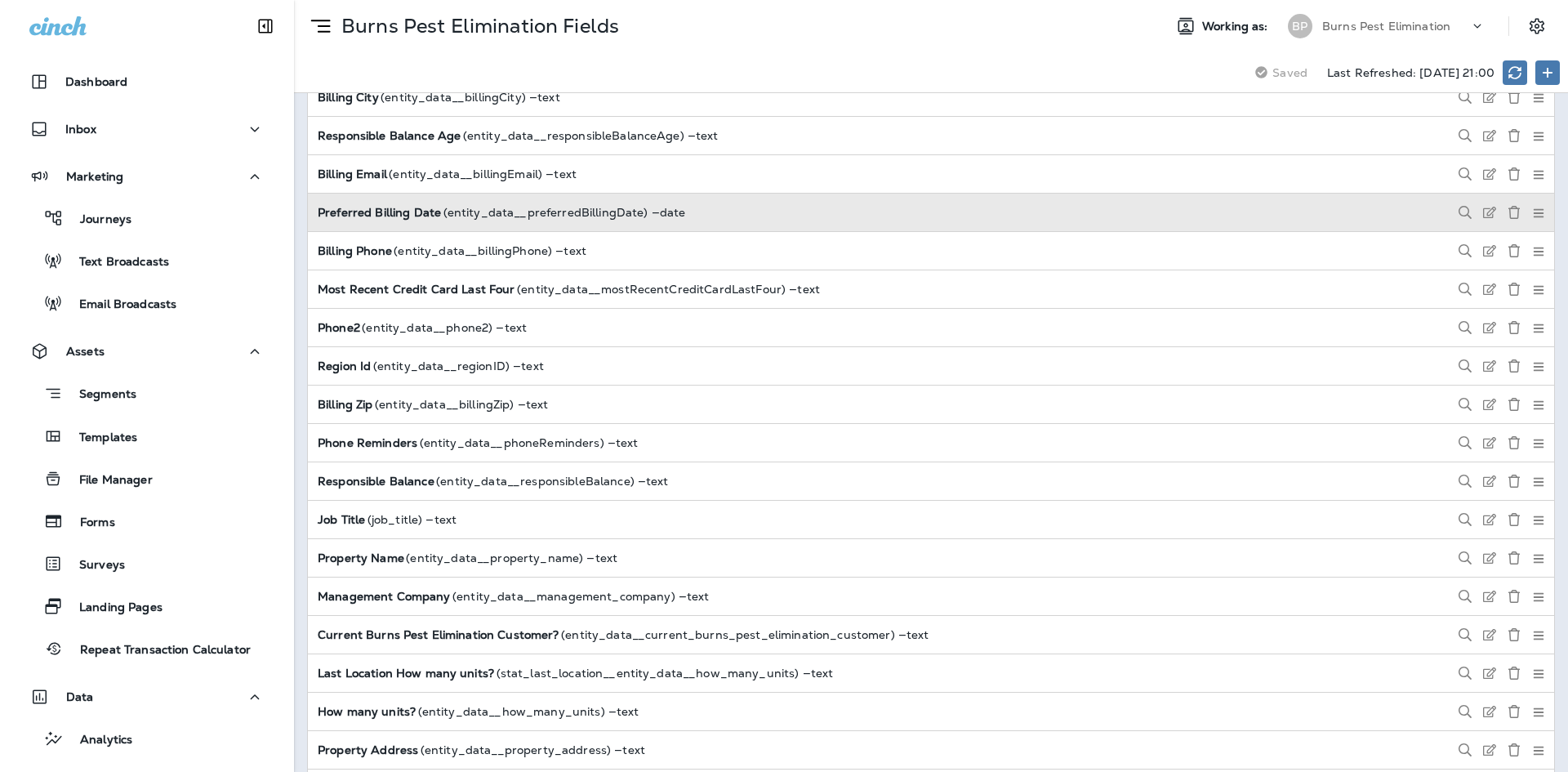
scroll to position [2139, 0]
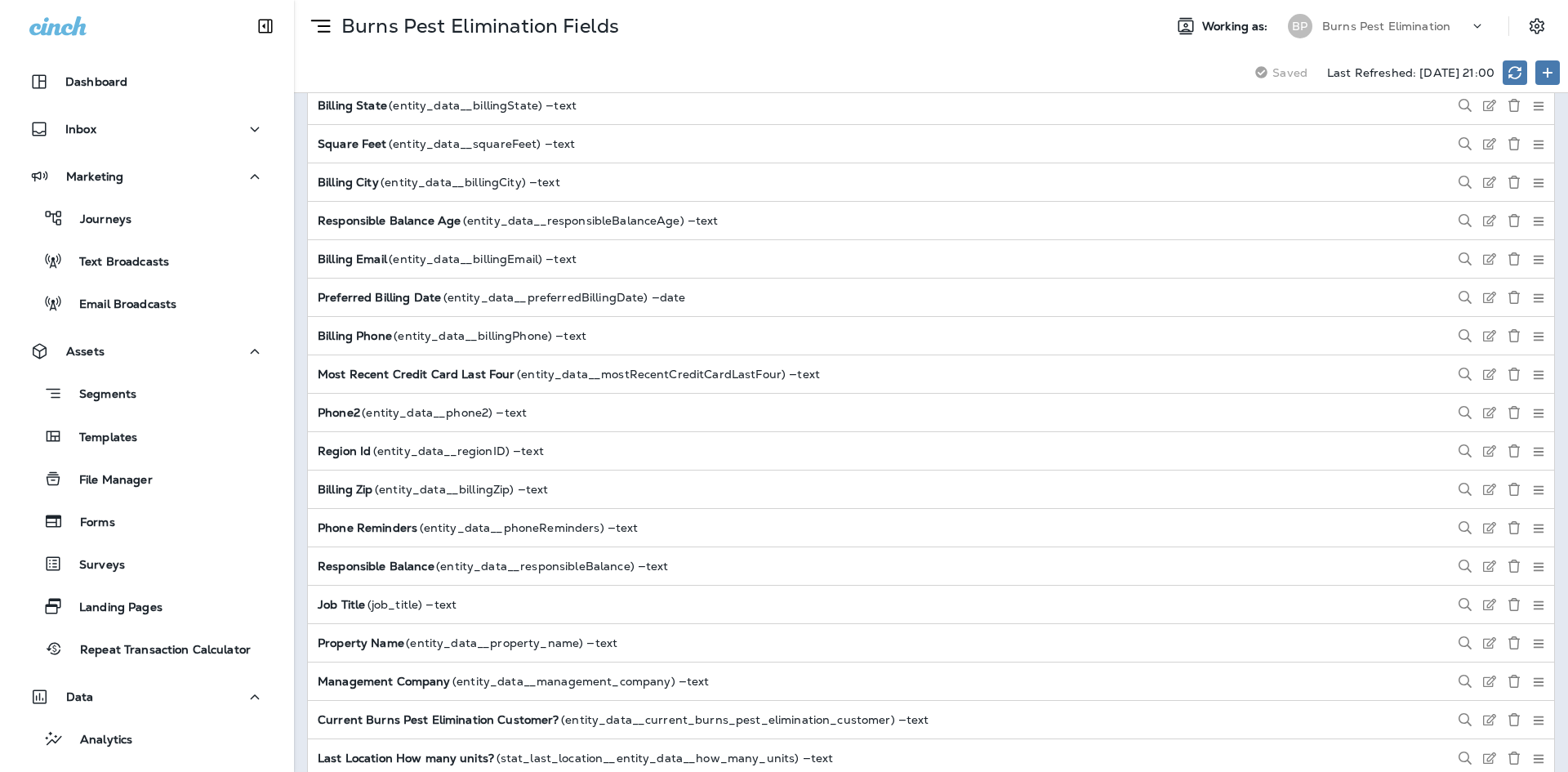
click at [1086, 66] on div "Saving Saved Last Refreshed: [DATE] 21:00" at bounding box center [931, 72] width 1274 height 41
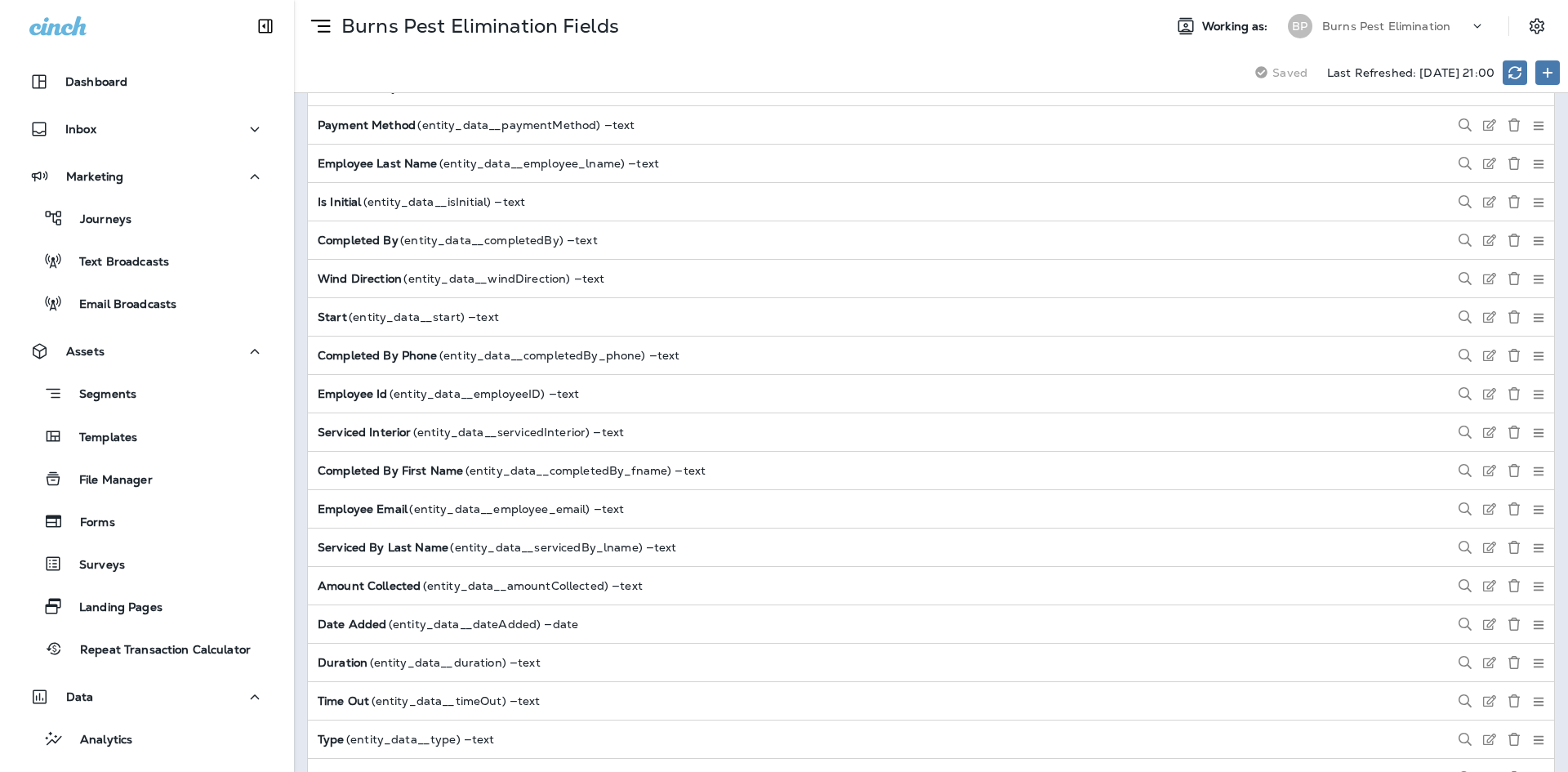
scroll to position [5124, 0]
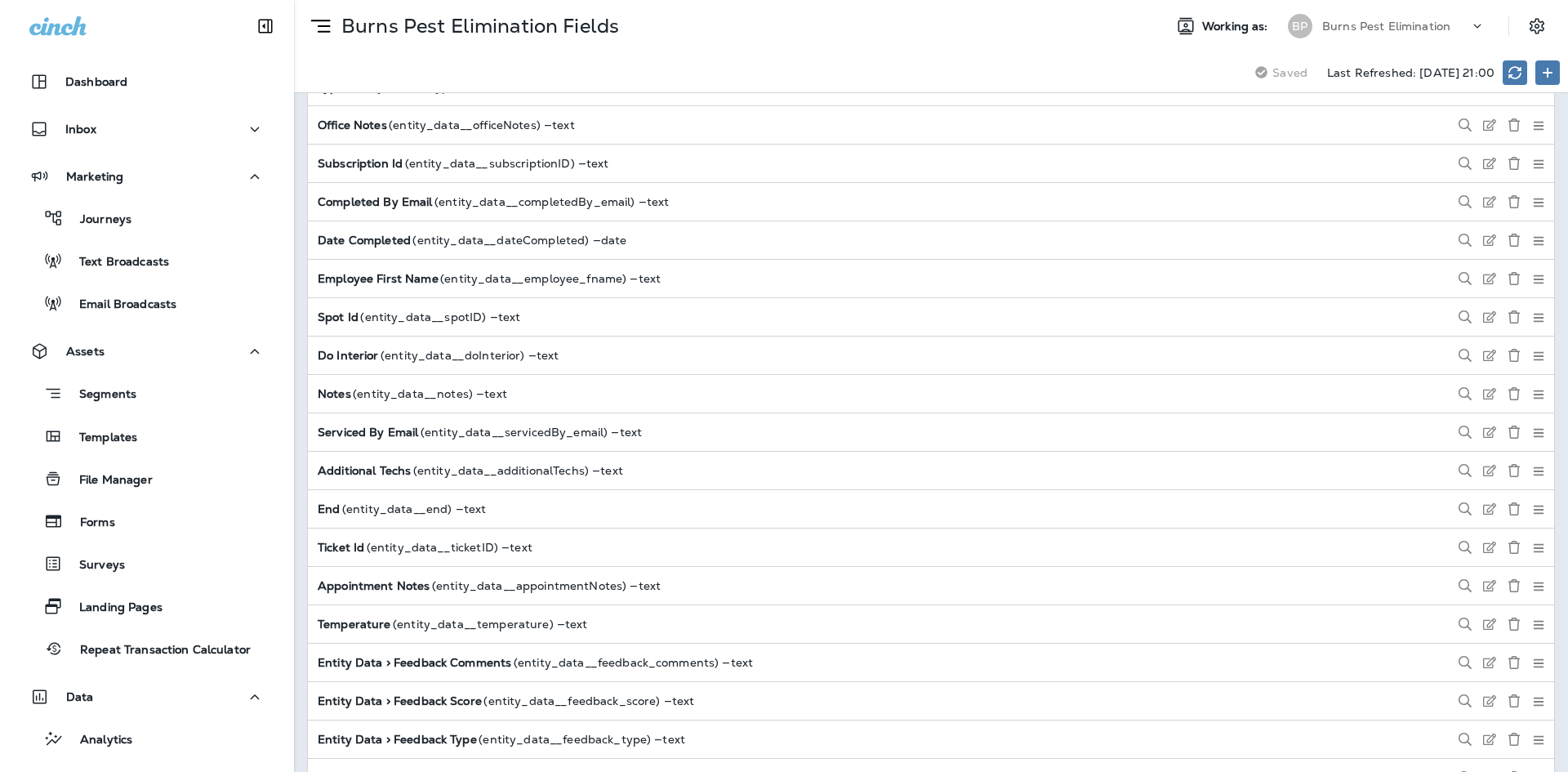
click at [722, 81] on div "Saving Saved Last Refreshed: [DATE] 21:00" at bounding box center [931, 72] width 1274 height 41
